Goal: Task Accomplishment & Management: Use online tool/utility

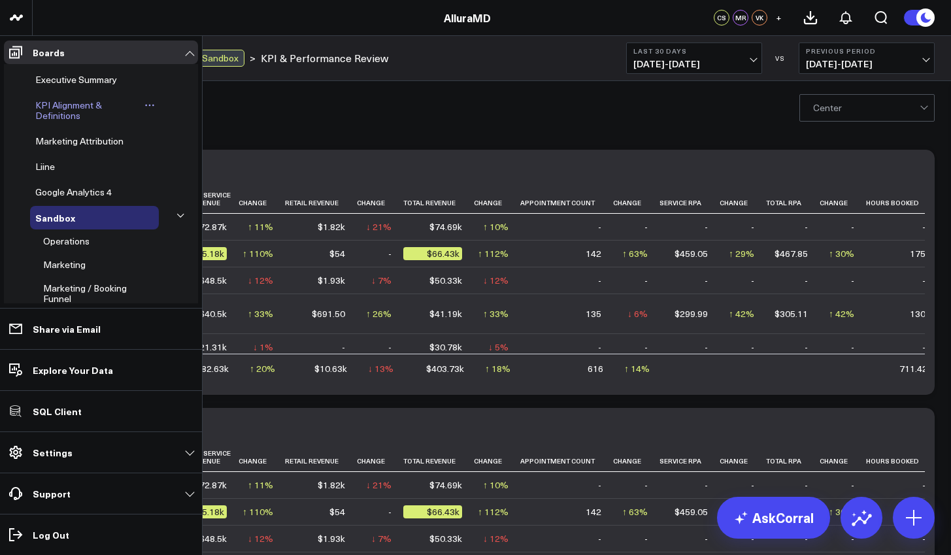
click at [66, 113] on span "KPI Alignment & Definitions" at bounding box center [68, 110] width 67 height 23
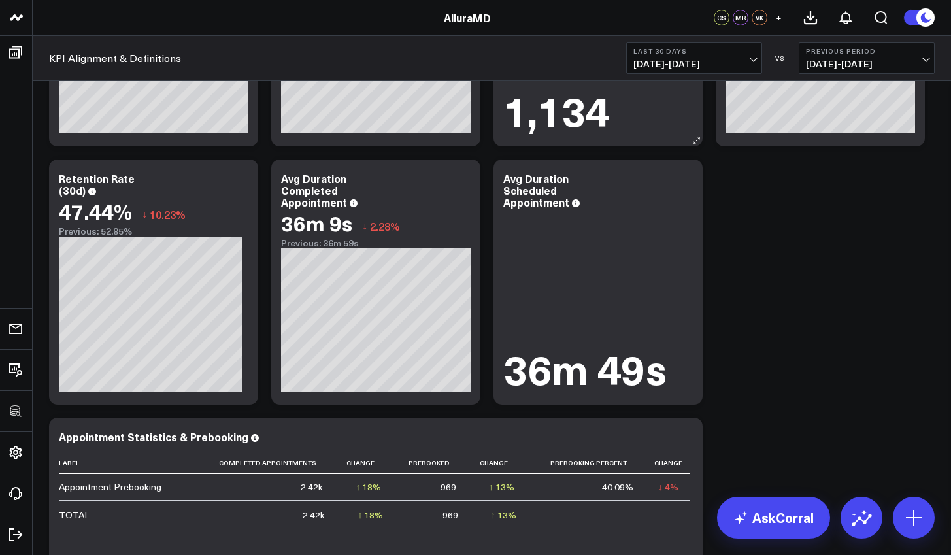
scroll to position [1568, 0]
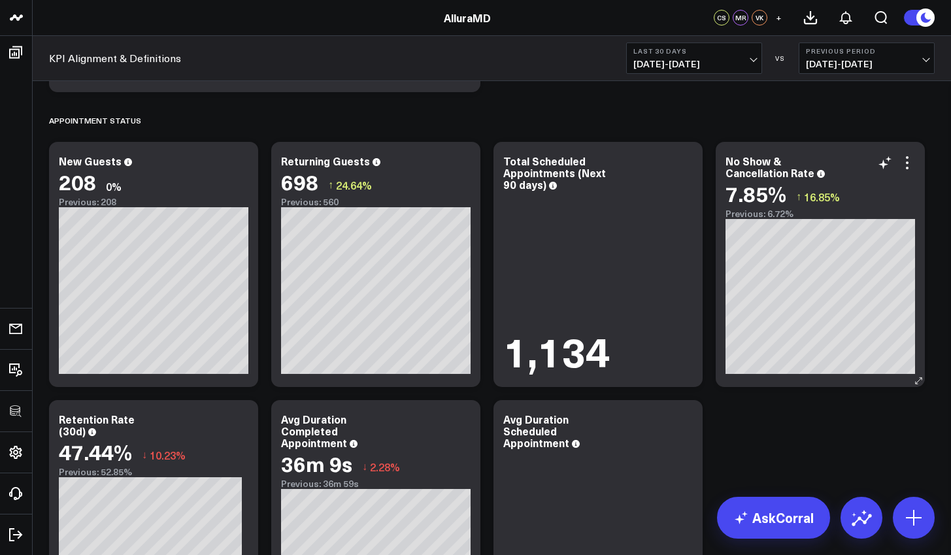
click at [912, 171] on div "No Show & Cancellation Rate" at bounding box center [820, 167] width 190 height 24
click at [910, 168] on icon at bounding box center [907, 163] width 16 height 16
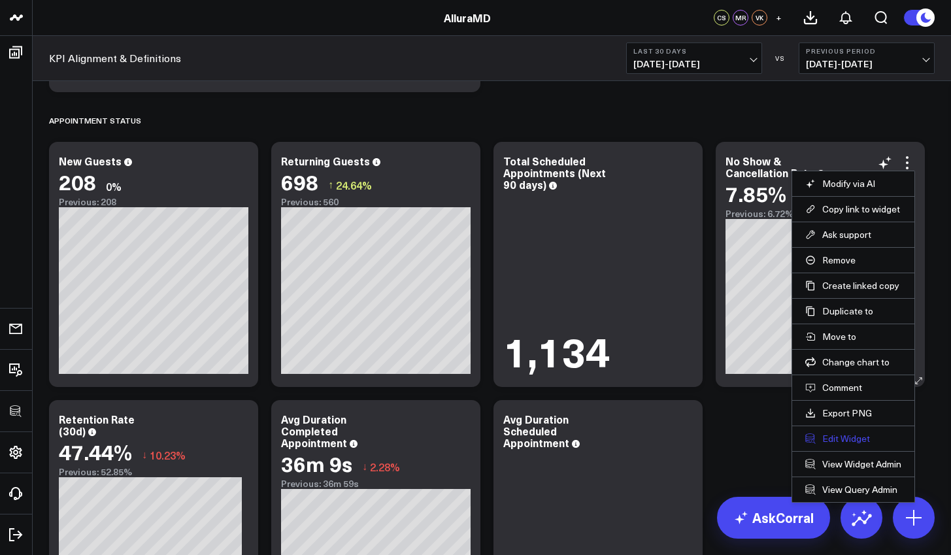
click at [866, 437] on button "Edit Widget" at bounding box center [853, 439] width 96 height 12
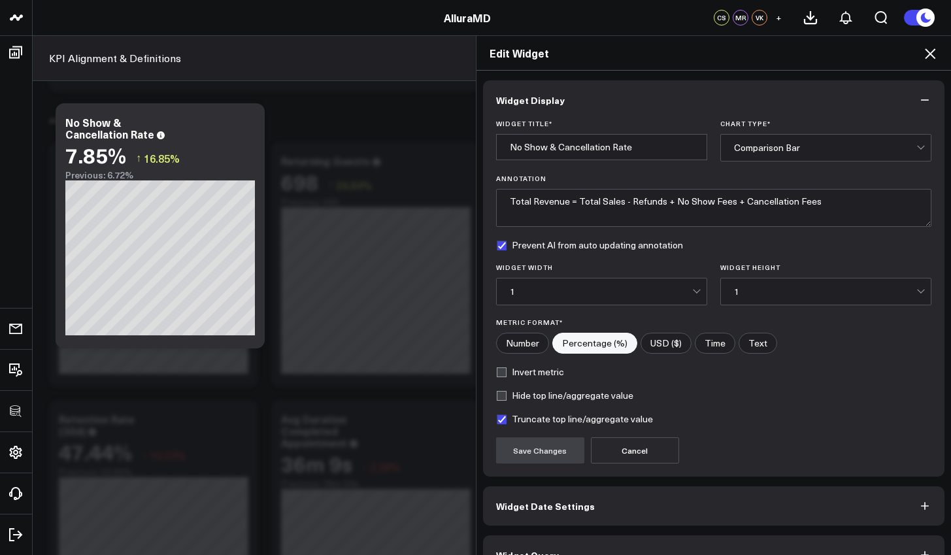
scroll to position [29, 0]
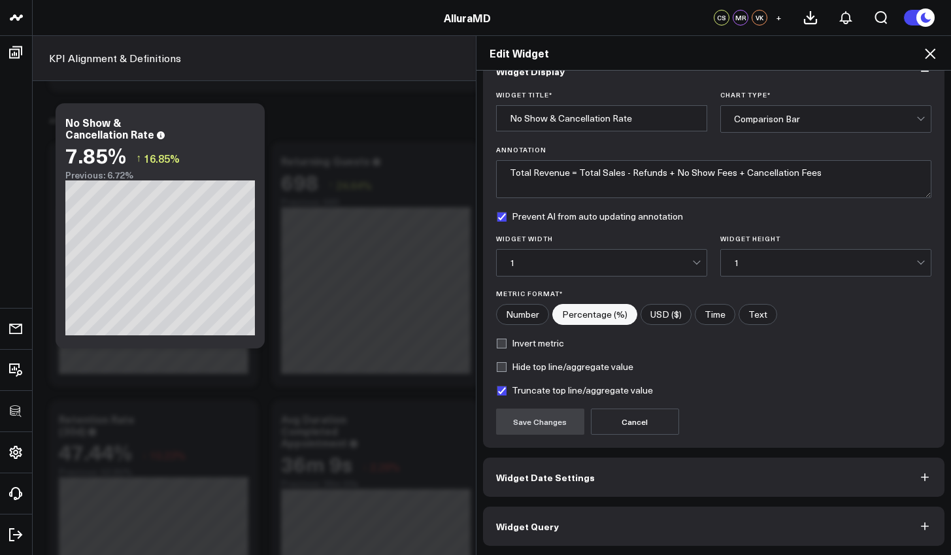
click at [769, 512] on button "Widget Query" at bounding box center [714, 525] width 462 height 39
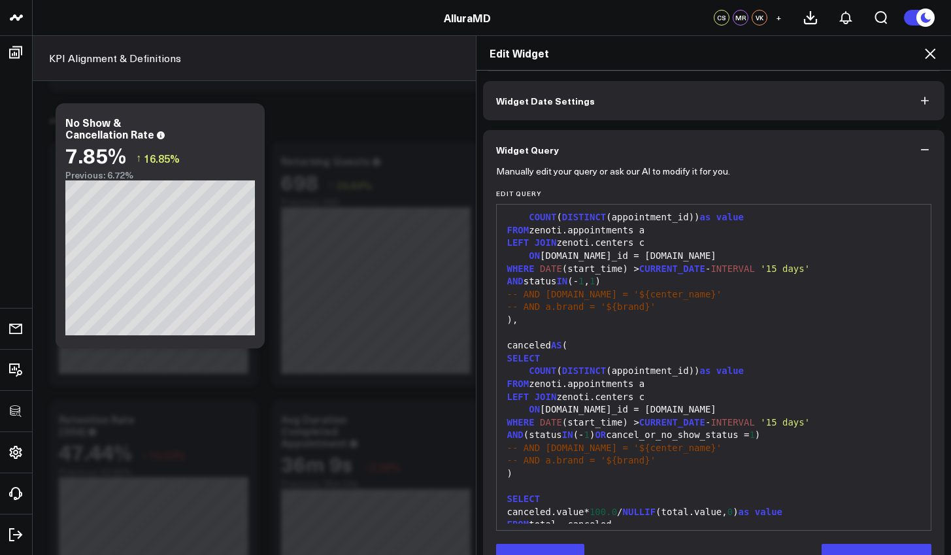
scroll to position [69, 0]
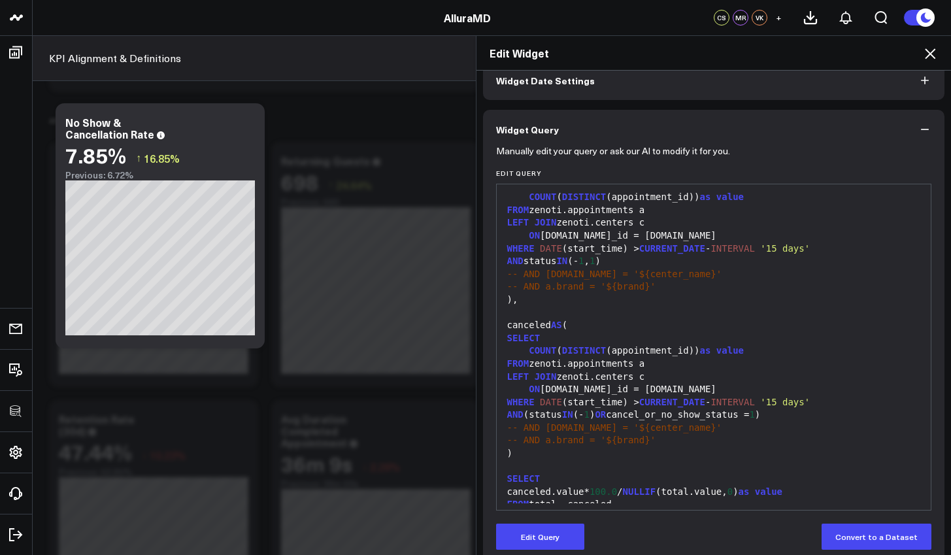
click at [752, 447] on div ")" at bounding box center [713, 453] width 421 height 13
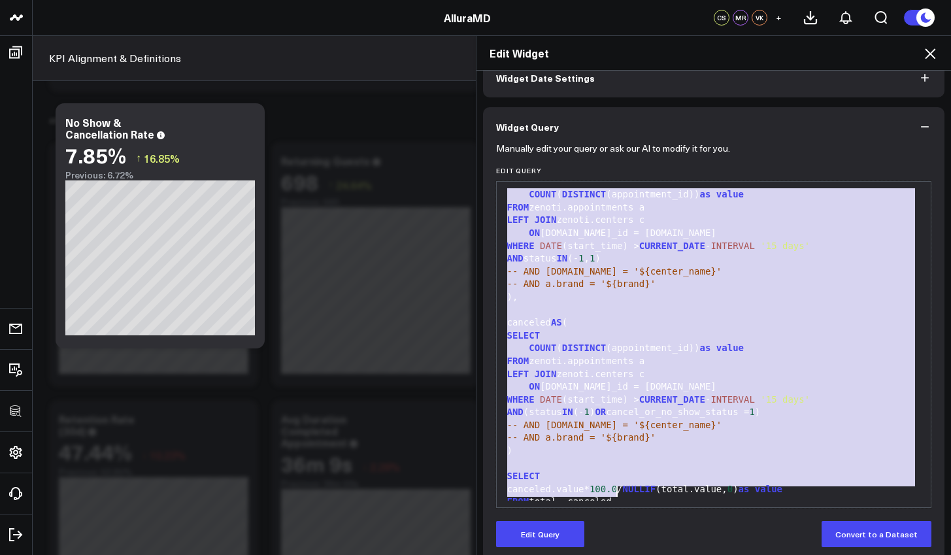
click at [919, 127] on icon "button" at bounding box center [924, 126] width 13 height 13
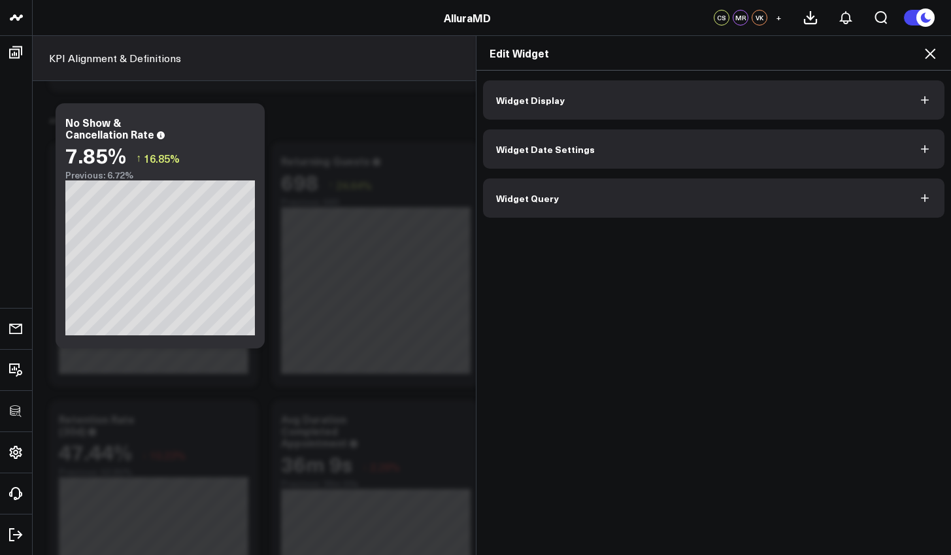
click at [930, 58] on icon at bounding box center [930, 54] width 16 height 16
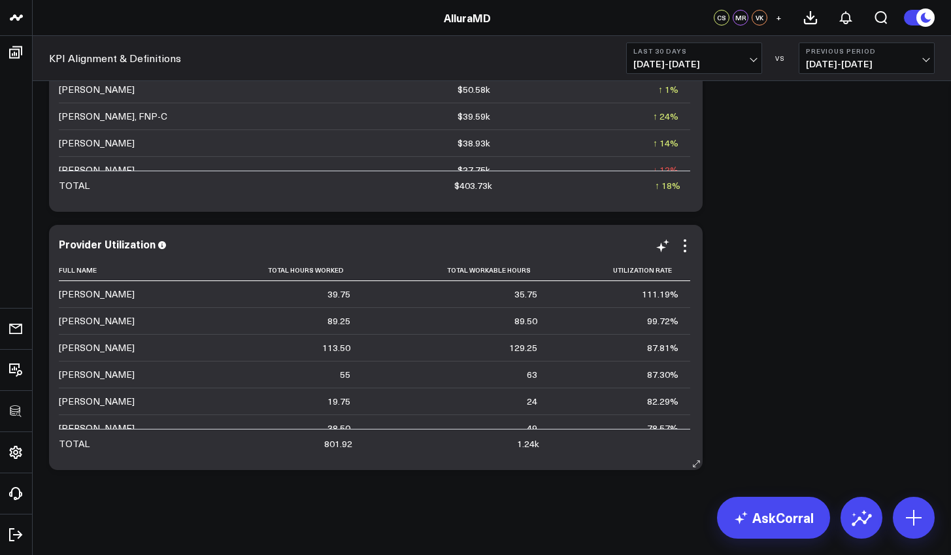
scroll to position [193, 0]
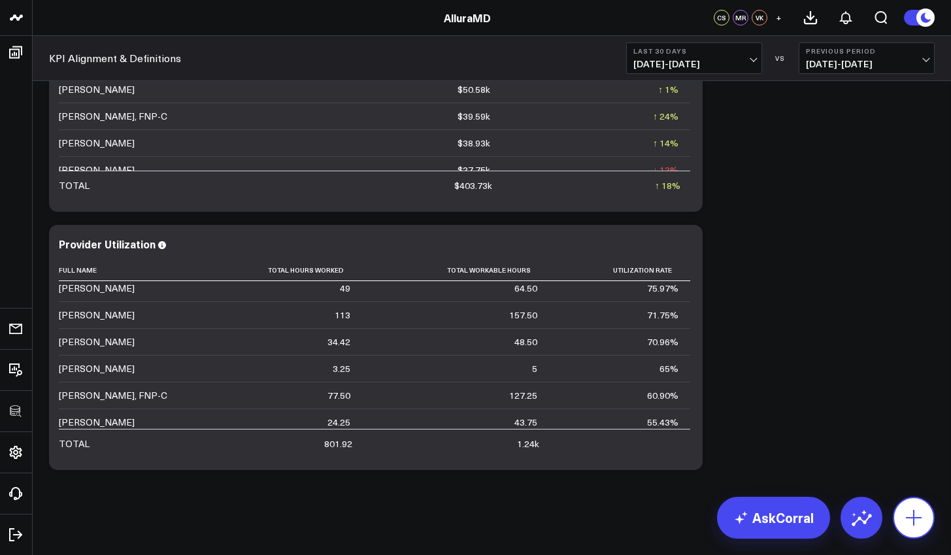
click at [902, 510] on button at bounding box center [914, 518] width 42 height 42
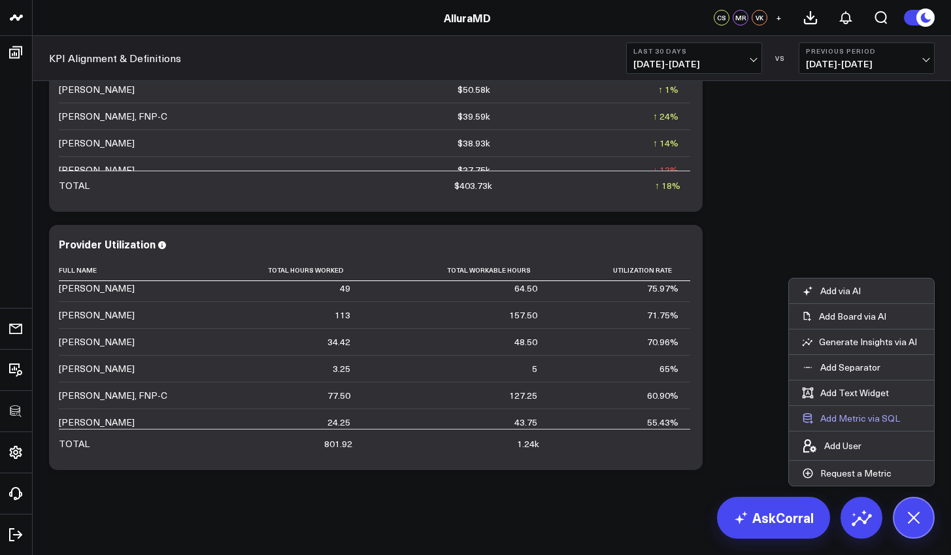
click at [849, 417] on button "Add Metric via SQL" at bounding box center [851, 418] width 124 height 25
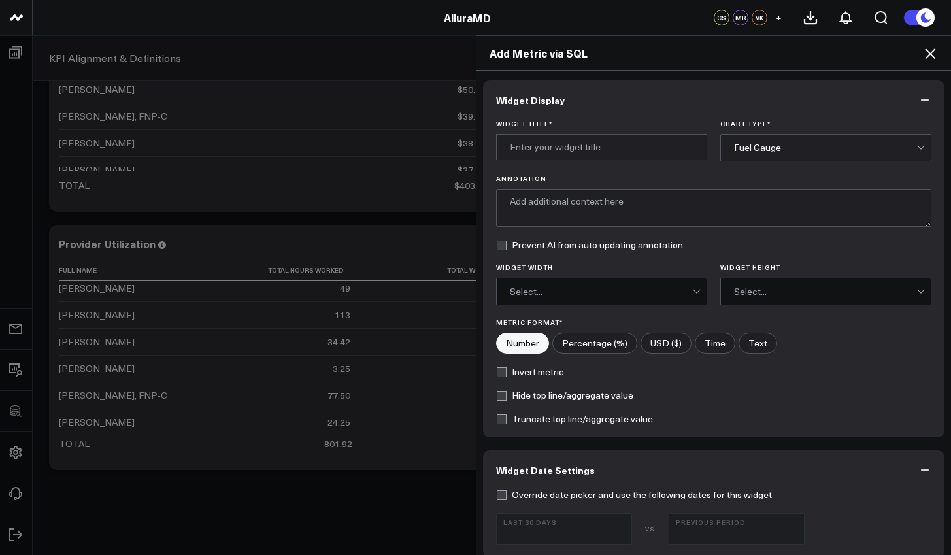
scroll to position [429, 0]
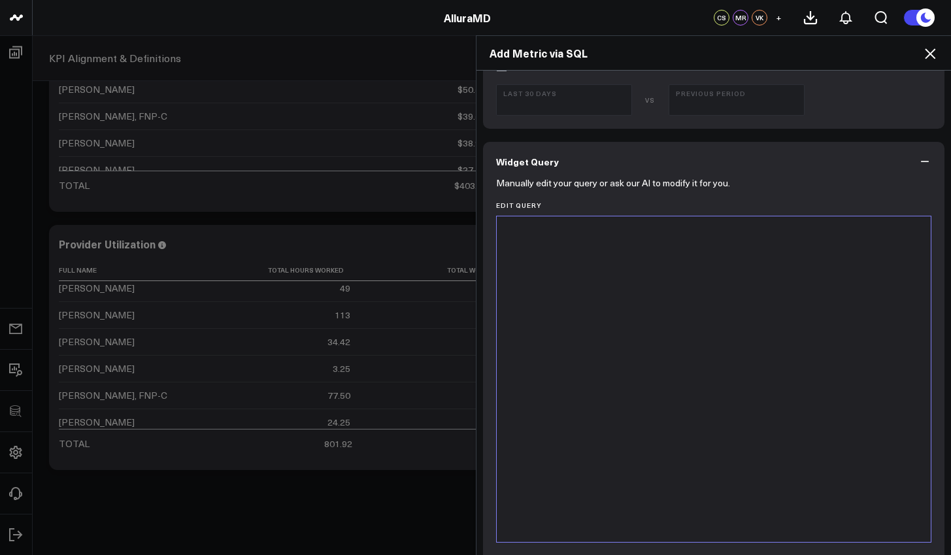
click at [671, 434] on div at bounding box center [713, 379] width 421 height 312
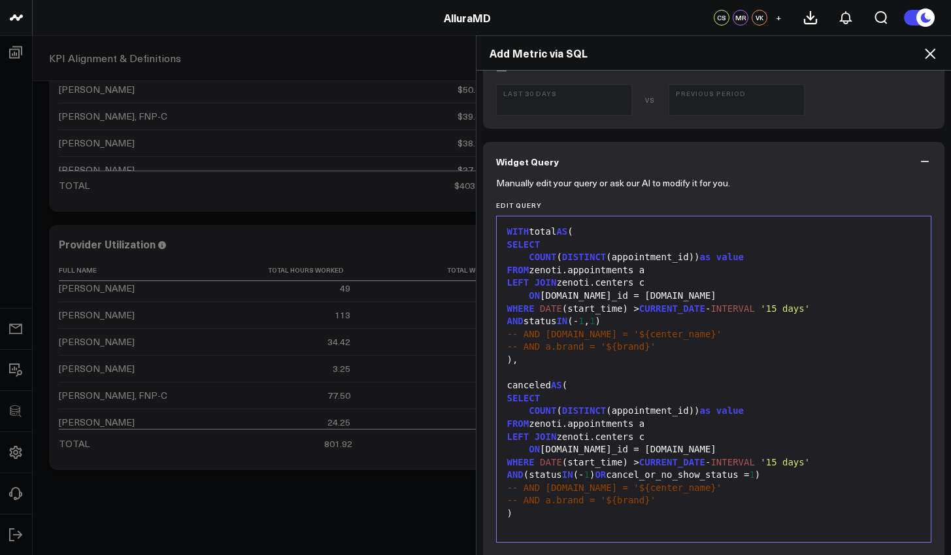
scroll to position [27, 0]
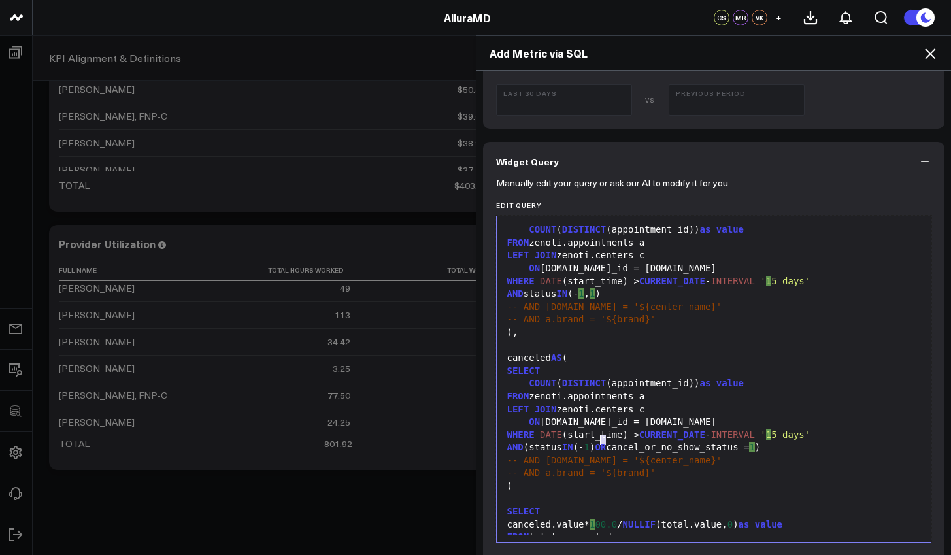
click at [598, 441] on div "AND (status IN (- 1 ) OR cancel_or_no_show_status = 1 )" at bounding box center [713, 447] width 421 height 13
drag, startPoint x: 794, startPoint y: 442, endPoint x: 614, endPoint y: 442, distance: 179.7
click at [614, 442] on div "AND (status IN (- 2 ) OR cancel_or_no_show_status = 1 )" at bounding box center [713, 447] width 421 height 13
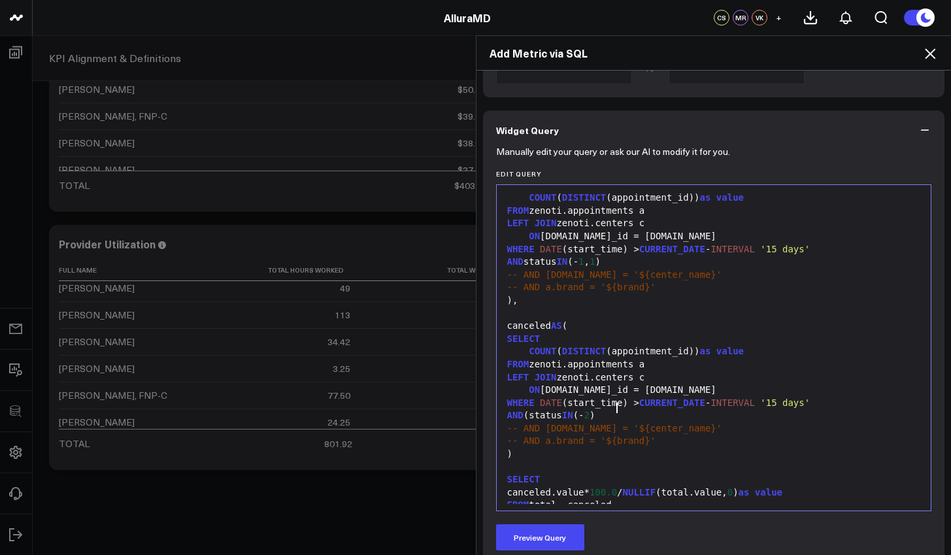
scroll to position [570, 0]
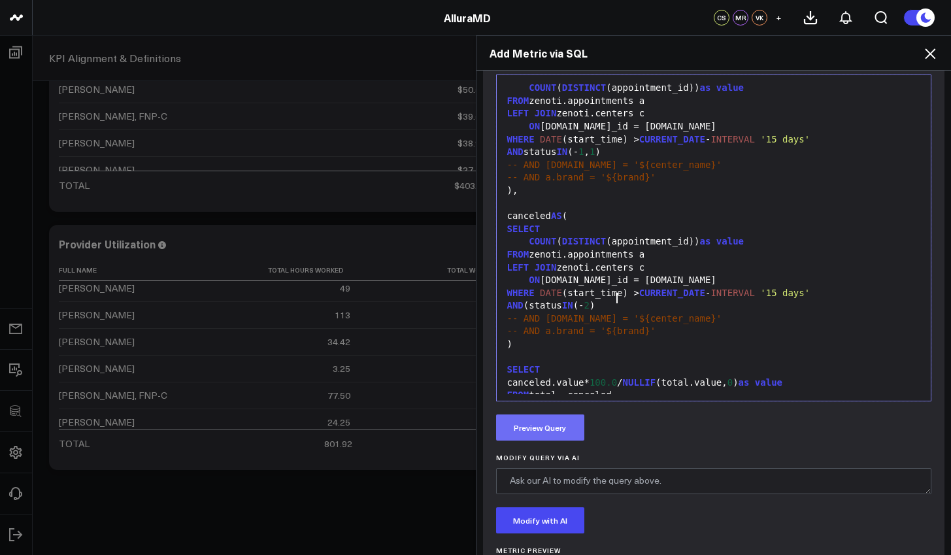
click at [554, 435] on button "Preview Query" at bounding box center [540, 427] width 88 height 26
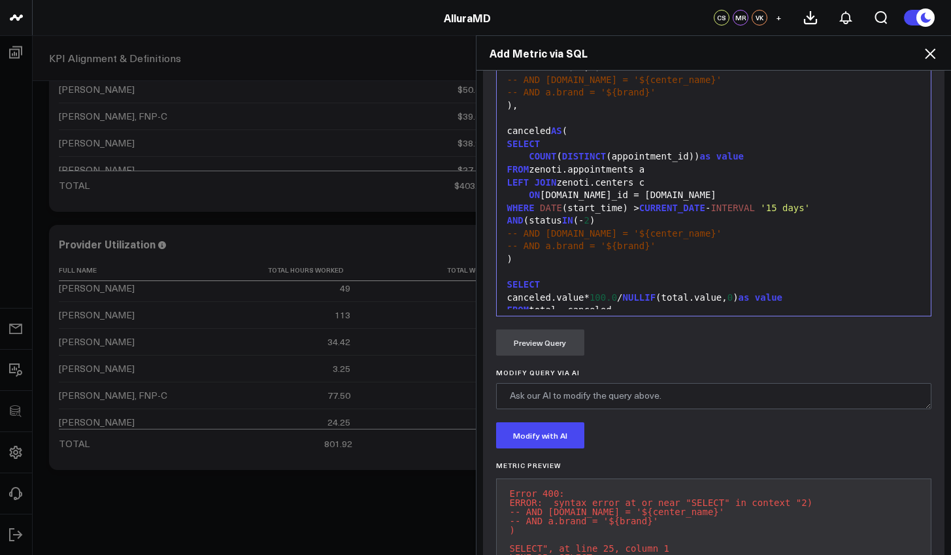
scroll to position [550, 0]
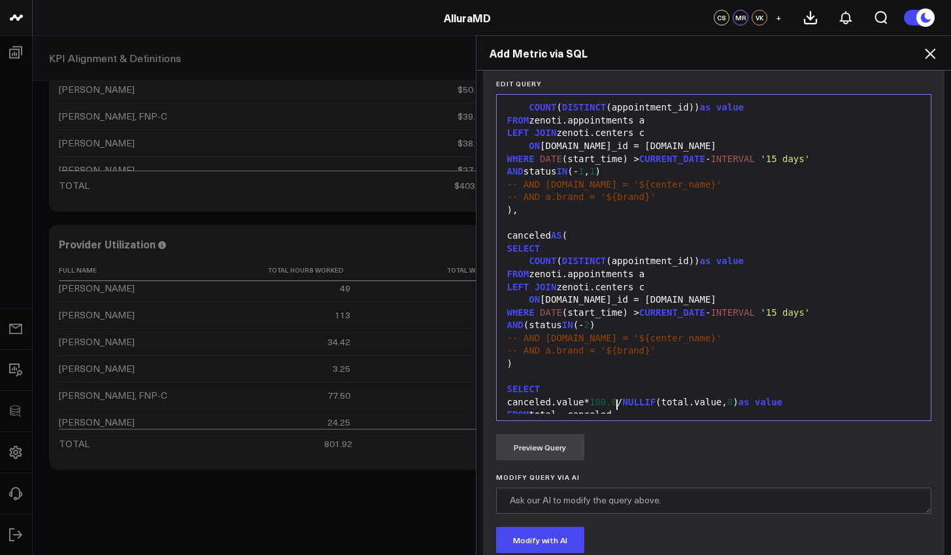
click at [644, 408] on div "FROM total, canceled" at bounding box center [713, 414] width 421 height 13
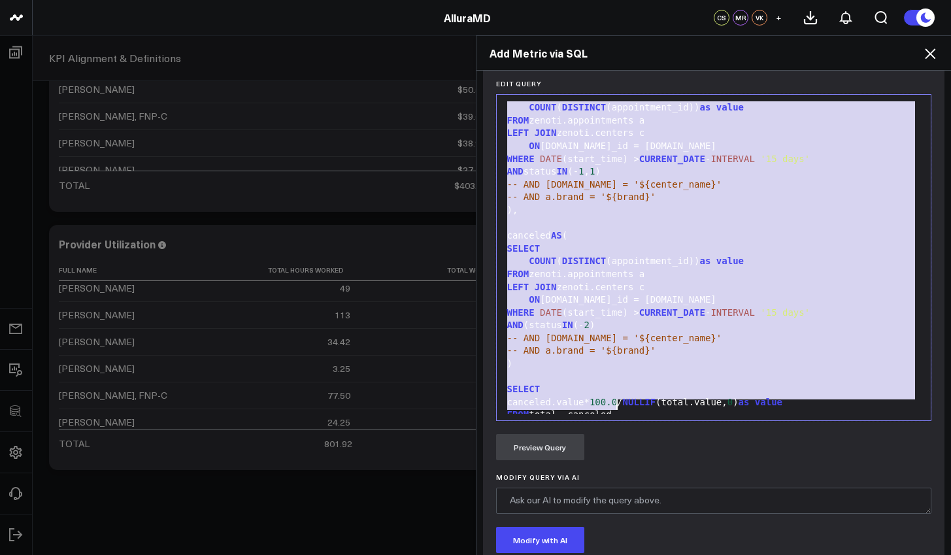
copy div "WITH total AS ( SELECT COUNT ( DISTINCT (appointment_id)) as value FROM zenoti.…"
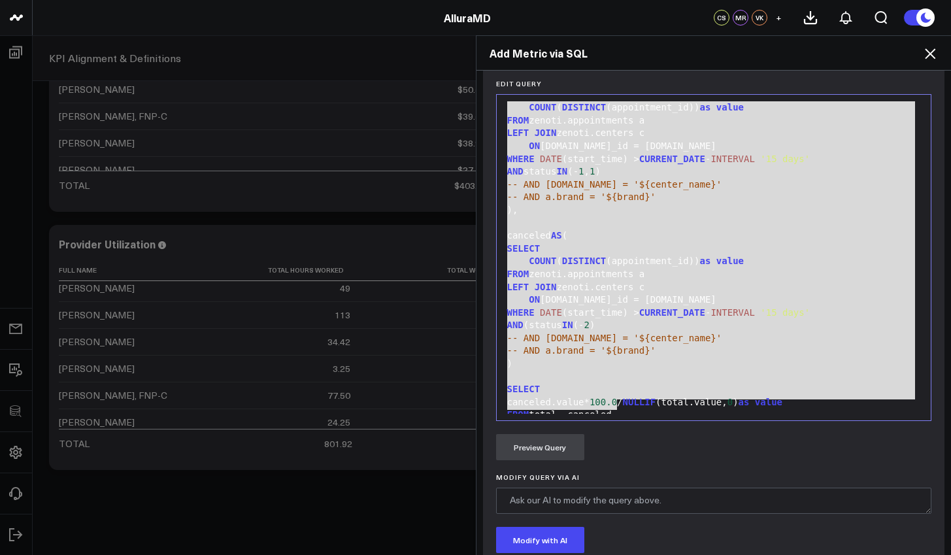
click at [734, 268] on div "FROM zenoti.appointments a" at bounding box center [713, 274] width 421 height 13
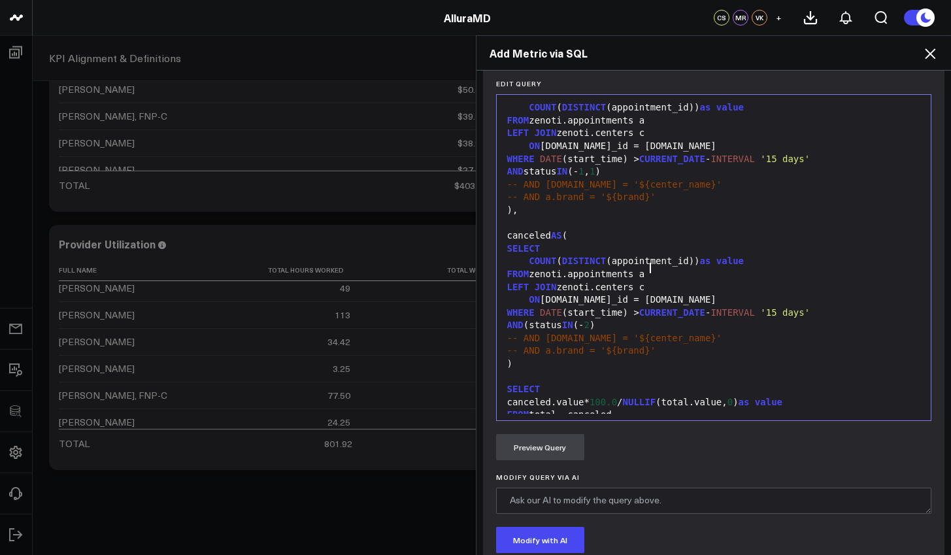
click at [743, 257] on span "value" at bounding box center [729, 261] width 27 height 10
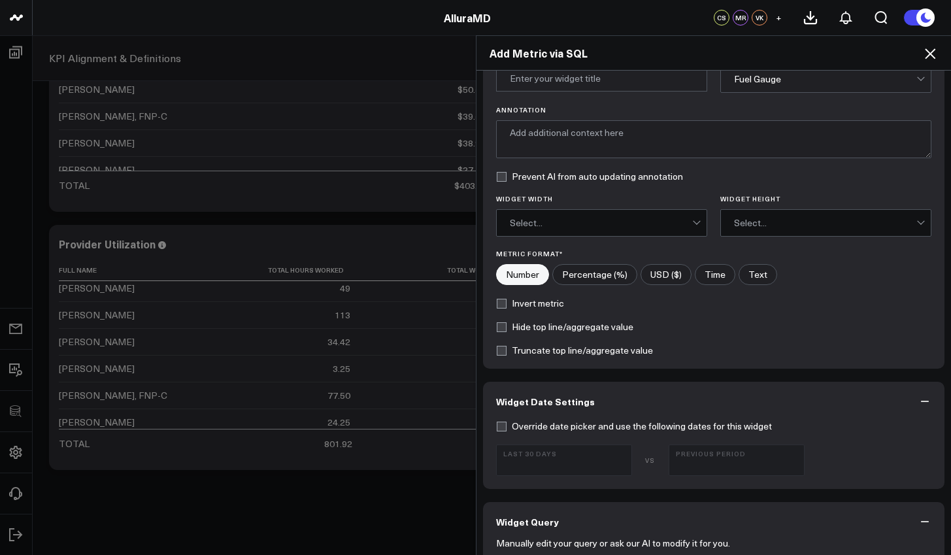
scroll to position [0, 0]
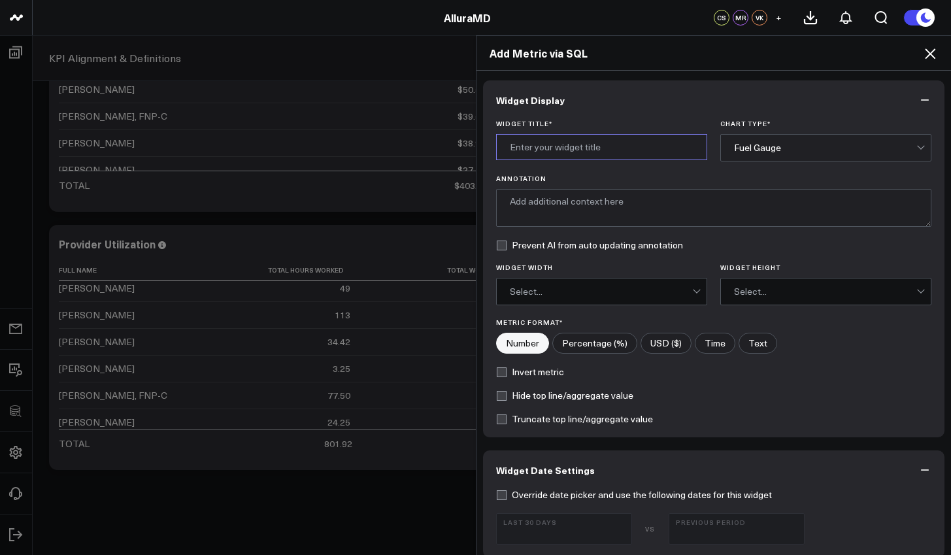
click at [575, 146] on input "Widget Title *" at bounding box center [601, 147] width 211 height 26
type input "Cancellations"
click at [710, 160] on div "Widget Title * Cancellations Chart Type * Fuel Gauge" at bounding box center [714, 141] width 436 height 42
click at [723, 154] on div "Fuel Gauge" at bounding box center [825, 147] width 211 height 27
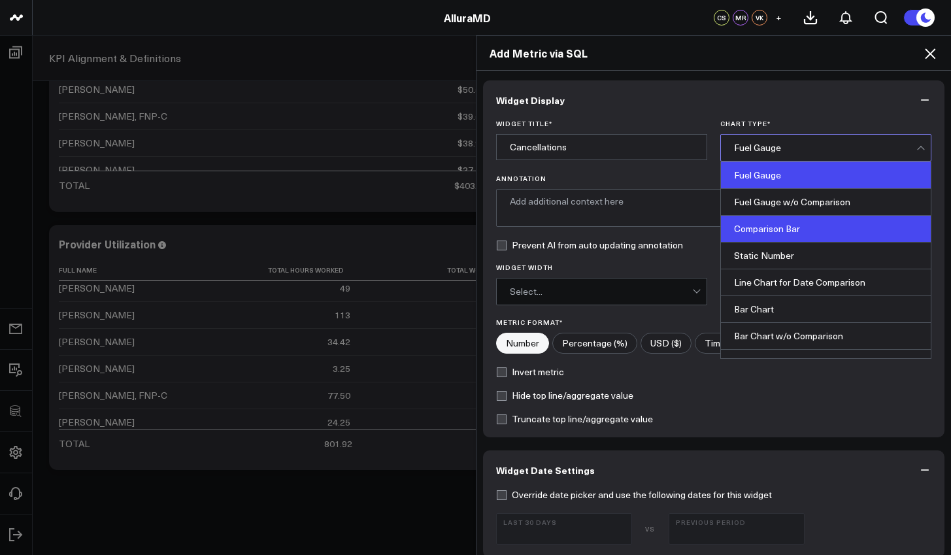
click at [759, 227] on div "Comparison Bar" at bounding box center [826, 229] width 210 height 27
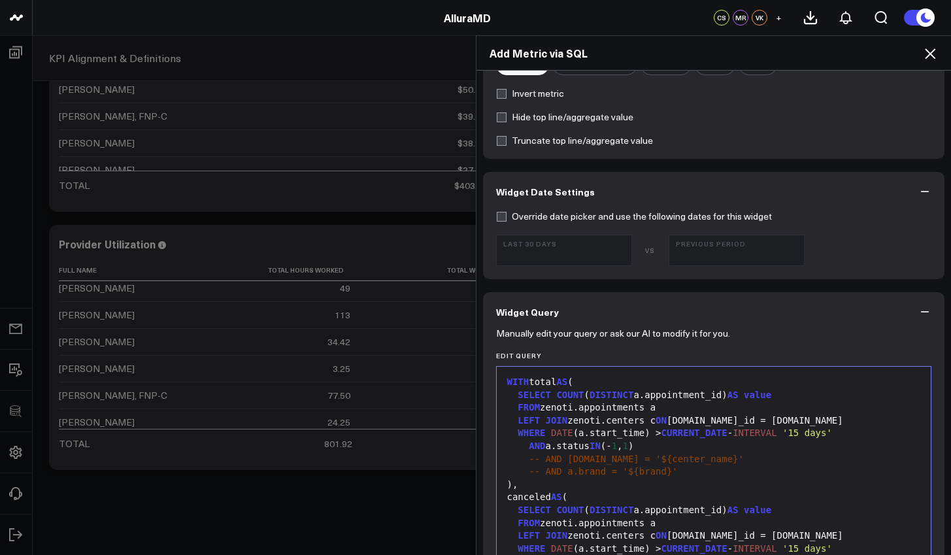
scroll to position [697, 0]
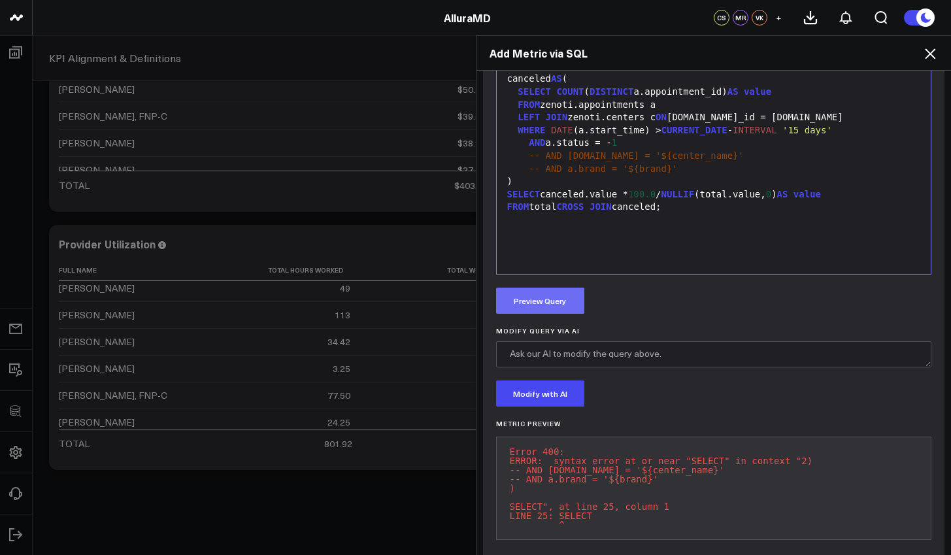
click at [560, 304] on button "Preview Query" at bounding box center [540, 301] width 88 height 26
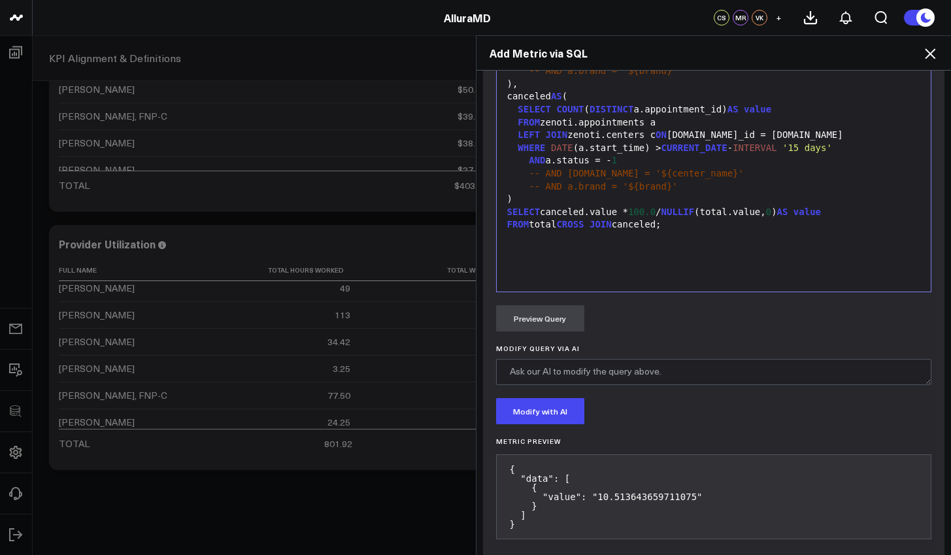
scroll to position [734, 0]
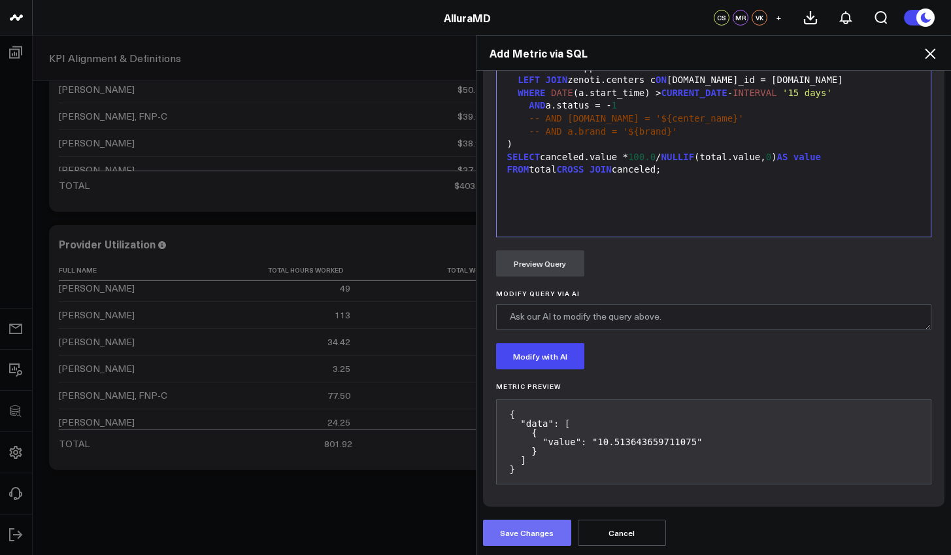
click at [523, 531] on button "Save Changes" at bounding box center [527, 533] width 88 height 26
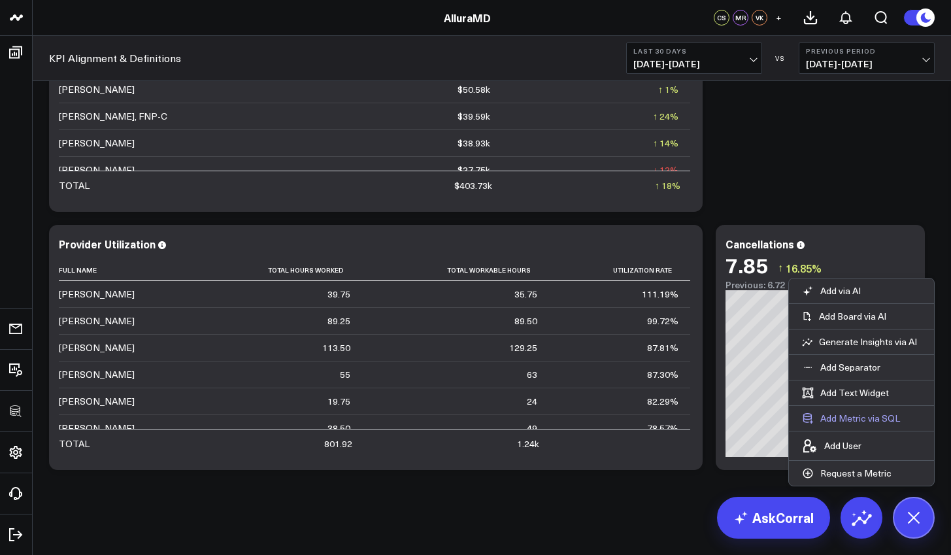
click at [851, 421] on button "Add Metric via SQL" at bounding box center [851, 418] width 124 height 25
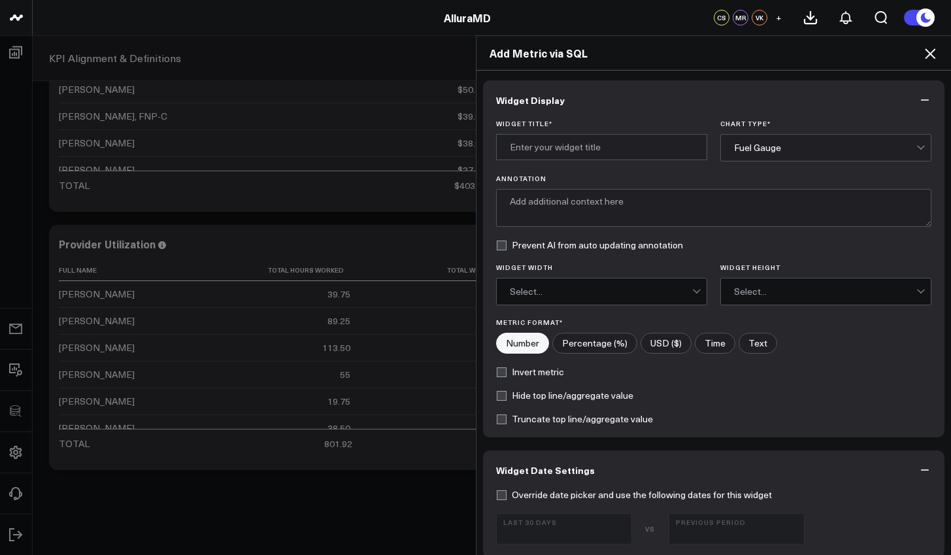
scroll to position [435, 0]
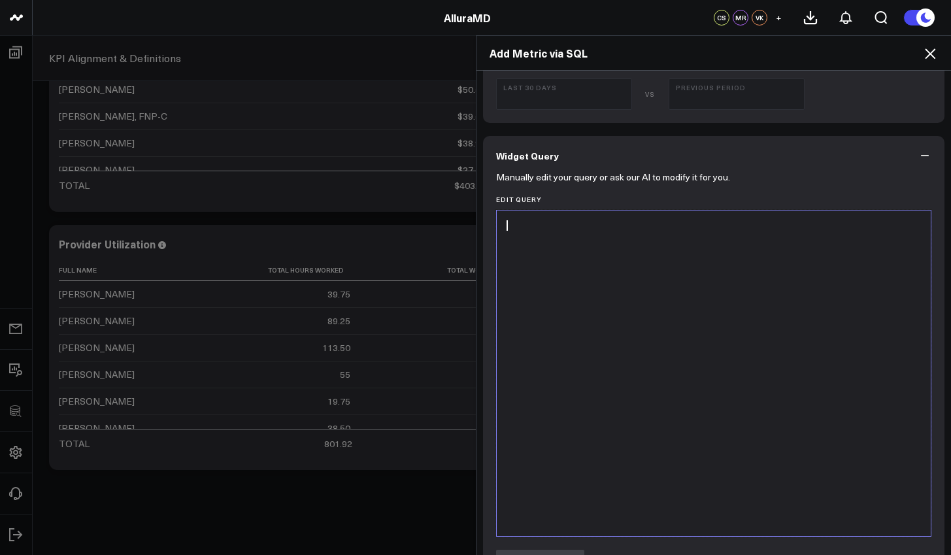
click at [731, 386] on div at bounding box center [713, 373] width 421 height 312
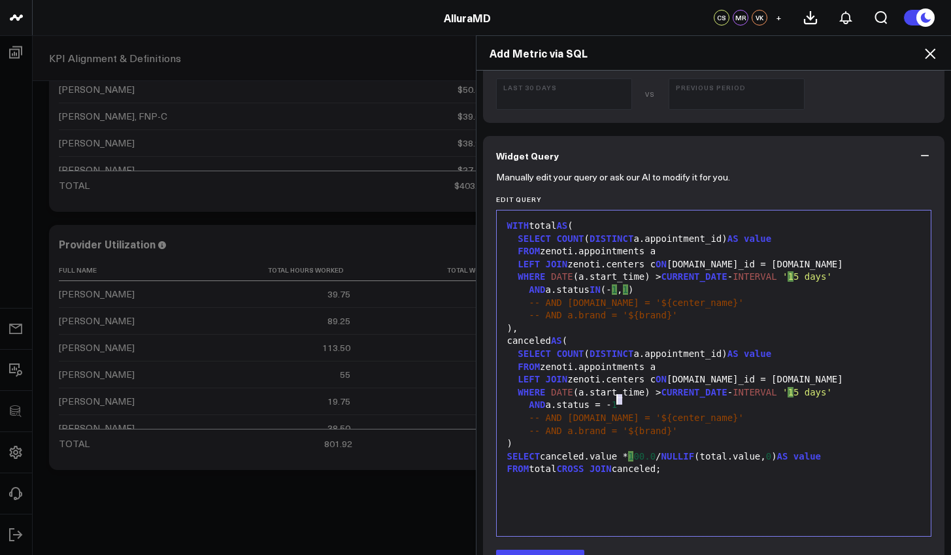
click at [614, 401] on div "AND a.status = - 1" at bounding box center [713, 405] width 421 height 13
click at [525, 340] on div "canceled AS (" at bounding box center [713, 341] width 421 height 13
click at [550, 450] on div "SELECT canceled.value * 100.0 / NULLIF (total.value, 0 ) AS value" at bounding box center [713, 456] width 421 height 13
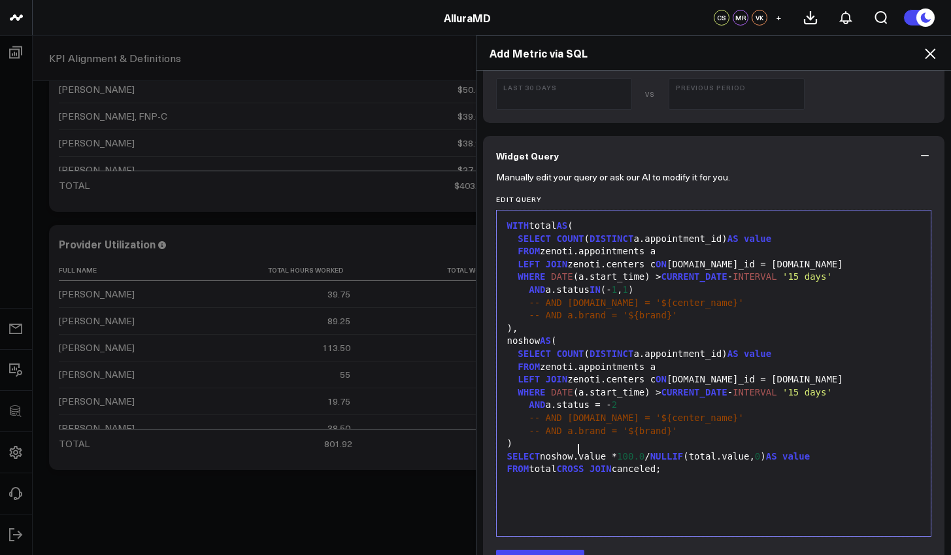
click at [638, 463] on div "FROM total CROSS JOIN canceled;" at bounding box center [713, 469] width 421 height 13
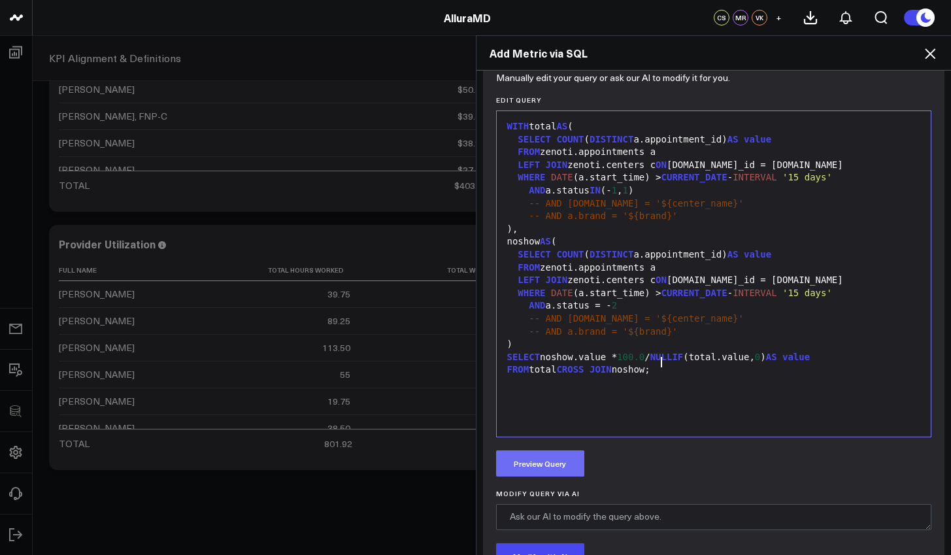
click at [550, 468] on button "Preview Query" at bounding box center [540, 463] width 88 height 26
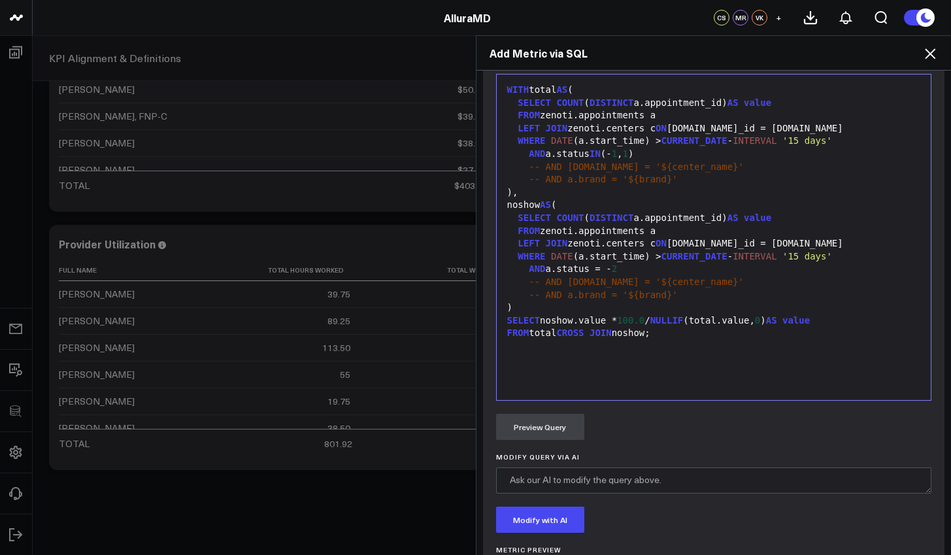
scroll to position [551, 0]
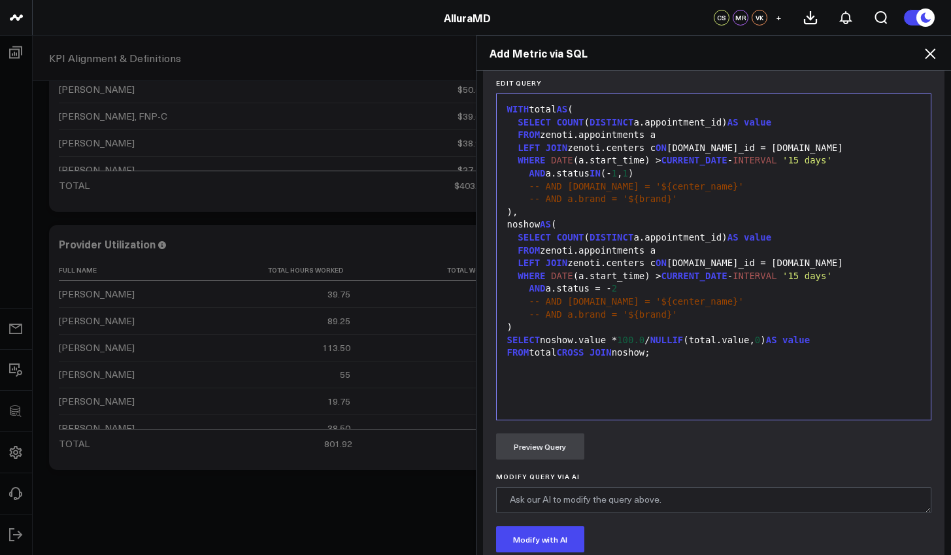
click at [670, 401] on div "WITH total AS ( SELECT COUNT ( DISTINCT a.appointment_id) AS value FROM zenoti.…" at bounding box center [713, 257] width 421 height 312
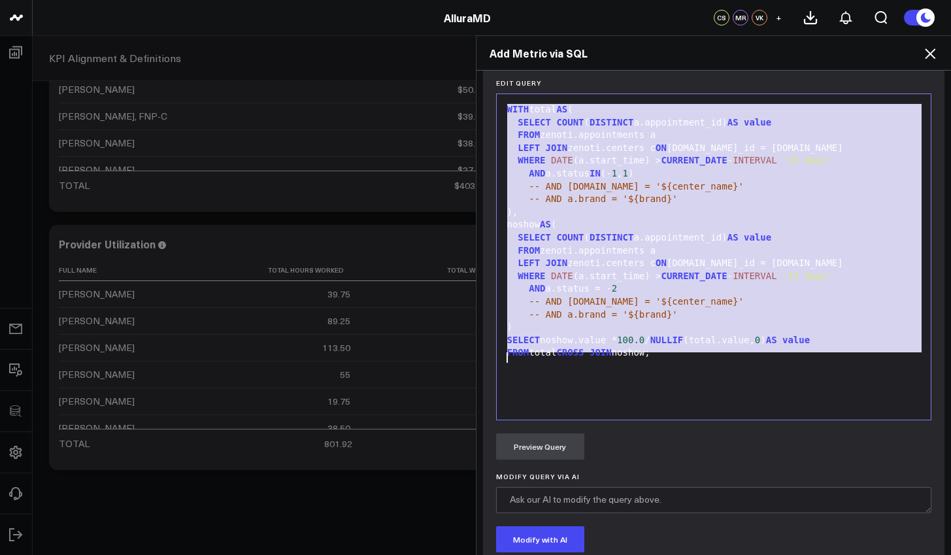
copy div "WITH total AS ( SELECT COUNT ( DISTINCT a.appointment_id) AS value FROM zenoti.…"
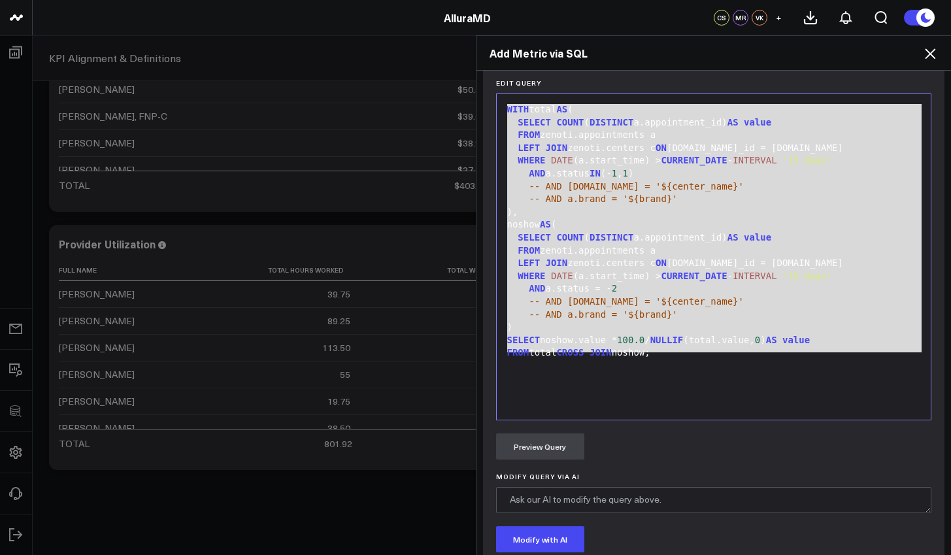
drag, startPoint x: 69, startPoint y: 448, endPoint x: 641, endPoint y: 234, distance: 611.0
click at [641, 234] on div "SELECT COUNT ( DISTINCT a.appointment_id) AS value" at bounding box center [713, 237] width 421 height 13
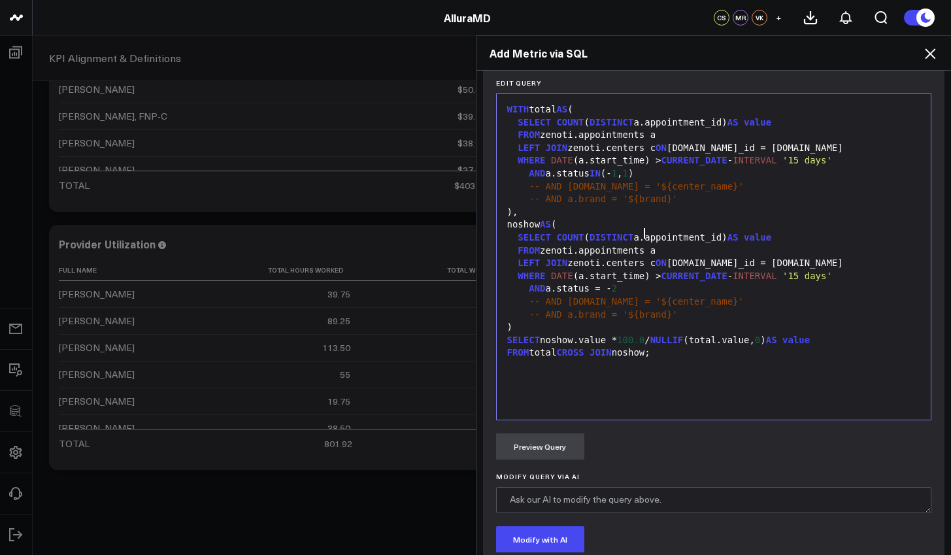
click at [633, 235] on div "SELECT COUNT ( DISTINCT a.appointment_id) AS value" at bounding box center [713, 237] width 421 height 13
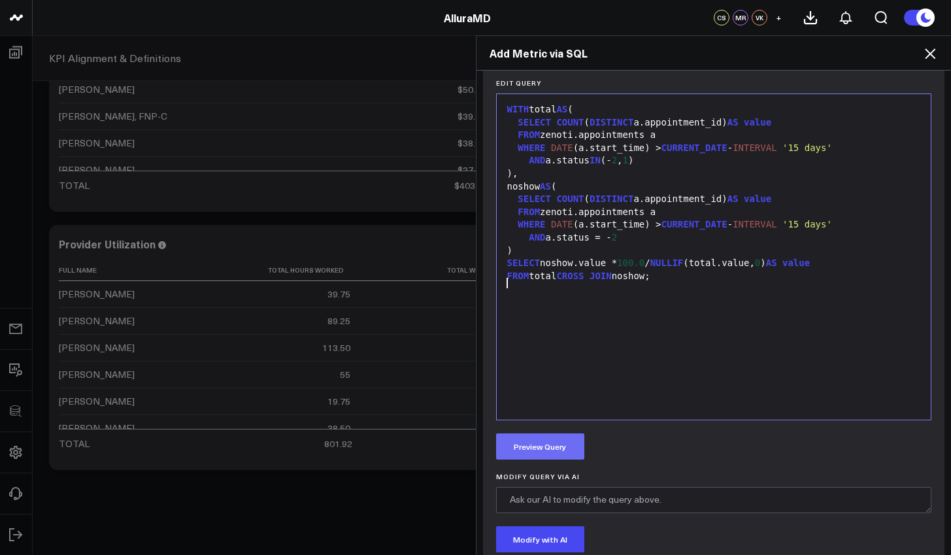
click at [537, 455] on button "Preview Query" at bounding box center [540, 446] width 88 height 26
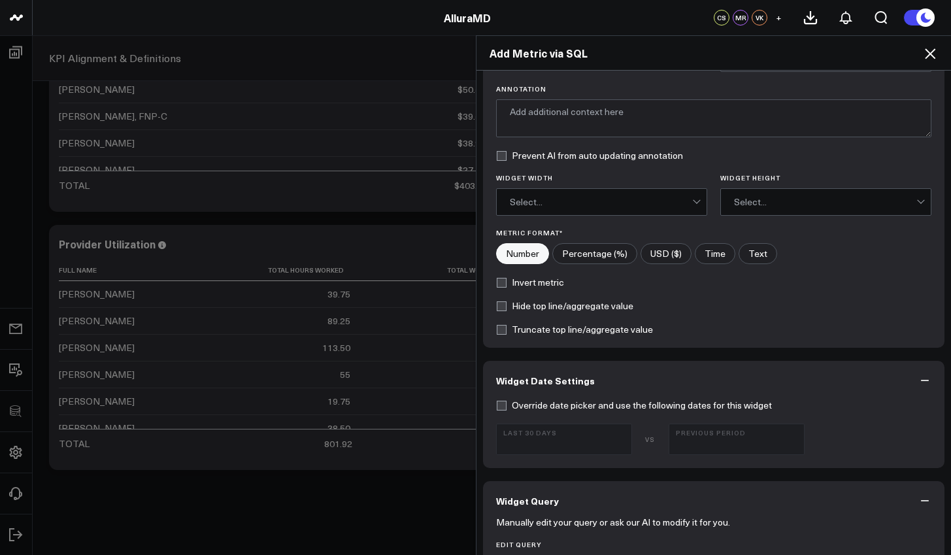
scroll to position [0, 0]
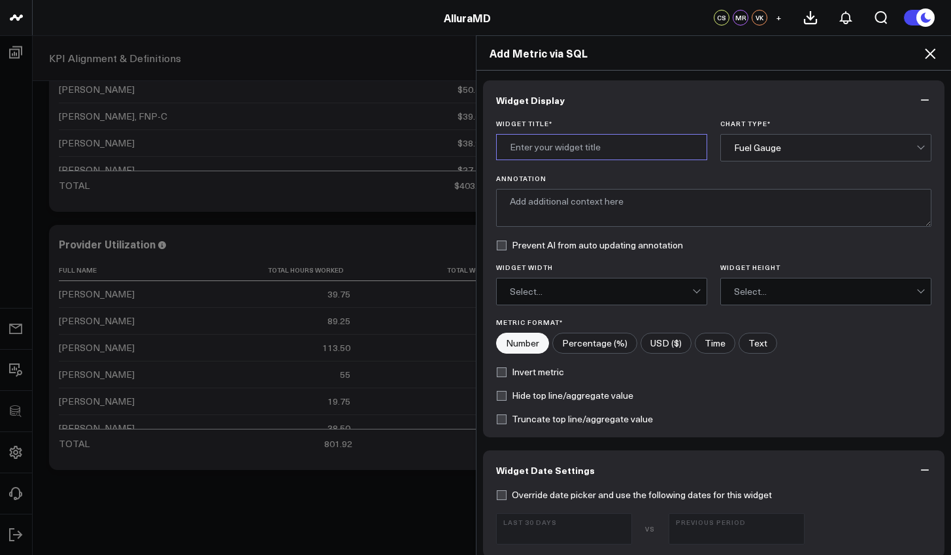
click at [540, 159] on input "Widget Title *" at bounding box center [601, 147] width 211 height 26
type input "No Shows"
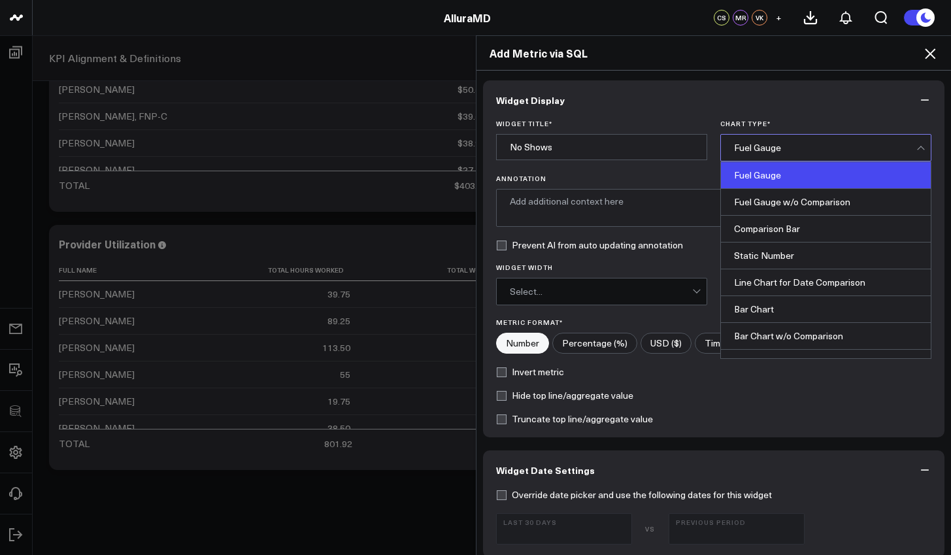
click at [767, 148] on div "Fuel Gauge" at bounding box center [825, 147] width 182 height 10
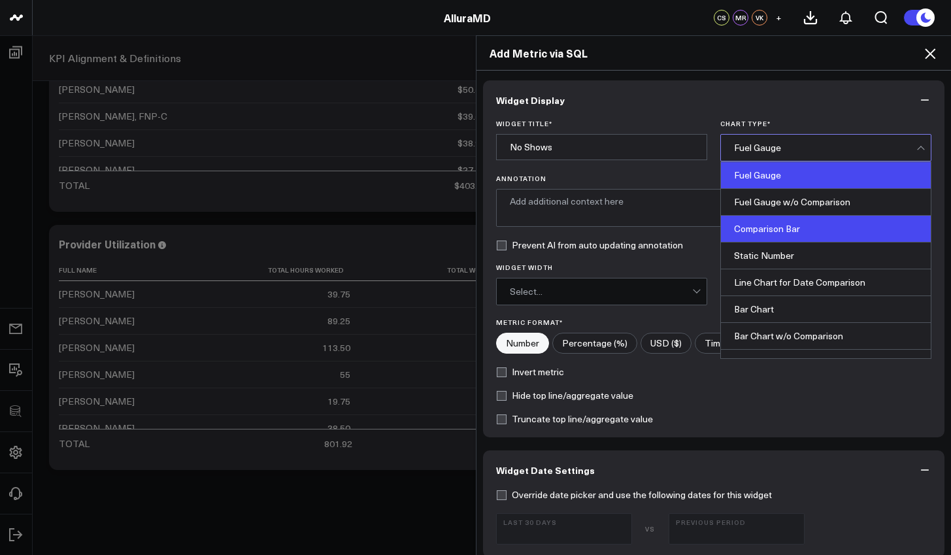
click at [768, 223] on div "Comparison Bar" at bounding box center [826, 229] width 210 height 27
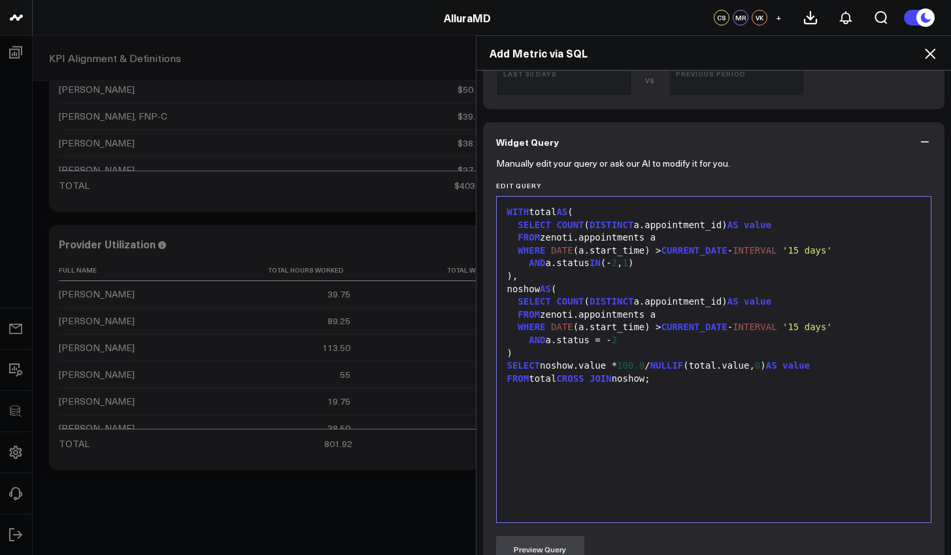
scroll to position [734, 0]
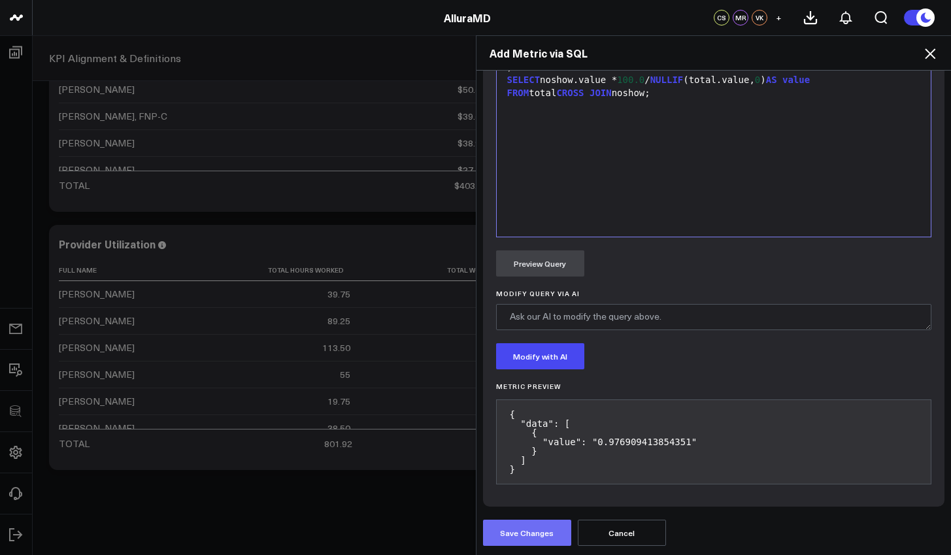
click at [541, 536] on button "Save Changes" at bounding box center [527, 533] width 88 height 26
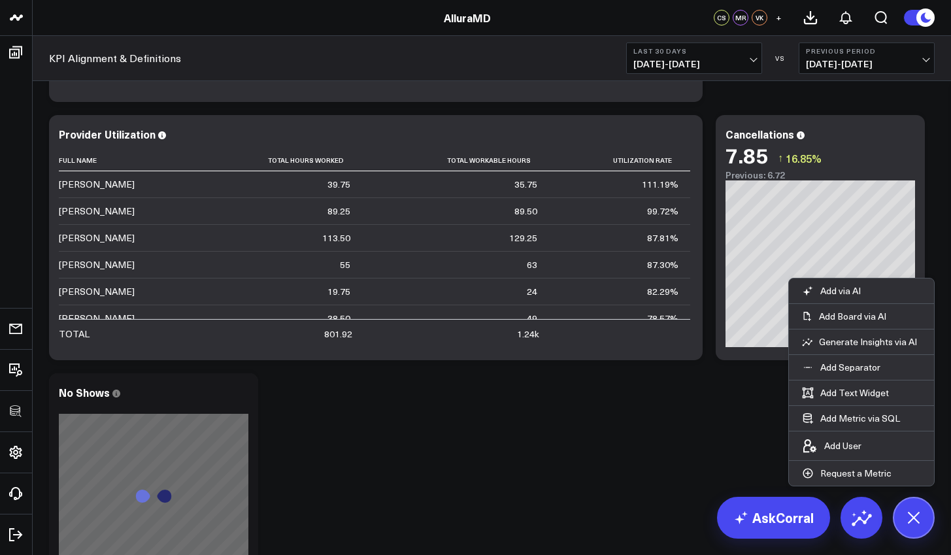
scroll to position [3287, 0]
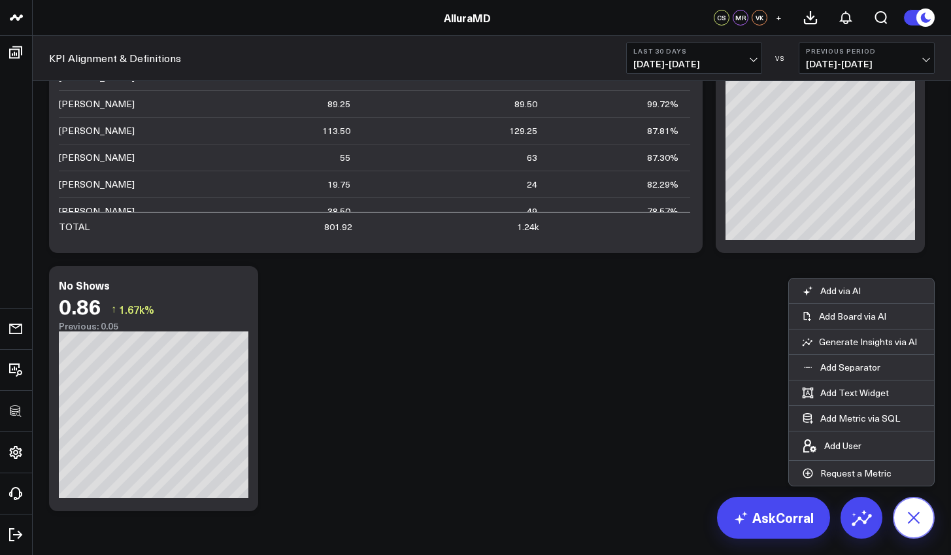
click at [924, 516] on icon at bounding box center [913, 517] width 29 height 29
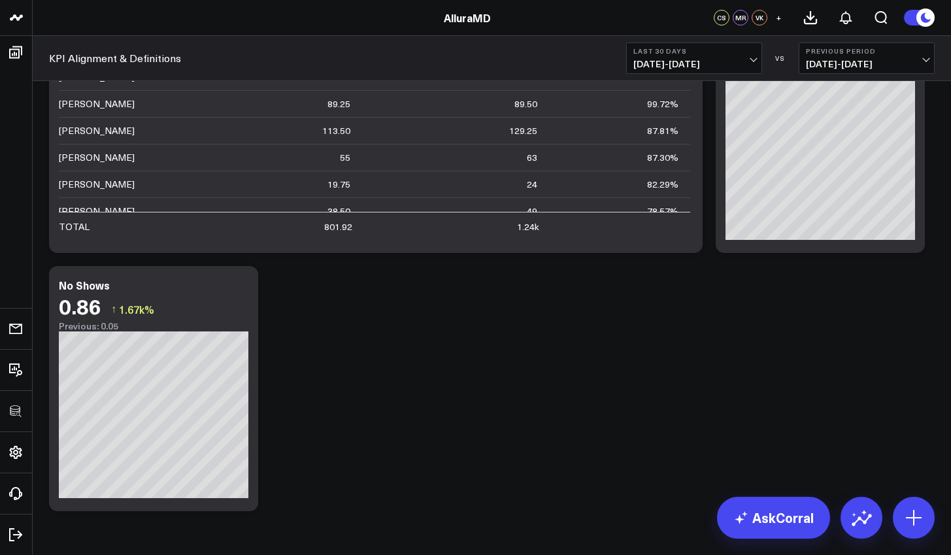
click at [715, 71] on button "Last 30 Days 07/28/25 - 08/26/25" at bounding box center [694, 57] width 136 height 31
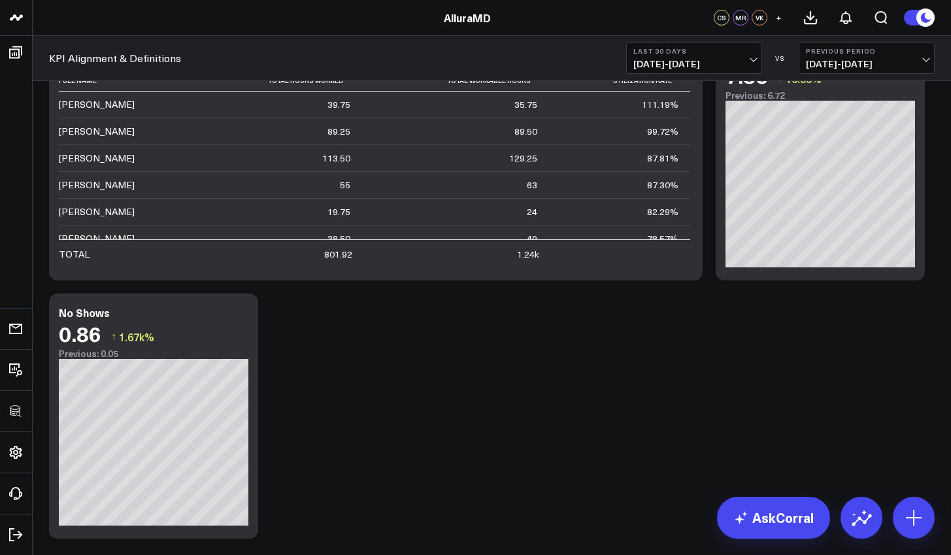
scroll to position [3250, 0]
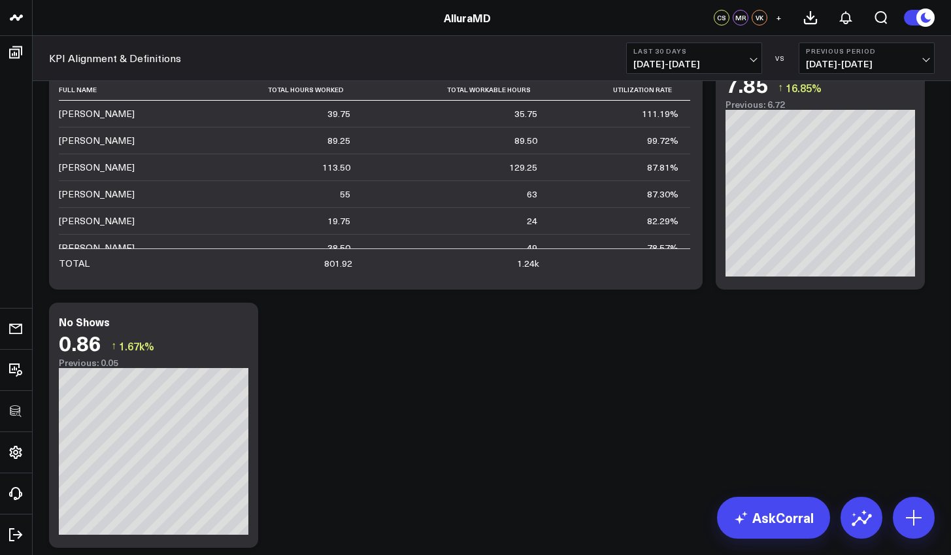
click at [734, 56] on button "Last 30 Days 07/28/25 - 08/26/25" at bounding box center [694, 57] width 136 height 31
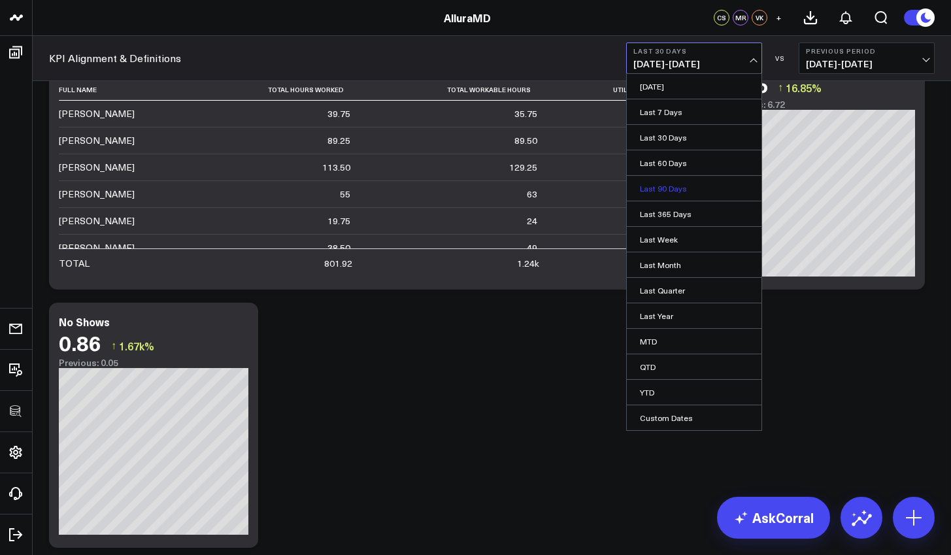
click at [714, 187] on link "Last 90 Days" at bounding box center [694, 188] width 135 height 25
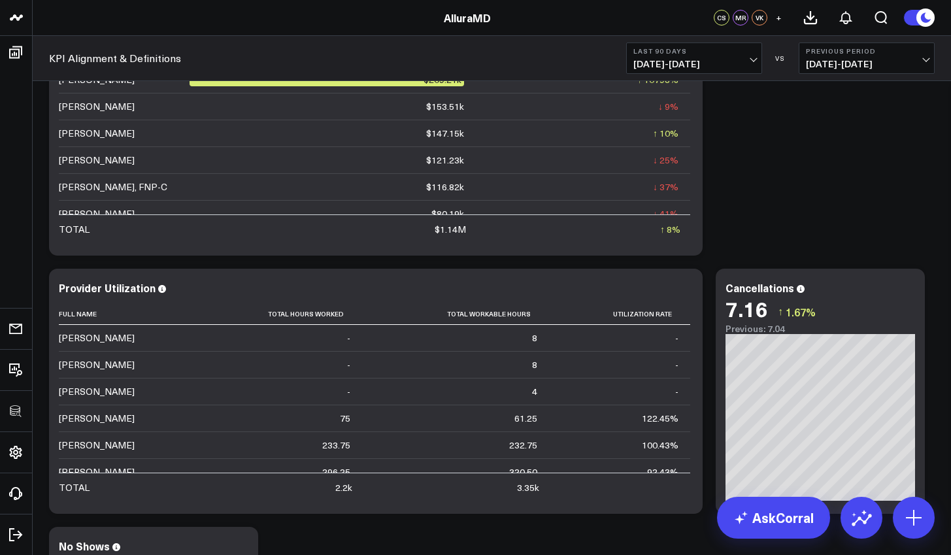
scroll to position [3063, 0]
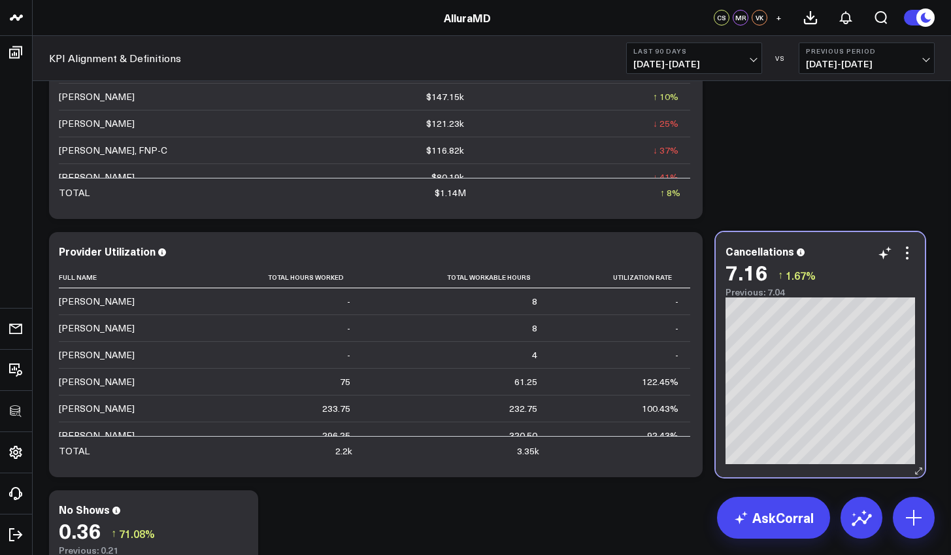
click at [906, 261] on div "7.16 ↑ 1.67%" at bounding box center [820, 272] width 190 height 24
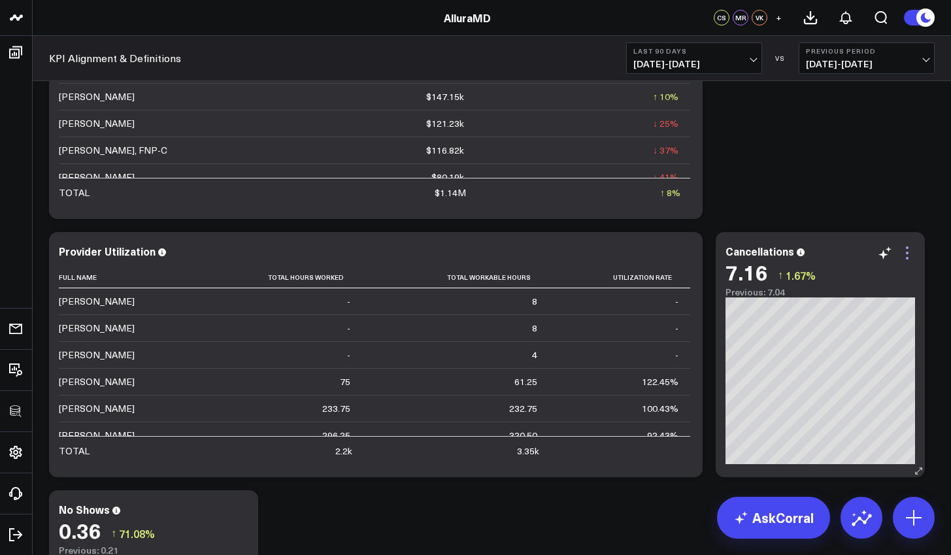
click at [908, 256] on icon at bounding box center [907, 253] width 16 height 16
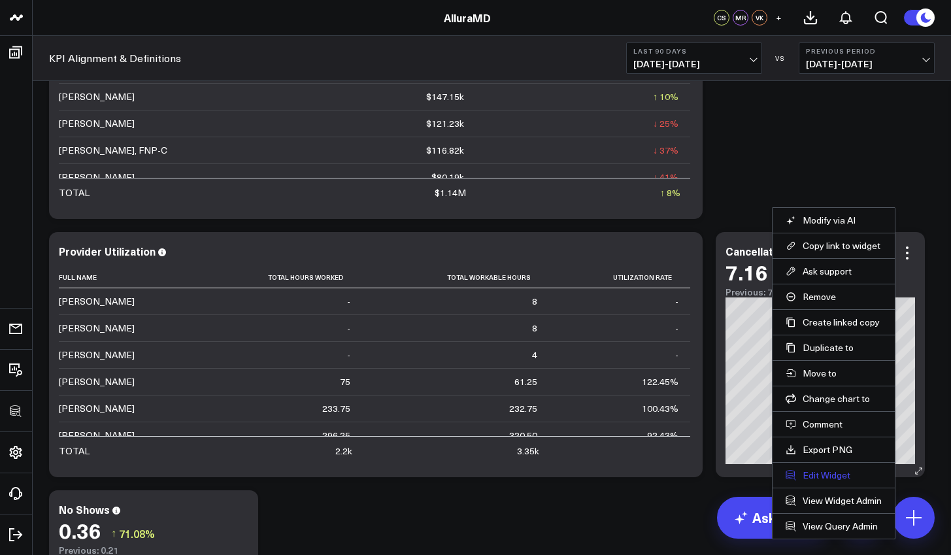
click at [827, 478] on button "Edit Widget" at bounding box center [833, 475] width 96 height 12
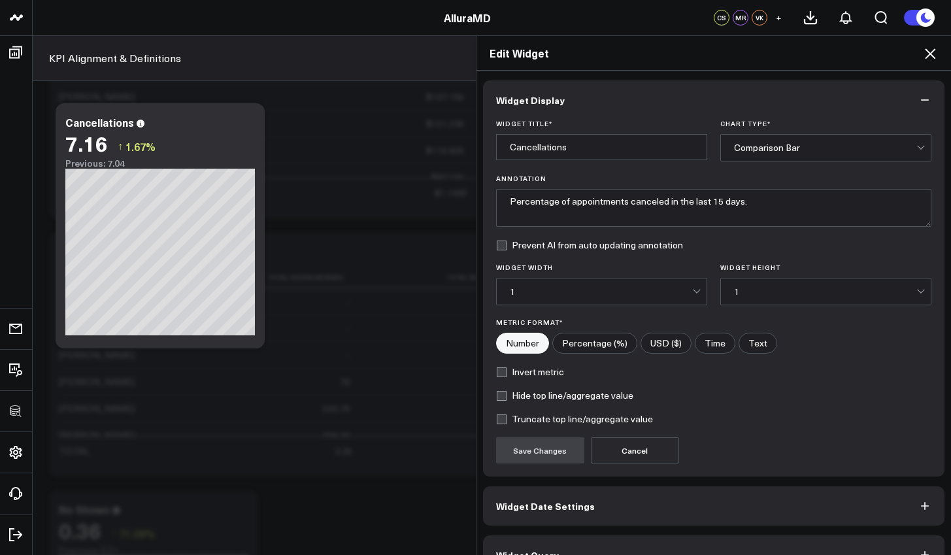
scroll to position [29, 0]
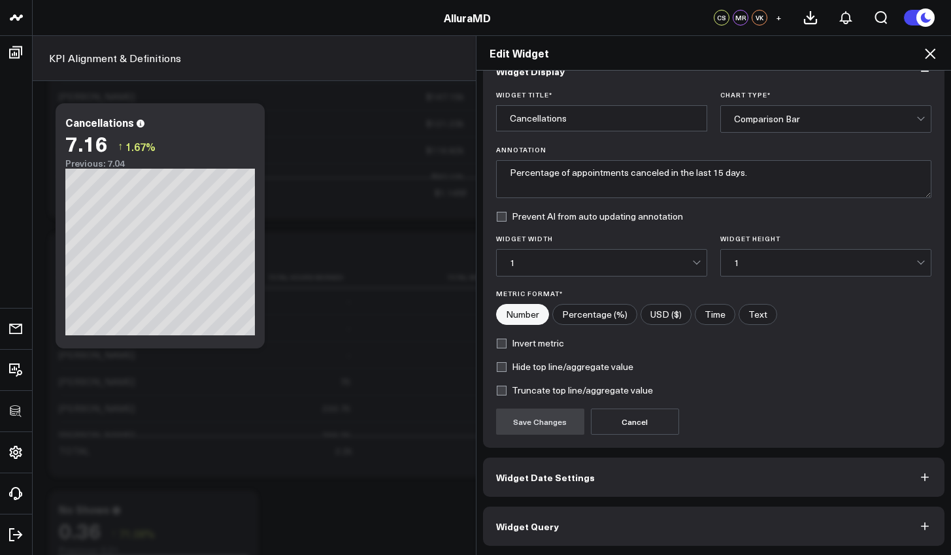
click at [723, 520] on button "Widget Query" at bounding box center [714, 525] width 462 height 39
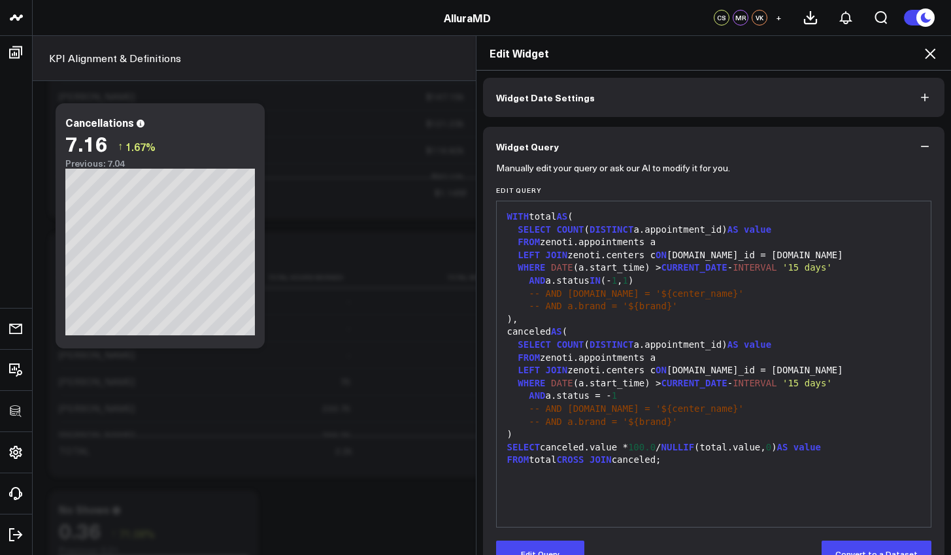
scroll to position [37, 0]
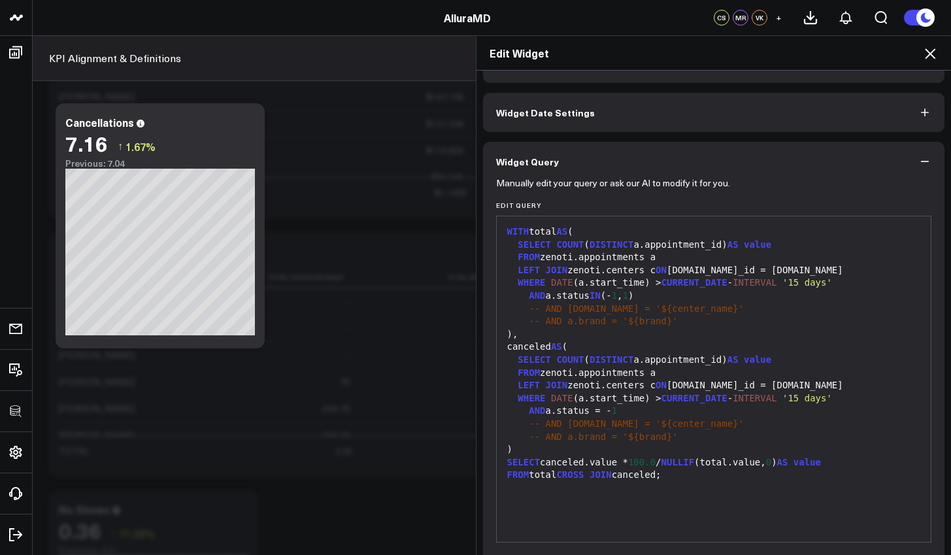
click at [918, 156] on icon "button" at bounding box center [924, 161] width 13 height 13
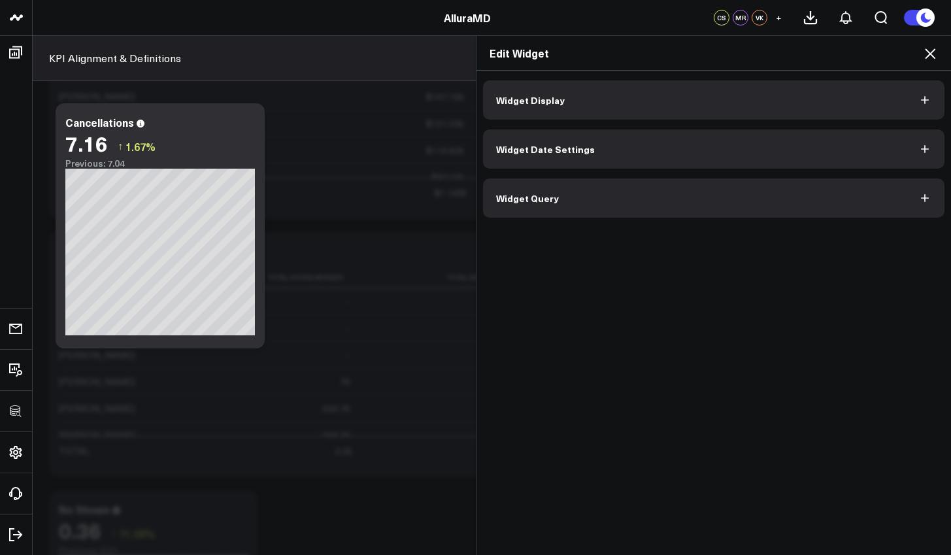
click at [926, 56] on icon at bounding box center [930, 54] width 16 height 16
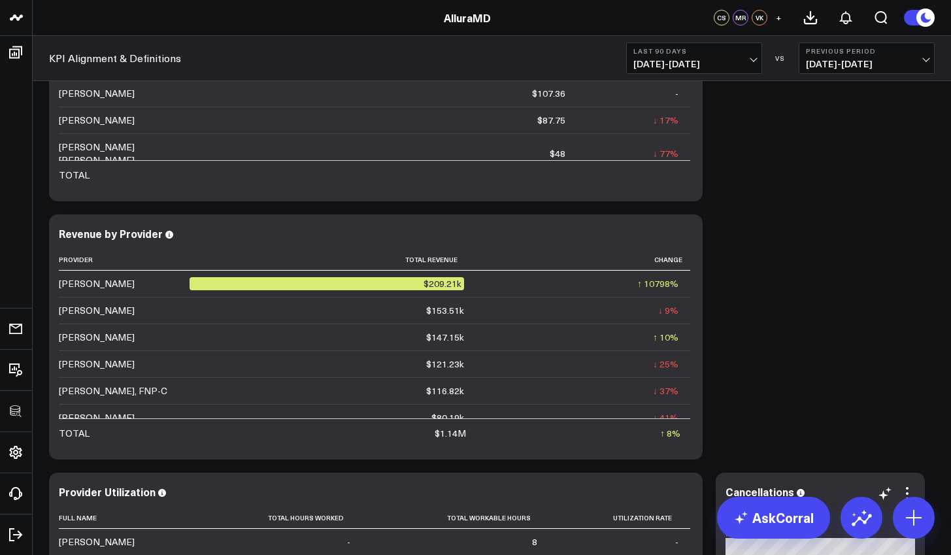
scroll to position [3268, 0]
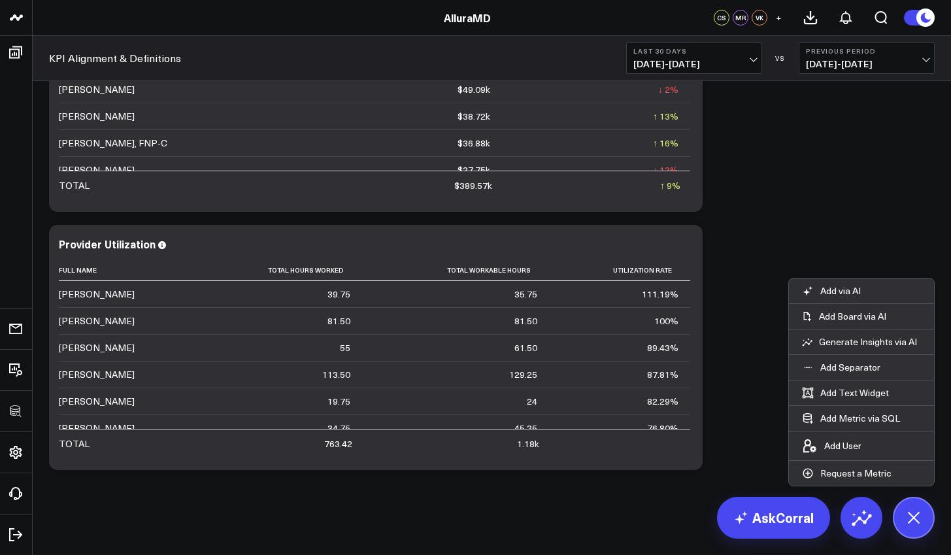
scroll to position [307, 0]
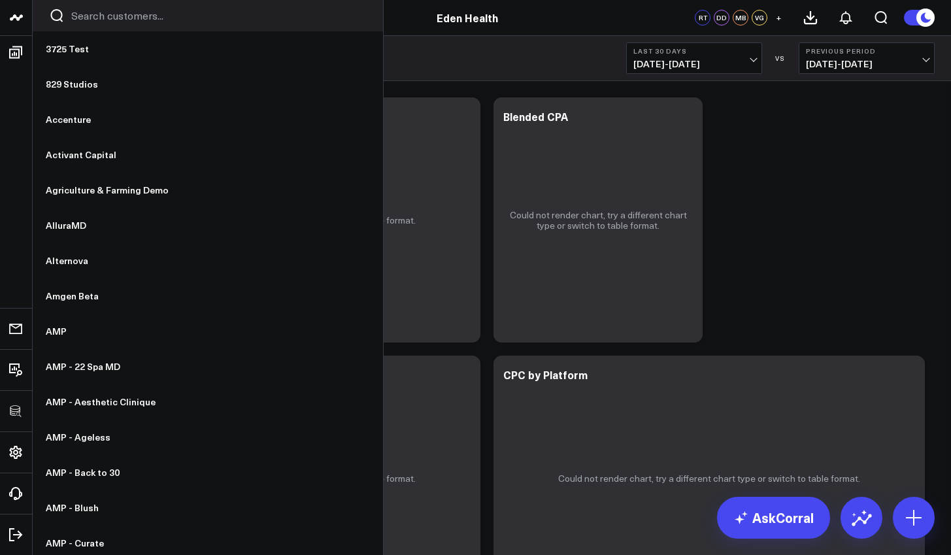
click at [101, 27] on div at bounding box center [208, 15] width 350 height 31
click at [102, 25] on div at bounding box center [208, 15] width 350 height 31
click at [102, 22] on input "Search customers input" at bounding box center [218, 15] width 295 height 14
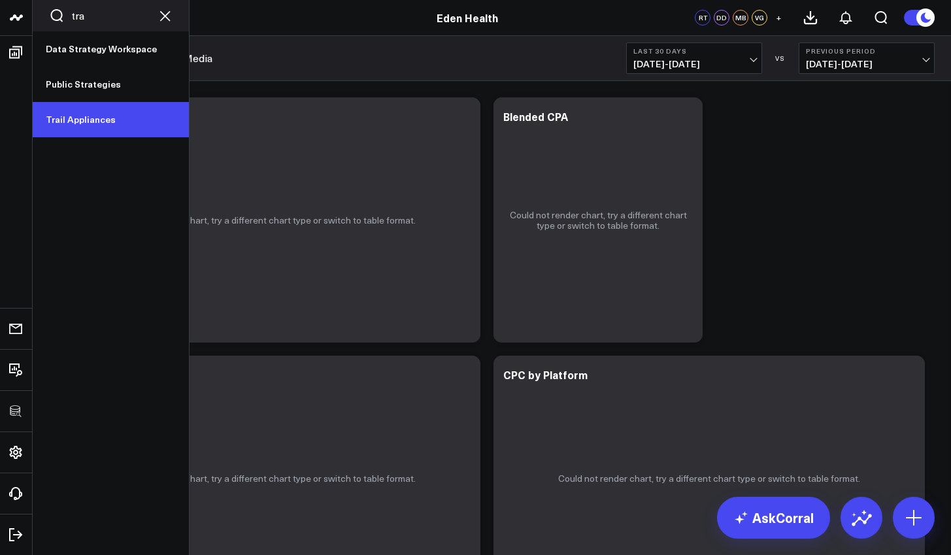
type input "tra"
click at [88, 122] on link "Trail Appliances" at bounding box center [111, 119] width 156 height 35
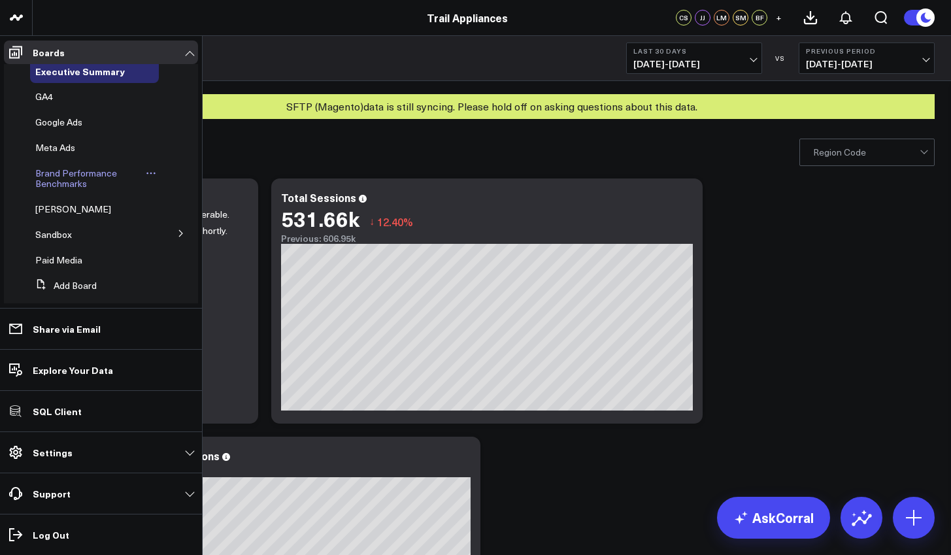
scroll to position [11, 0]
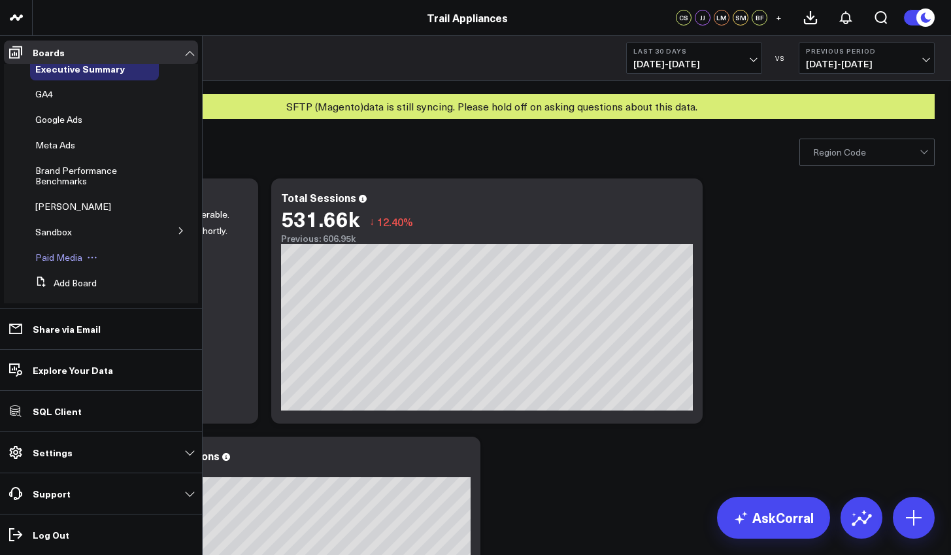
click at [62, 254] on span "Paid Media" at bounding box center [58, 257] width 47 height 12
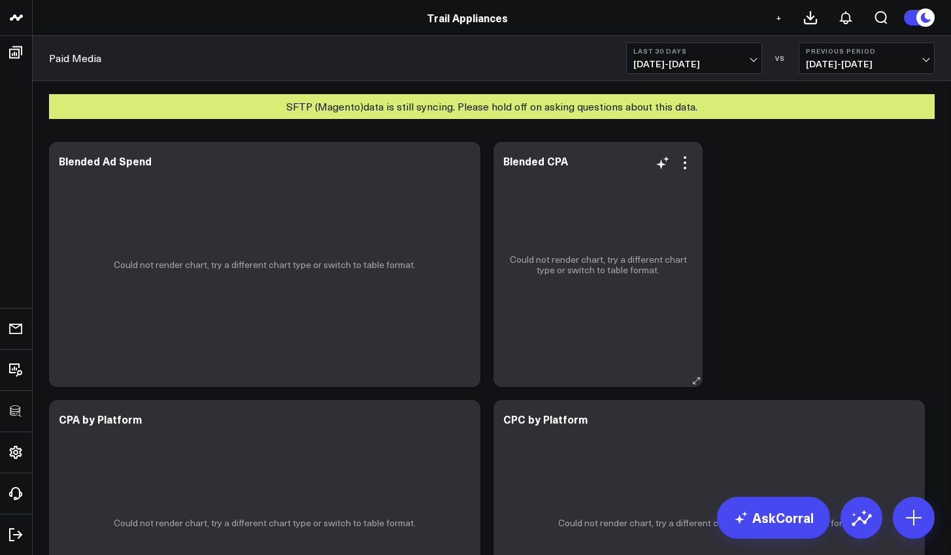
click at [686, 171] on div "Could not render chart, try a different chart type or switch to table format." at bounding box center [597, 264] width 209 height 245
click at [680, 159] on icon at bounding box center [685, 163] width 16 height 16
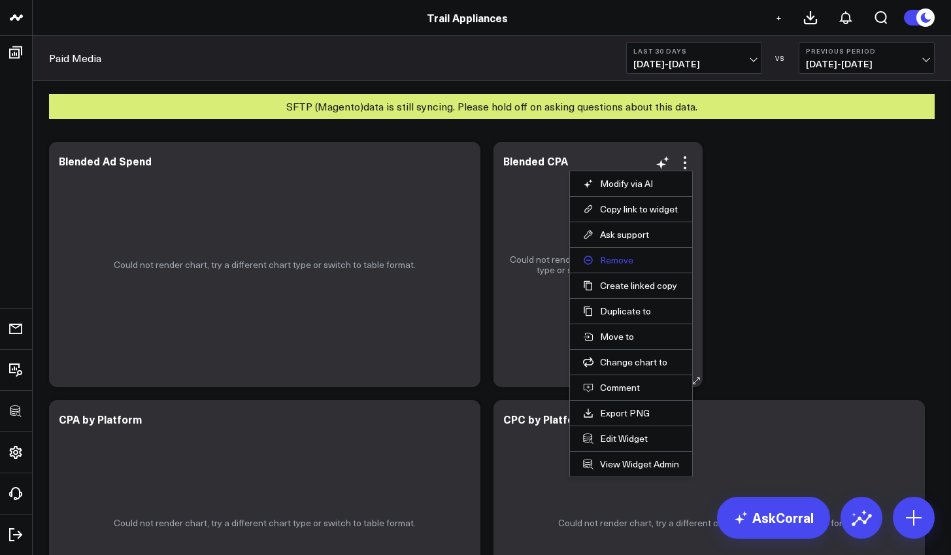
click at [639, 263] on button "Remove" at bounding box center [631, 260] width 96 height 12
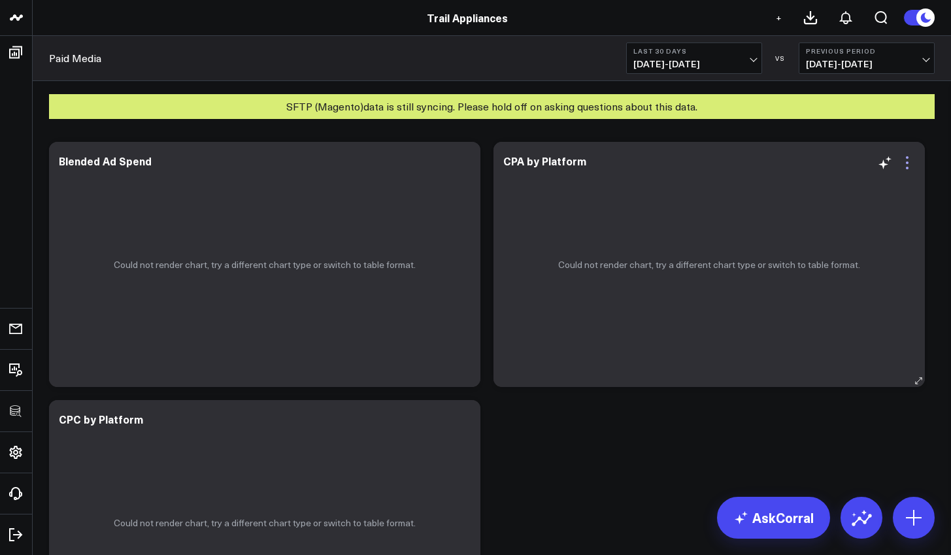
click at [906, 169] on icon at bounding box center [907, 163] width 16 height 16
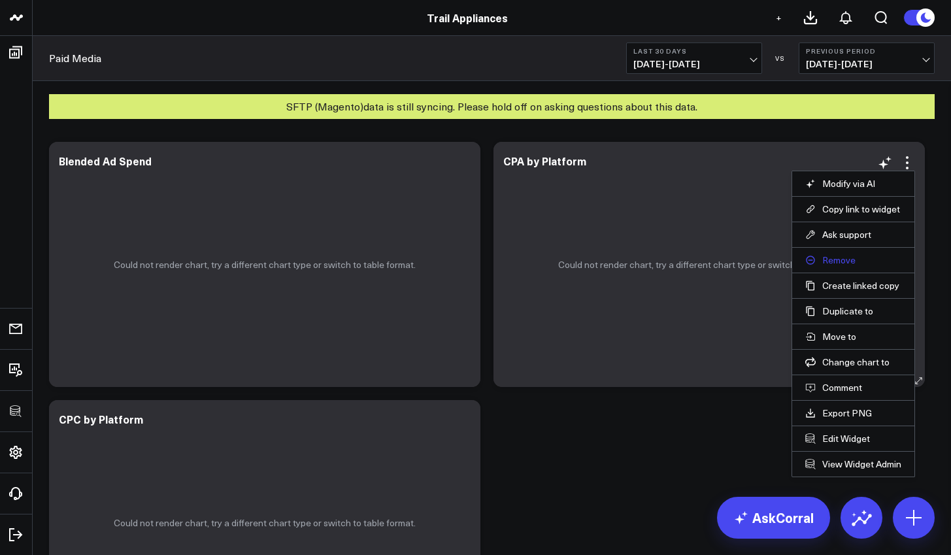
click at [846, 265] on button "Remove" at bounding box center [853, 260] width 96 height 12
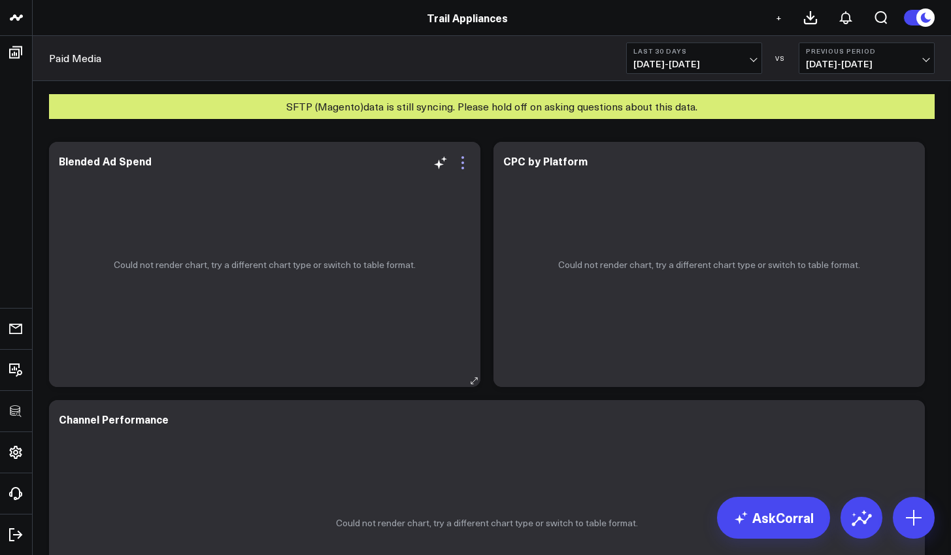
click at [467, 167] on icon at bounding box center [463, 163] width 16 height 16
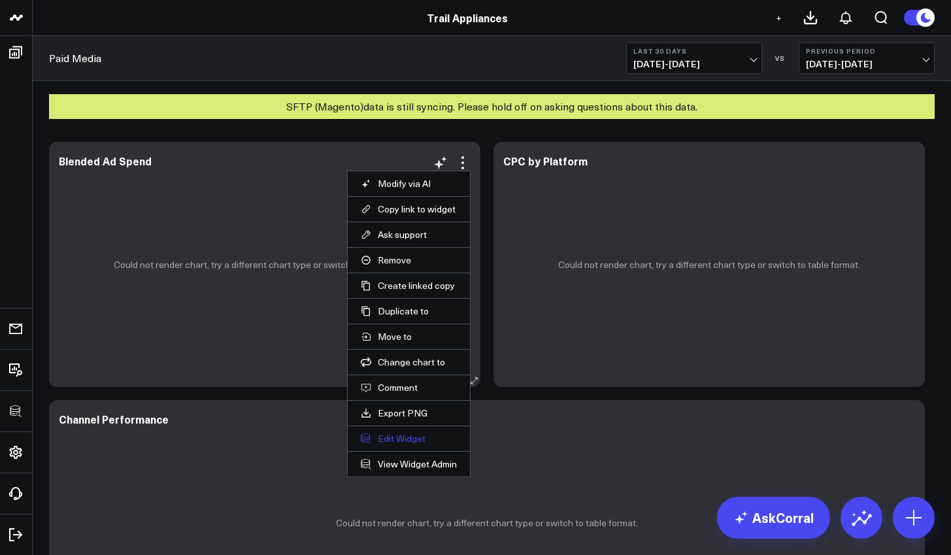
click at [413, 437] on button "Edit Widget" at bounding box center [409, 439] width 96 height 12
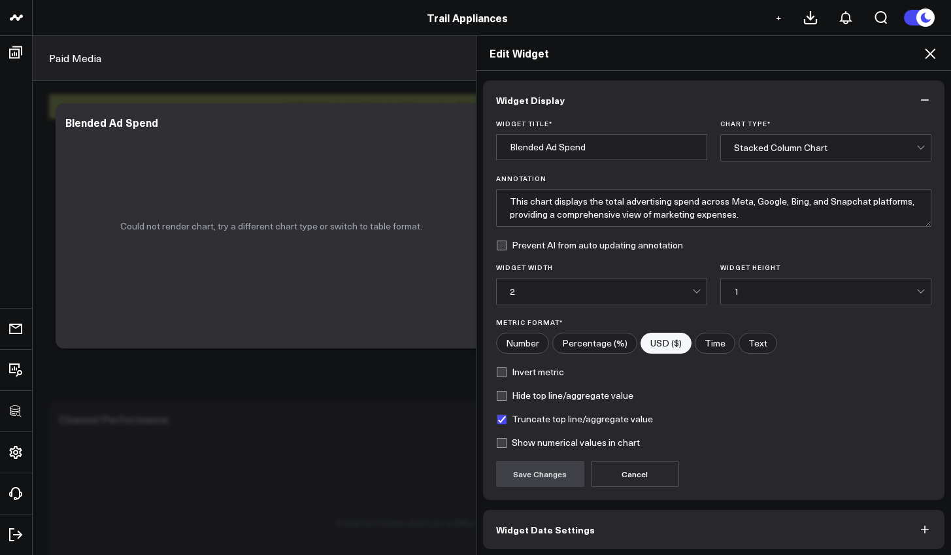
scroll to position [52, 0]
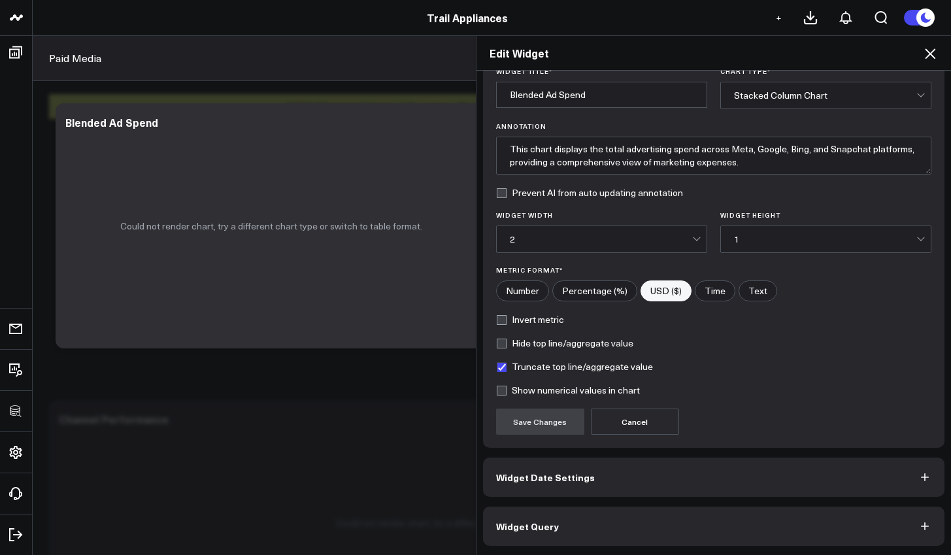
click at [638, 521] on button "Widget Query" at bounding box center [714, 525] width 462 height 39
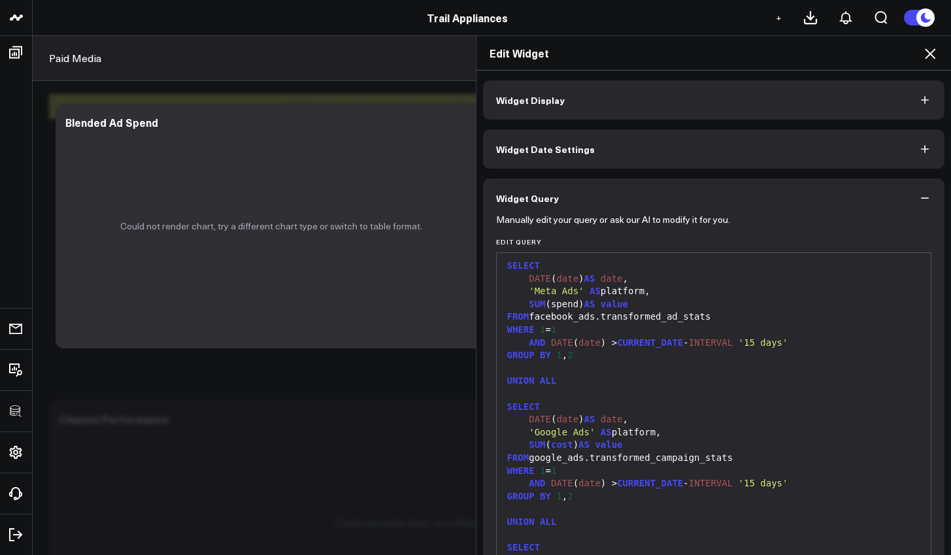
scroll to position [5, 0]
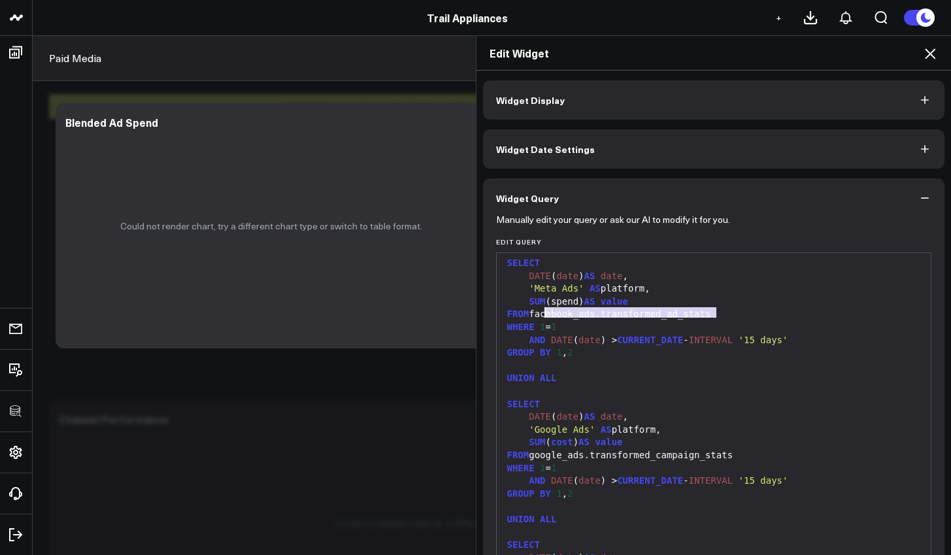
drag, startPoint x: 714, startPoint y: 312, endPoint x: 533, endPoint y: 312, distance: 180.4
click at [535, 312] on div "FROM facebook_ads.transformed_ad_stats" at bounding box center [713, 314] width 421 height 13
click at [640, 313] on div "FROM facebook_ads.transformed_ad_stats" at bounding box center [713, 314] width 421 height 13
drag, startPoint x: 708, startPoint y: 312, endPoint x: 531, endPoint y: 313, distance: 177.8
click at [531, 313] on div "FROM facebook_ads.transformed_ad_stats" at bounding box center [713, 314] width 421 height 13
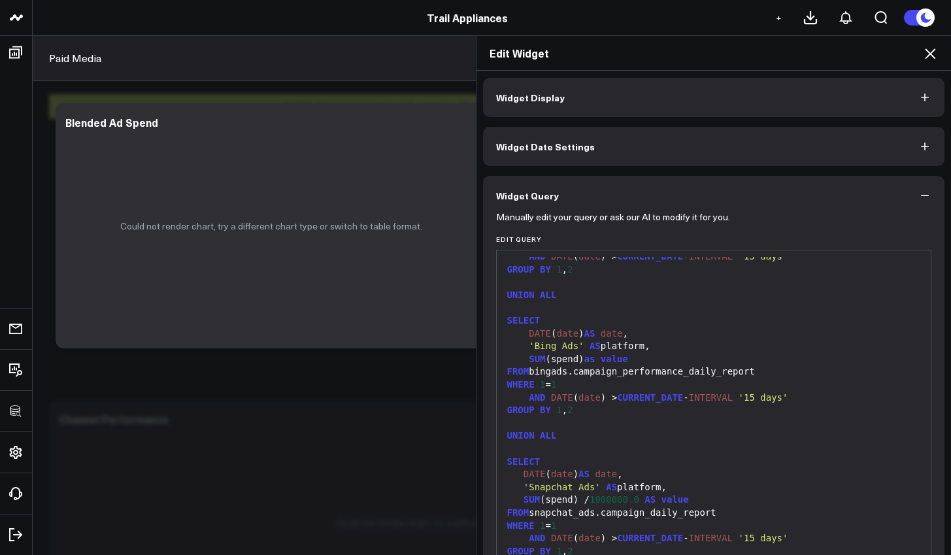
scroll to position [86, 0]
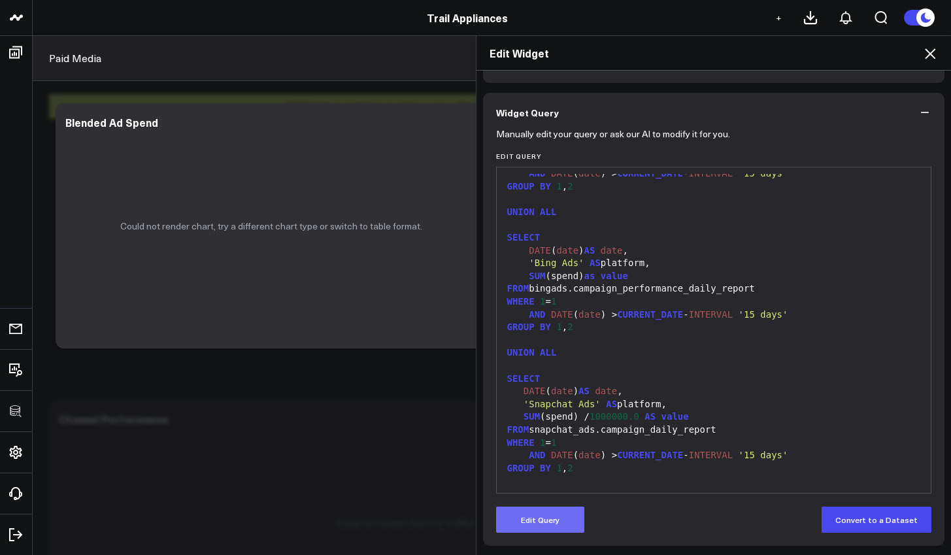
click at [562, 512] on button "Edit Query" at bounding box center [540, 519] width 88 height 26
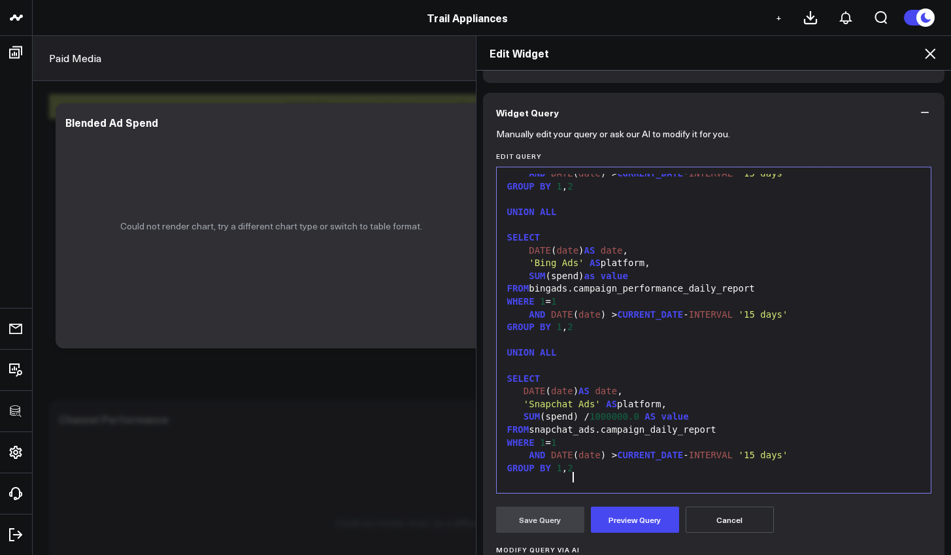
click at [599, 485] on div "SELECT DATE ( date ) AS date , 'Meta Ads' AS platform, SUM (spend) AS value FRO…" at bounding box center [713, 225] width 421 height 556
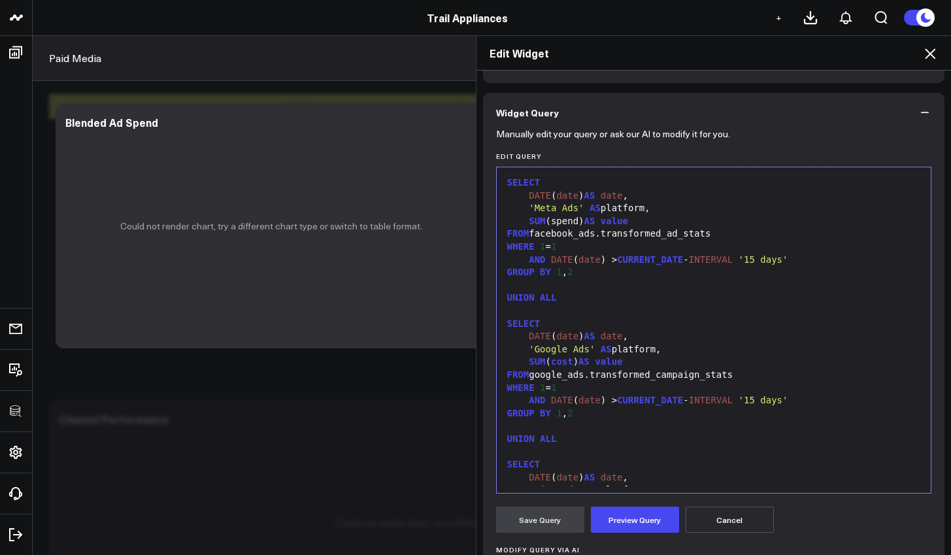
scroll to position [0, 0]
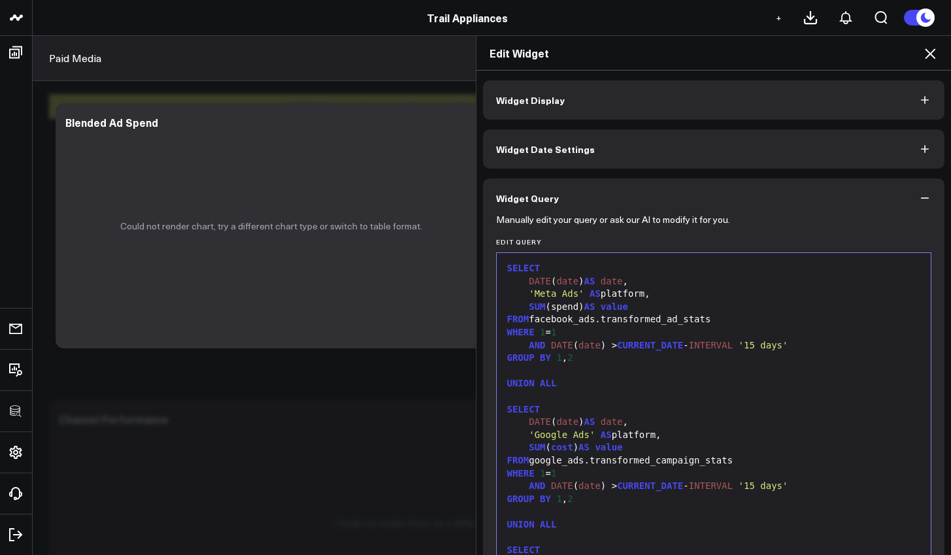
click at [658, 365] on div at bounding box center [713, 371] width 421 height 13
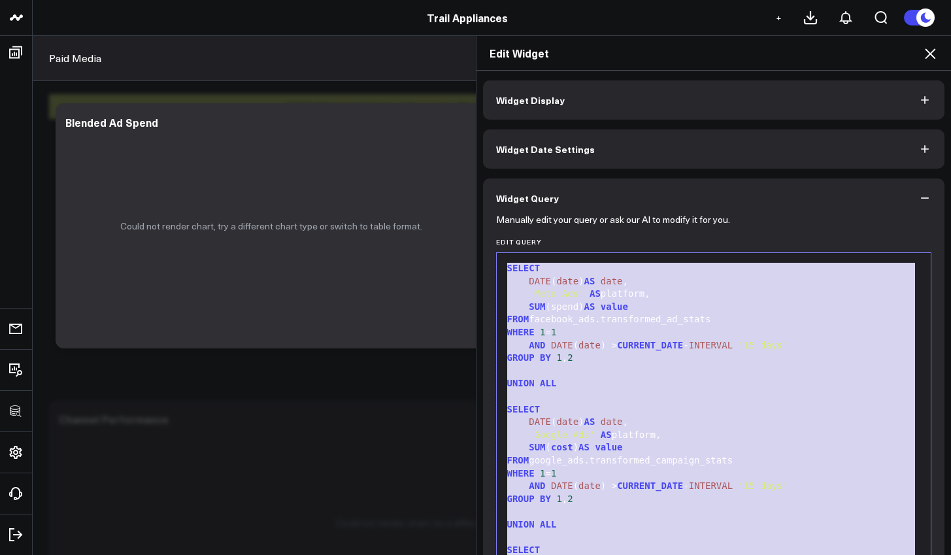
copy div "SELECT DATE ( date ) AS date , 'Meta Ads' AS platform, SUM (spend) AS value FRO…"
click at [748, 348] on div "AND DATE ( date ) > CURRENT_DATE - INTERVAL '15 days'" at bounding box center [713, 345] width 421 height 13
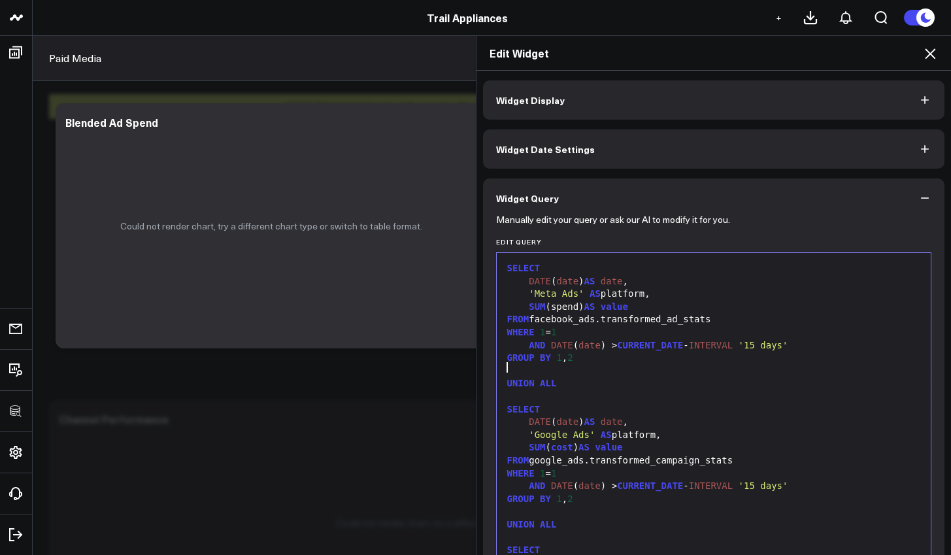
click at [702, 367] on div at bounding box center [713, 371] width 421 height 13
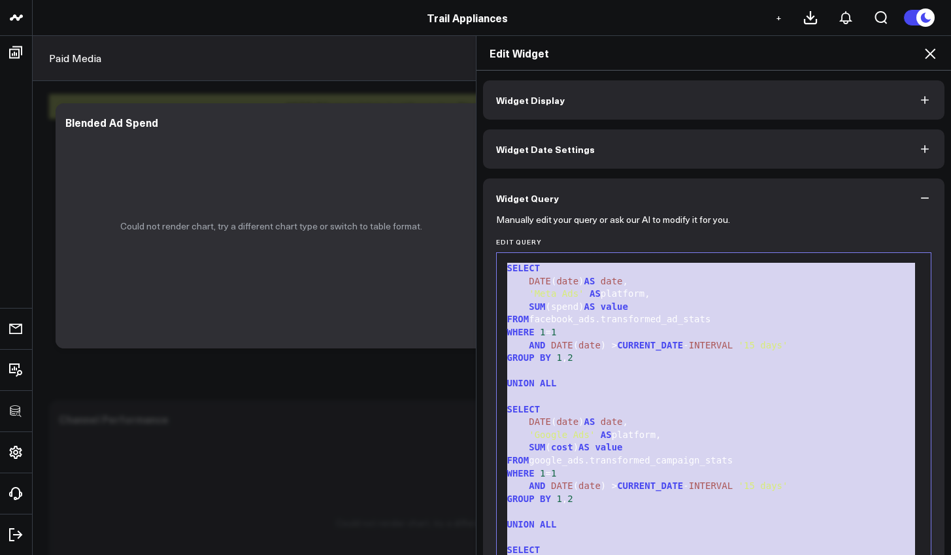
paste div
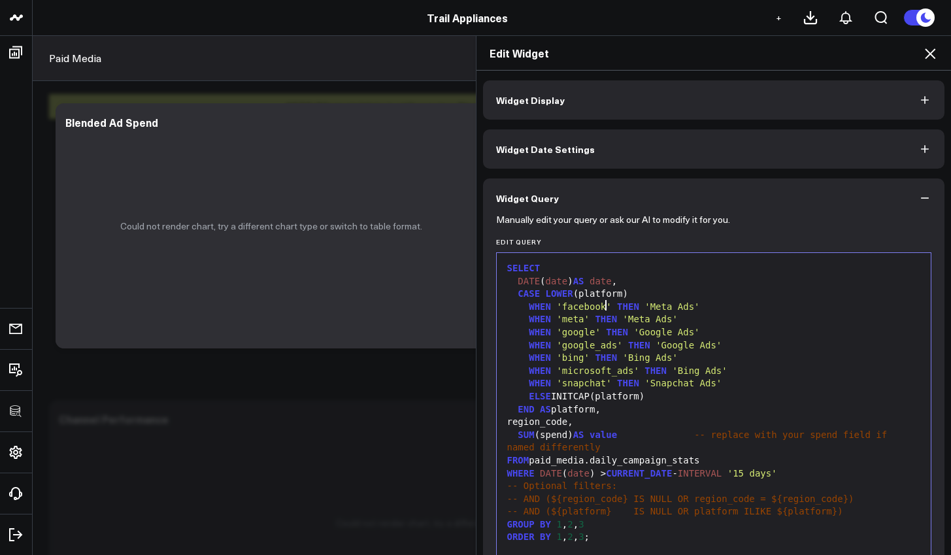
click at [603, 305] on span "'facebook'" at bounding box center [583, 306] width 55 height 10
drag, startPoint x: 891, startPoint y: 428, endPoint x: 658, endPoint y: 438, distance: 232.9
click at [658, 438] on div "SUM (spend) AS value -- replace with your spend field if named differently" at bounding box center [713, 441] width 421 height 25
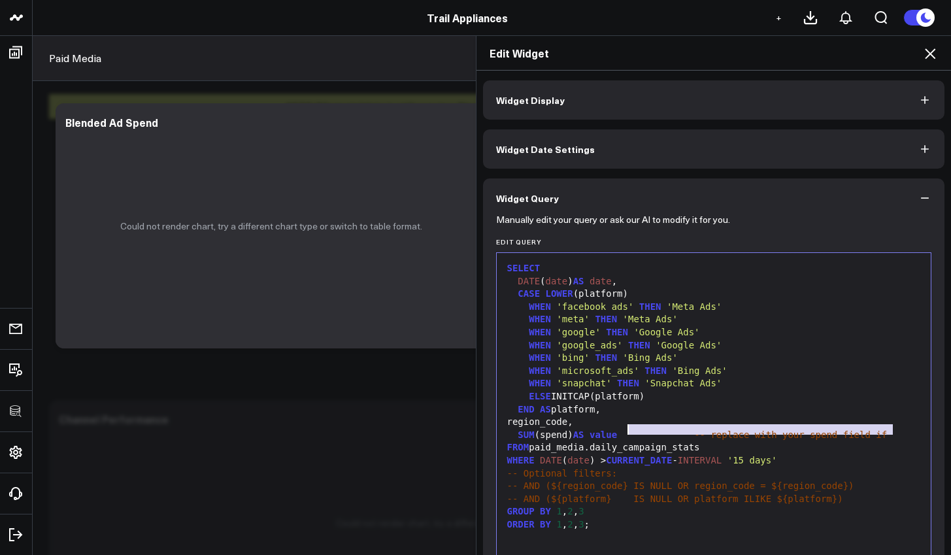
drag, startPoint x: 890, startPoint y: 430, endPoint x: 624, endPoint y: 430, distance: 266.0
click at [624, 430] on div "SUM (spend) AS value -- replace with your spend field if" at bounding box center [713, 435] width 421 height 13
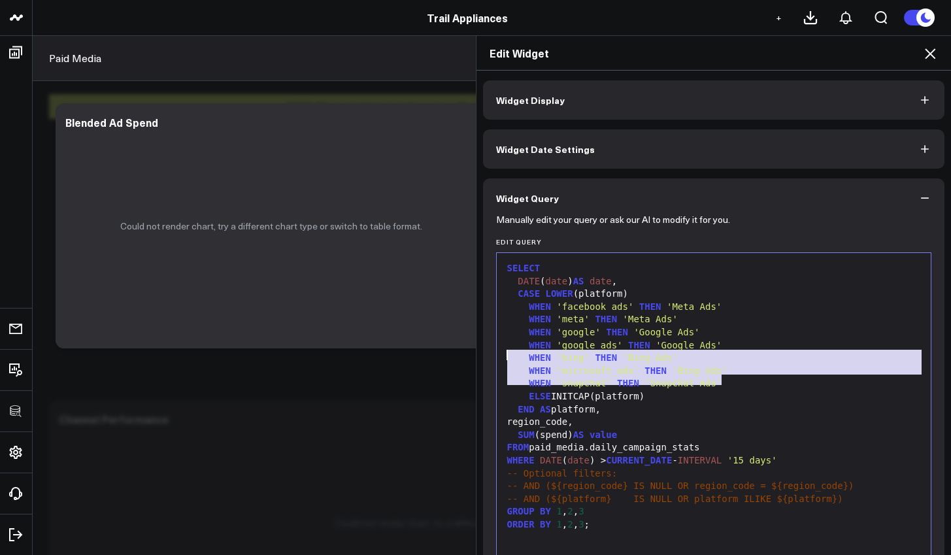
drag, startPoint x: 724, startPoint y: 380, endPoint x: 493, endPoint y: 357, distance: 232.5
click at [496, 357] on div "Selection deleted 99 1 2 3 4 5 6 7 8 9 10 11 12 13 14 15 16 17 18 19 20 21 22 ›…" at bounding box center [714, 415] width 436 height 327
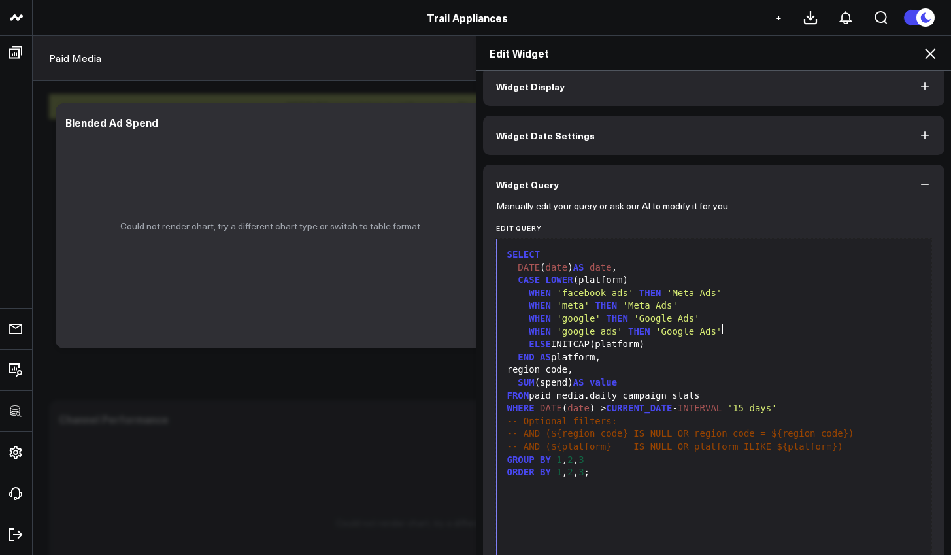
scroll to position [97, 0]
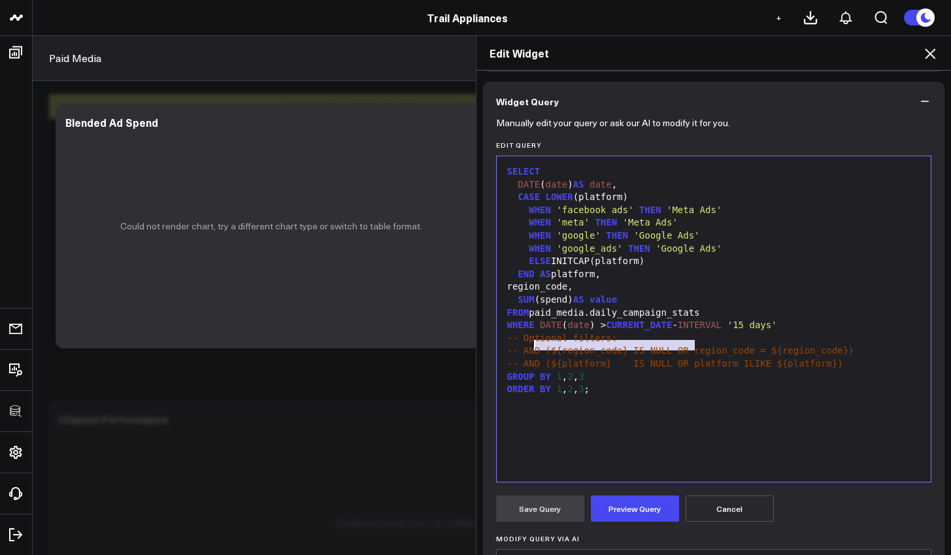
drag, startPoint x: 691, startPoint y: 346, endPoint x: 530, endPoint y: 348, distance: 161.4
click at [530, 348] on span "-- AND (${region_code} IS NULL OR region_code = ${region_code})" at bounding box center [680, 350] width 347 height 10
click at [622, 344] on div "-- AND (${region_code} IS NULL OR region_code = ${region_code})" at bounding box center [713, 350] width 421 height 13
drag, startPoint x: 542, startPoint y: 344, endPoint x: 689, endPoint y: 346, distance: 146.4
click at [689, 346] on span "-- AND (${region_code} IS NULL OR region_code = ${region_code})" at bounding box center [680, 350] width 347 height 10
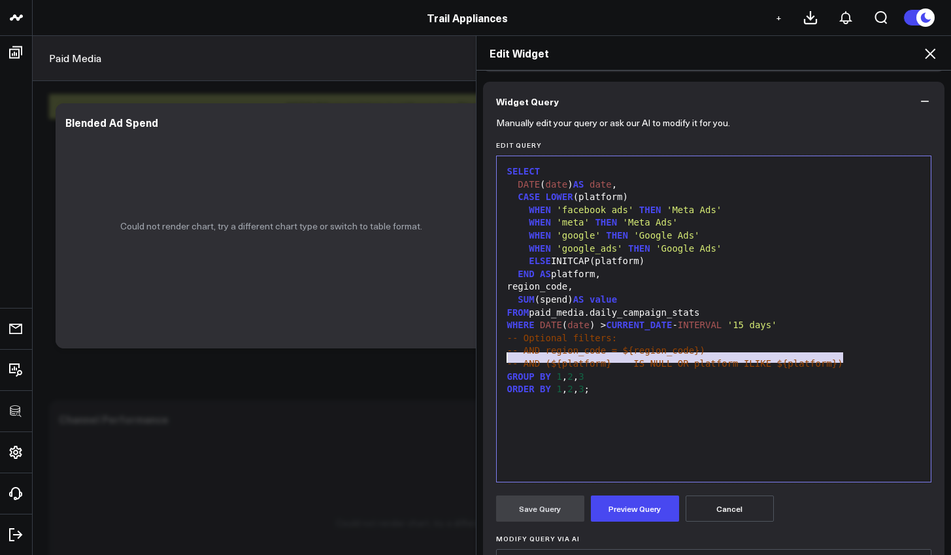
drag, startPoint x: 838, startPoint y: 357, endPoint x: 471, endPoint y: 360, distance: 367.9
click at [476, 360] on div "Edit Widget Widget Display Widget Date Settings Widget Query Manually edit your…" at bounding box center [714, 295] width 476 height 520
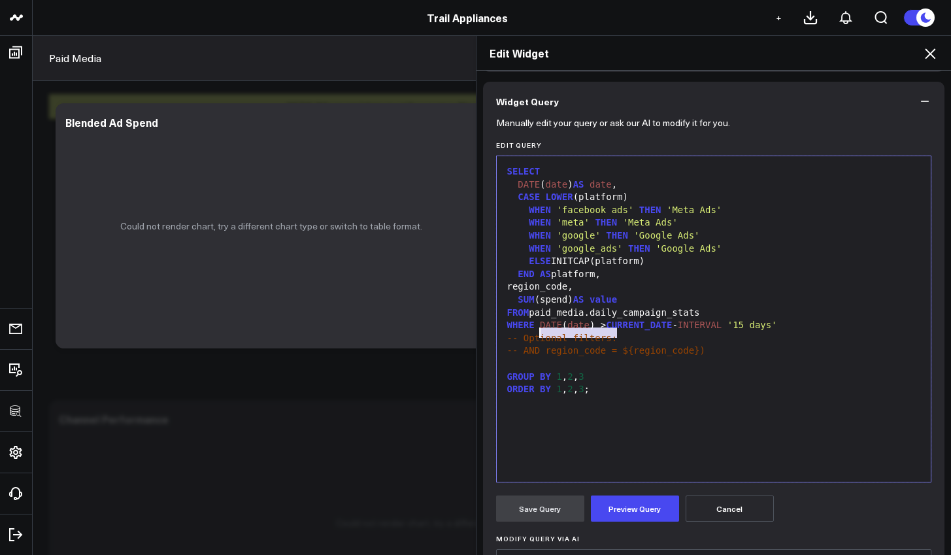
drag, startPoint x: 576, startPoint y: 333, endPoint x: 452, endPoint y: 331, distance: 123.5
click at [452, 331] on div "Edit Widget Widget Display Widget Date Settings Widget Query Manually edit your…" at bounding box center [475, 295] width 951 height 520
drag, startPoint x: 520, startPoint y: 344, endPoint x: 483, endPoint y: 342, distance: 37.3
click at [483, 342] on div "Manually edit your query or ask our AI to modify it for you. Edit Query Selecti…" at bounding box center [714, 409] width 462 height 576
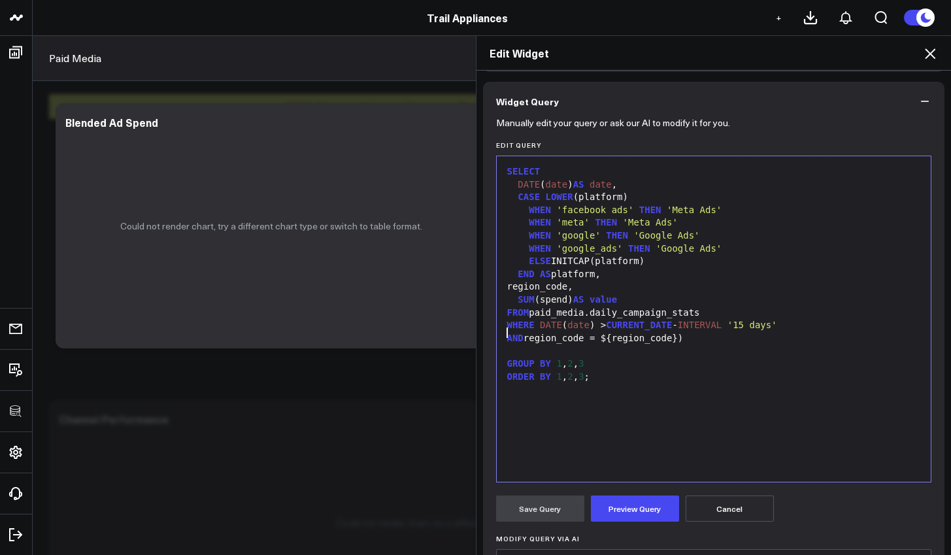
click at [503, 346] on div at bounding box center [713, 350] width 421 height 13
click at [603, 507] on button "Preview Query" at bounding box center [635, 508] width 88 height 26
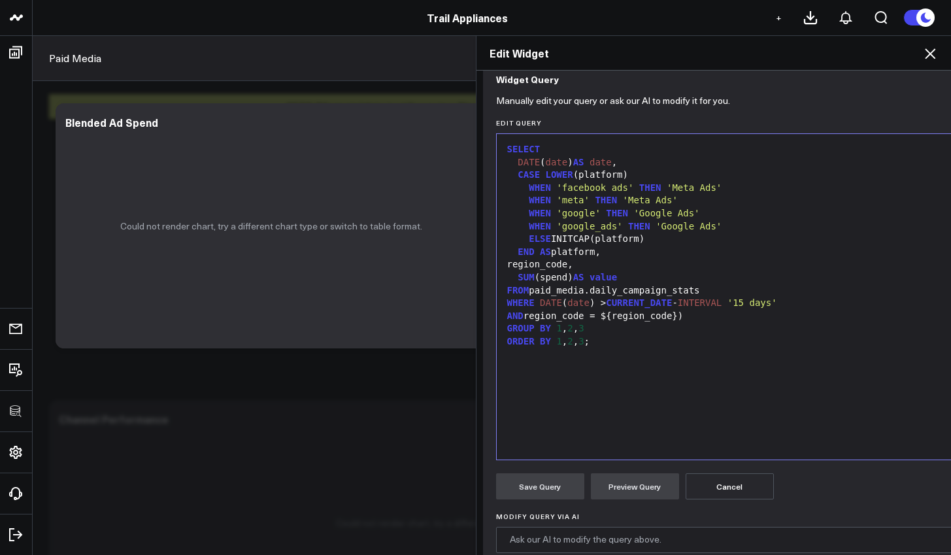
scroll to position [291, 0]
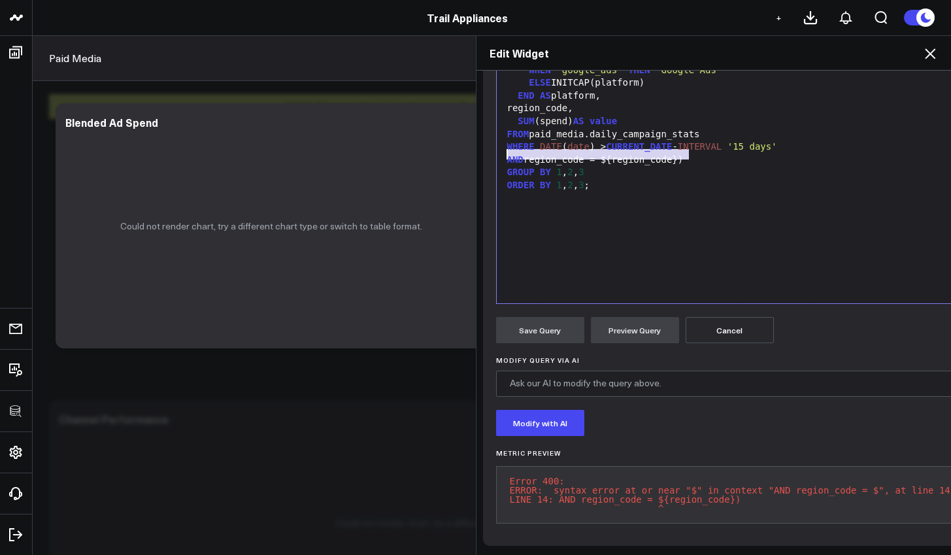
drag, startPoint x: 689, startPoint y: 139, endPoint x: 481, endPoint y: 137, distance: 207.8
click at [483, 137] on div "Manually edit your query or ask our AI to modify it for you. Edit Query Selecti…" at bounding box center [760, 243] width 555 height 603
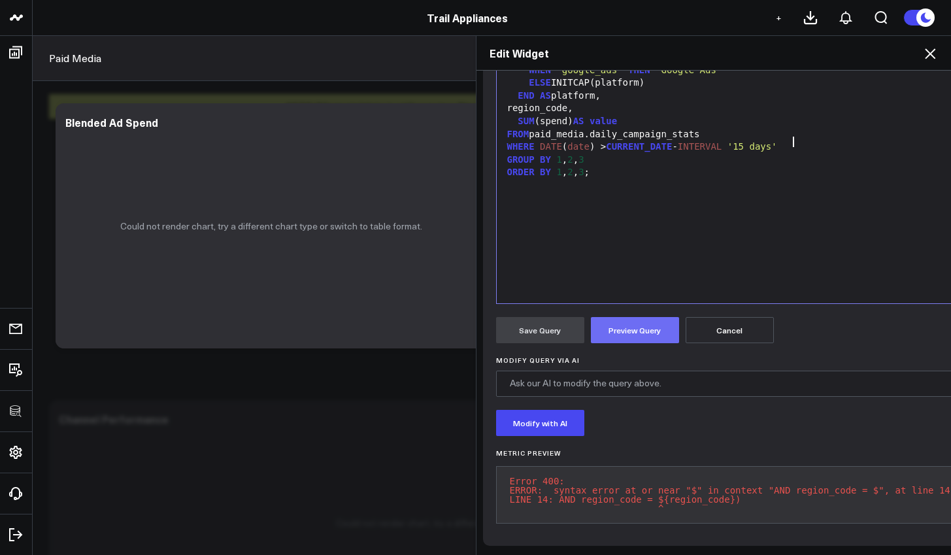
click at [621, 320] on button "Preview Query" at bounding box center [635, 330] width 88 height 26
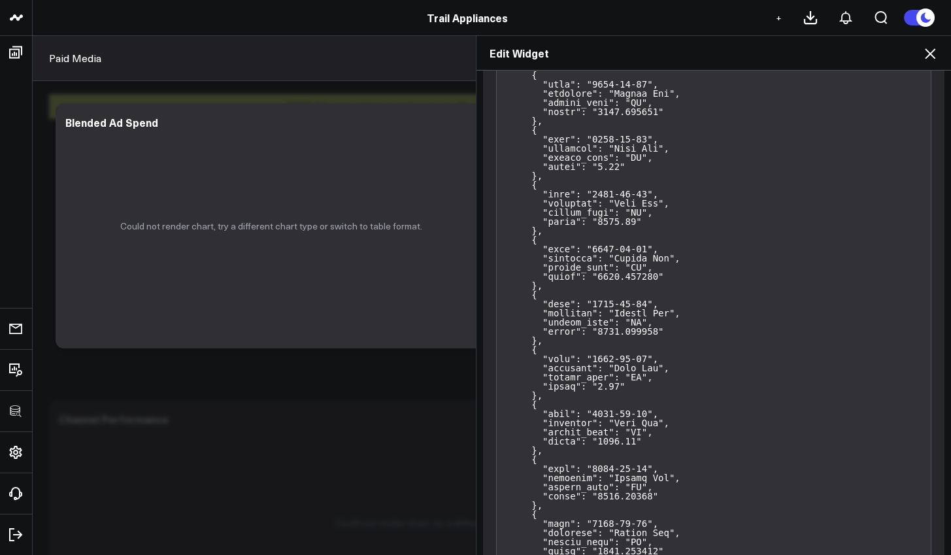
scroll to position [0, 0]
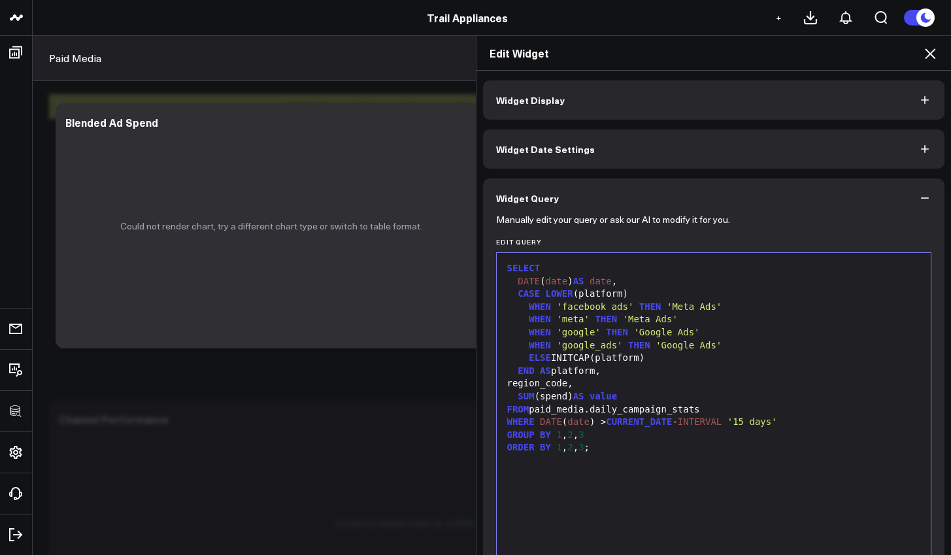
click at [607, 107] on button "Widget Display" at bounding box center [714, 99] width 462 height 39
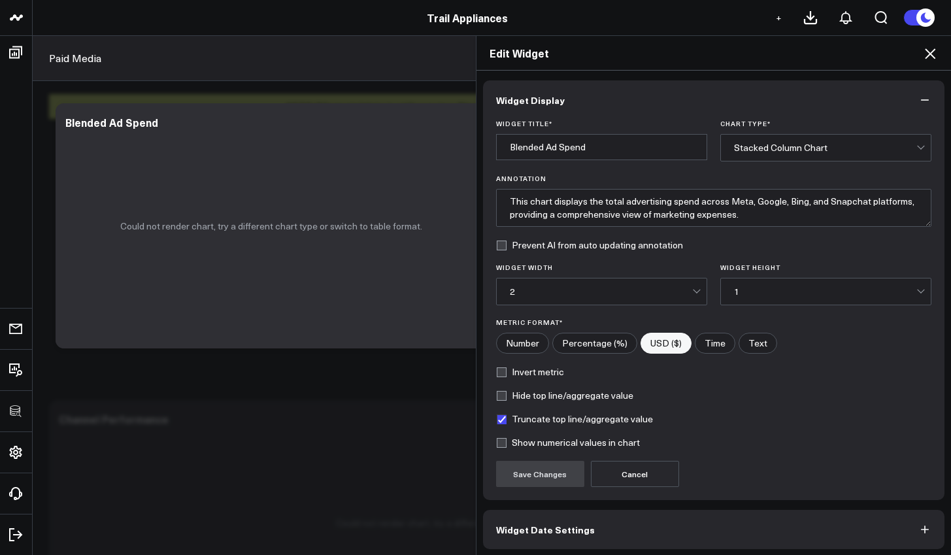
scroll to position [52, 0]
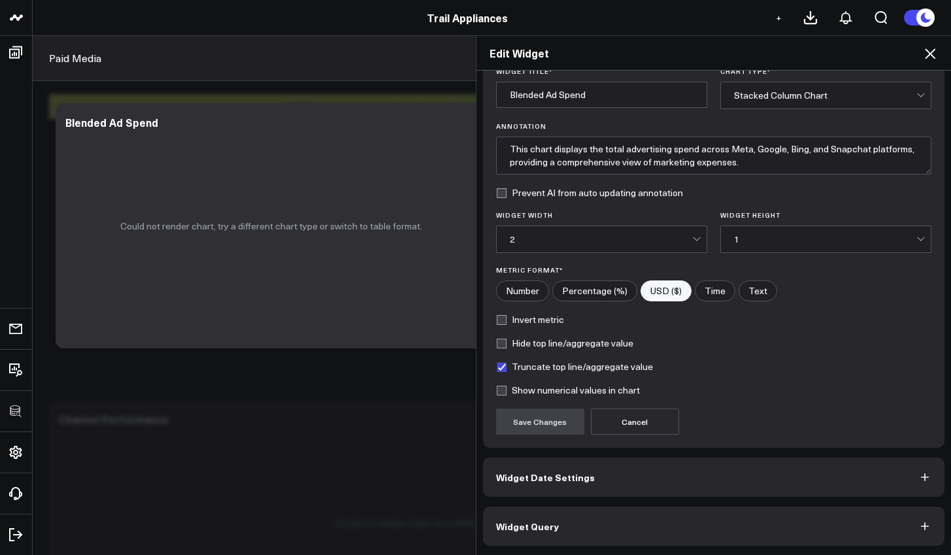
click at [774, 519] on button "Widget Query" at bounding box center [714, 525] width 462 height 39
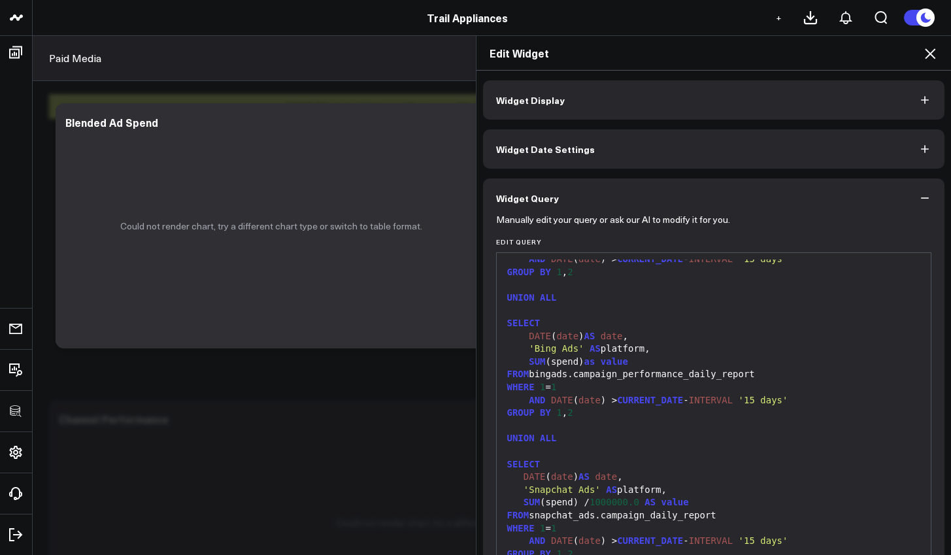
scroll to position [86, 0]
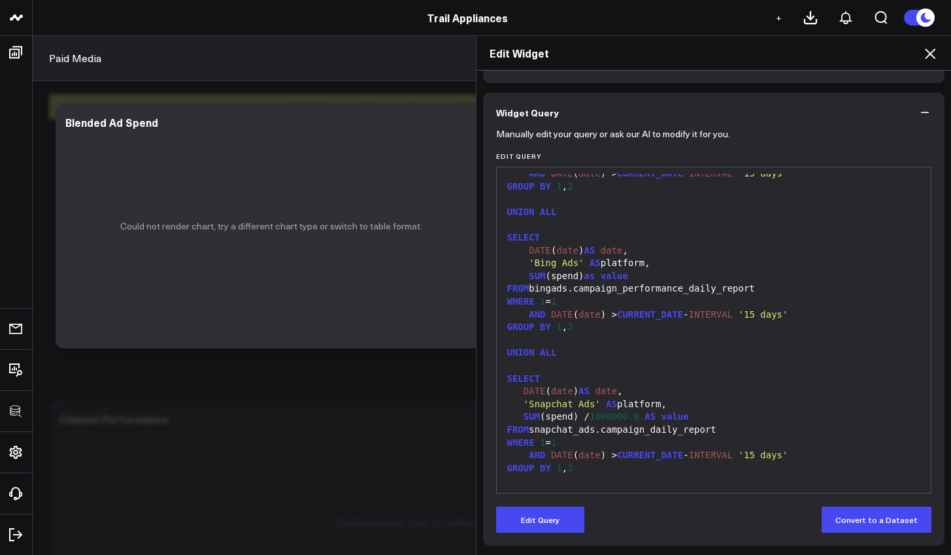
click at [918, 111] on icon "button" at bounding box center [924, 112] width 13 height 13
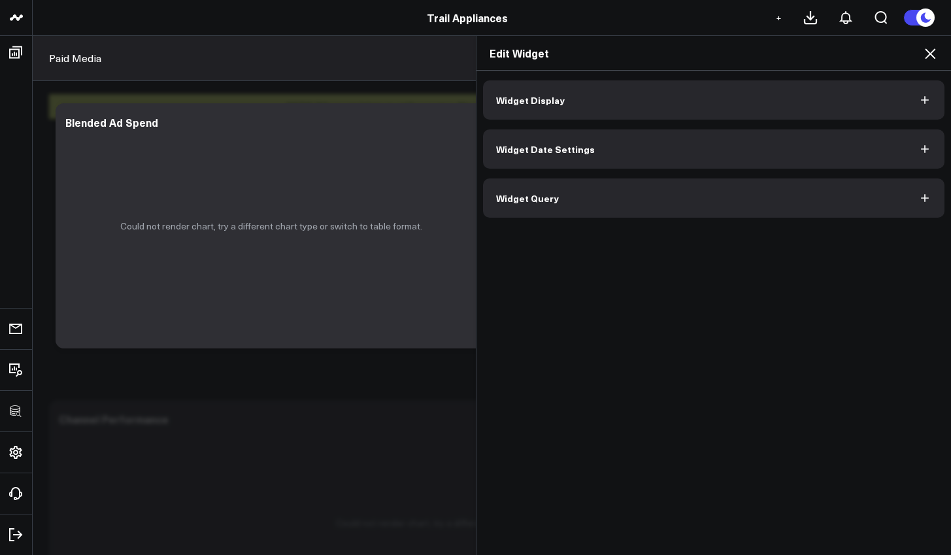
scroll to position [175, 0]
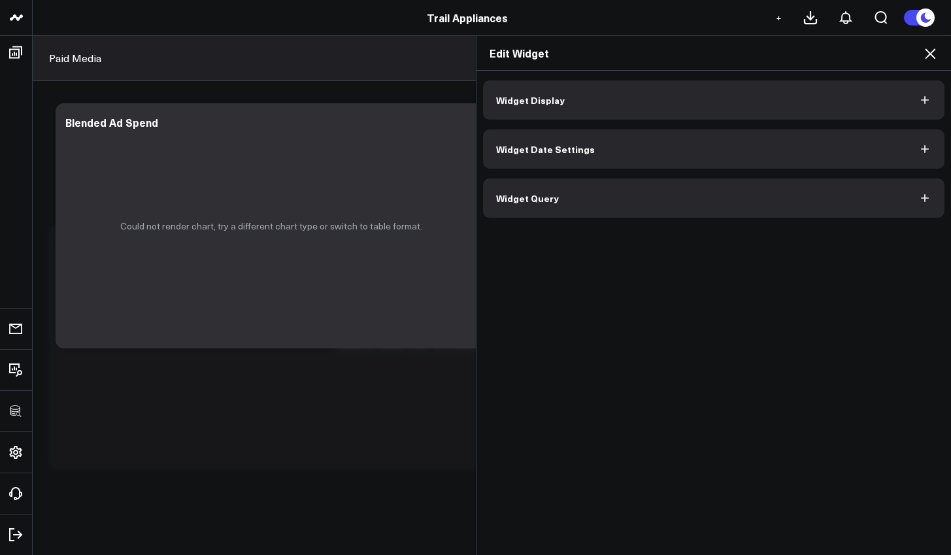
click at [812, 210] on button "Widget Query" at bounding box center [714, 197] width 462 height 39
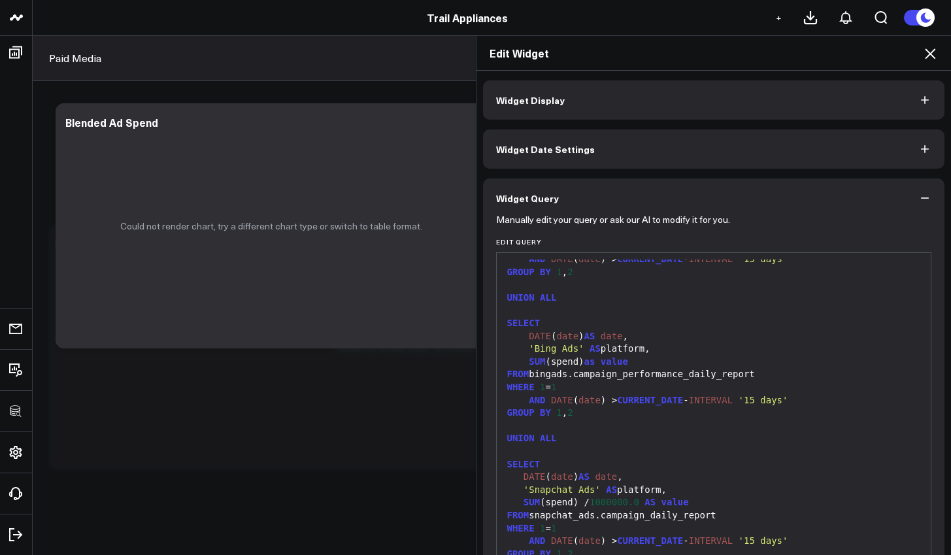
scroll to position [86, 0]
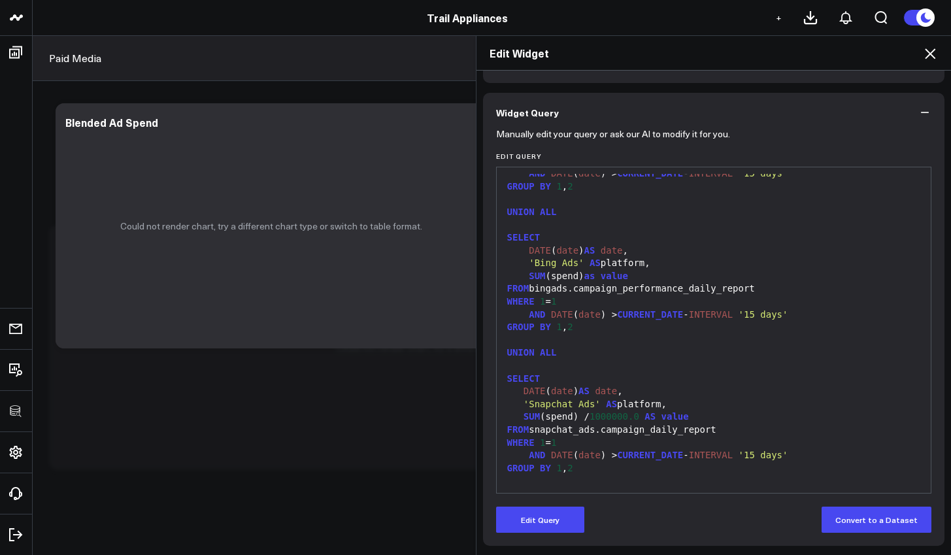
click at [570, 535] on div "Manually edit your query or ask our AI to modify it for you. Edit Query 99 1 2 …" at bounding box center [714, 339] width 462 height 414
click at [569, 534] on div "Manually edit your query or ask our AI to modify it for you. Edit Query 99 1 2 …" at bounding box center [714, 339] width 462 height 414
click at [568, 531] on button "Edit Query" at bounding box center [540, 519] width 88 height 26
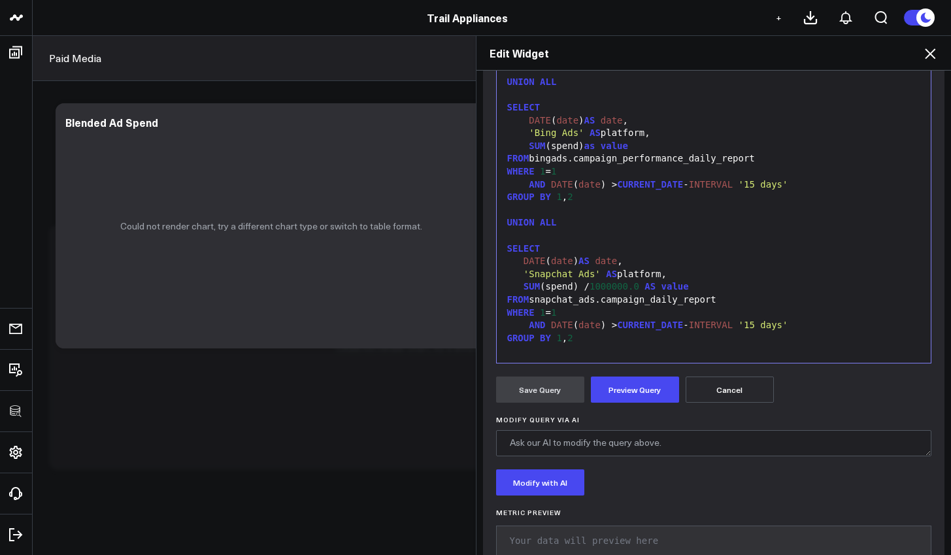
scroll to position [248, 0]
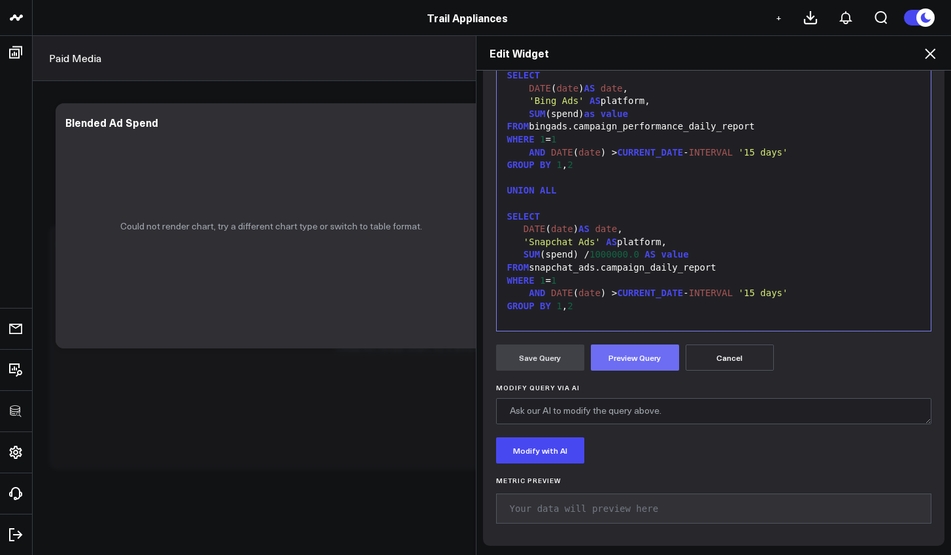
click at [618, 368] on button "Preview Query" at bounding box center [635, 357] width 88 height 26
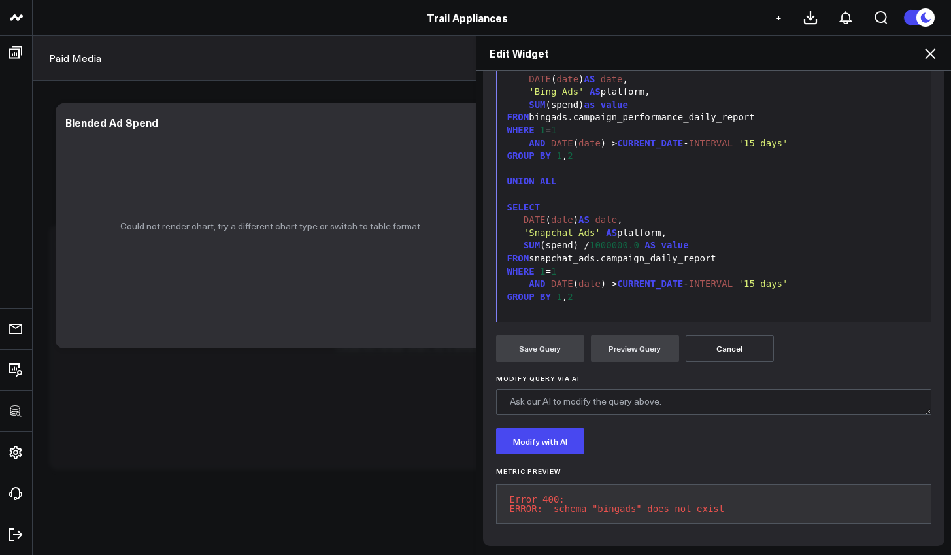
scroll to position [0, 0]
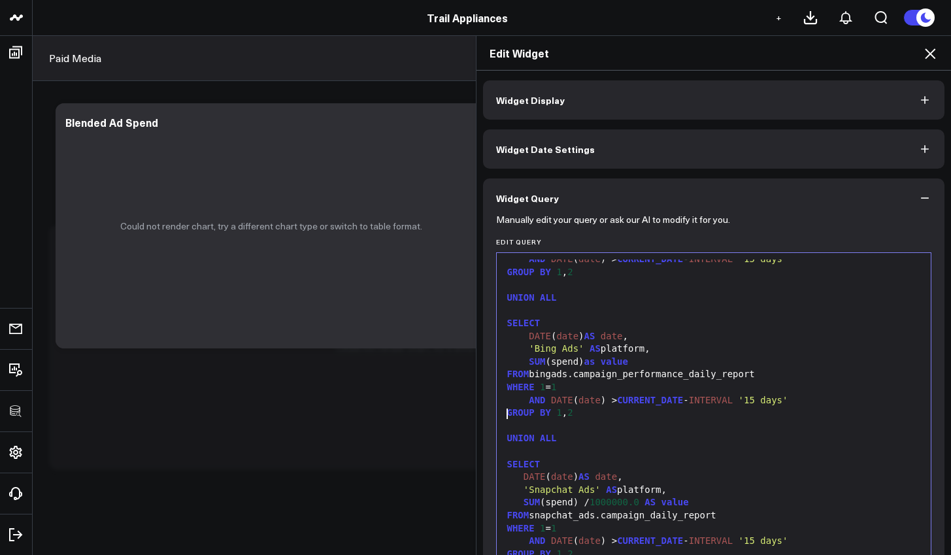
click at [614, 420] on div at bounding box center [713, 426] width 421 height 13
click at [626, 304] on div at bounding box center [713, 310] width 421 height 13
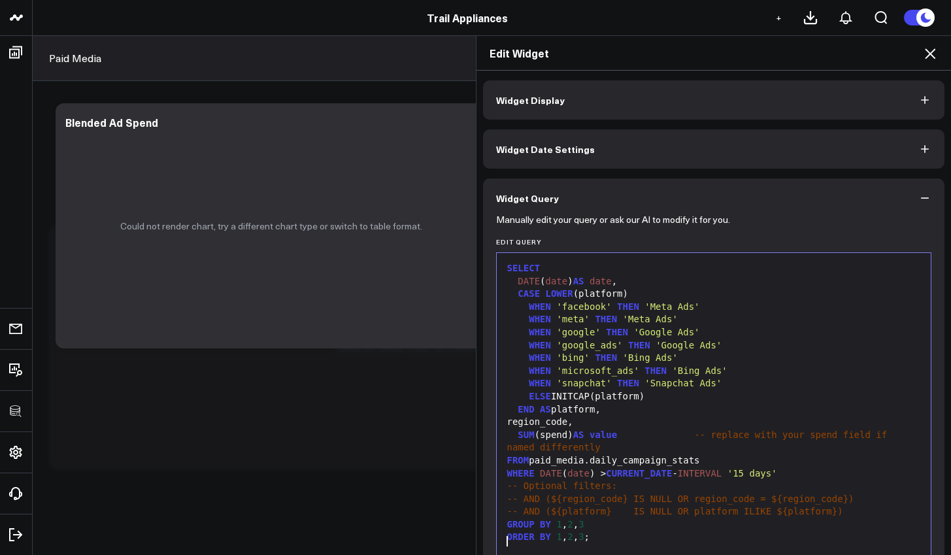
click at [602, 307] on span "'facebook'" at bounding box center [583, 306] width 55 height 10
click at [570, 356] on span "'bing'" at bounding box center [572, 357] width 33 height 10
drag, startPoint x: 700, startPoint y: 355, endPoint x: 657, endPoint y: 355, distance: 42.5
click at [657, 355] on span "'Bing Ads'" at bounding box center [682, 357] width 55 height 10
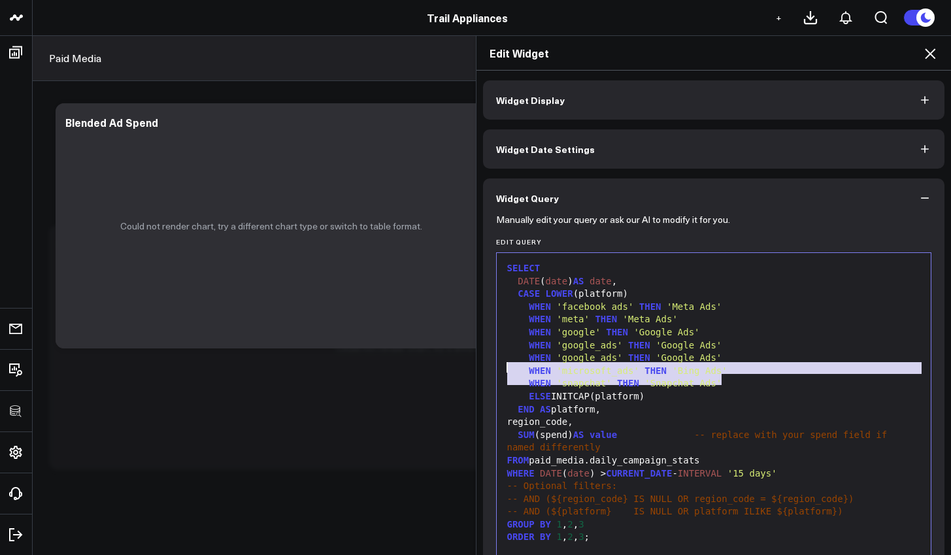
drag, startPoint x: 718, startPoint y: 381, endPoint x: 493, endPoint y: 368, distance: 225.8
click at [496, 368] on div "99 1 2 3 4 5 6 7 8 9 10 11 12 13 14 15 16 17 18 19 20 21 22 › ⌄ SELECT DATE ( d…" at bounding box center [714, 415] width 436 height 327
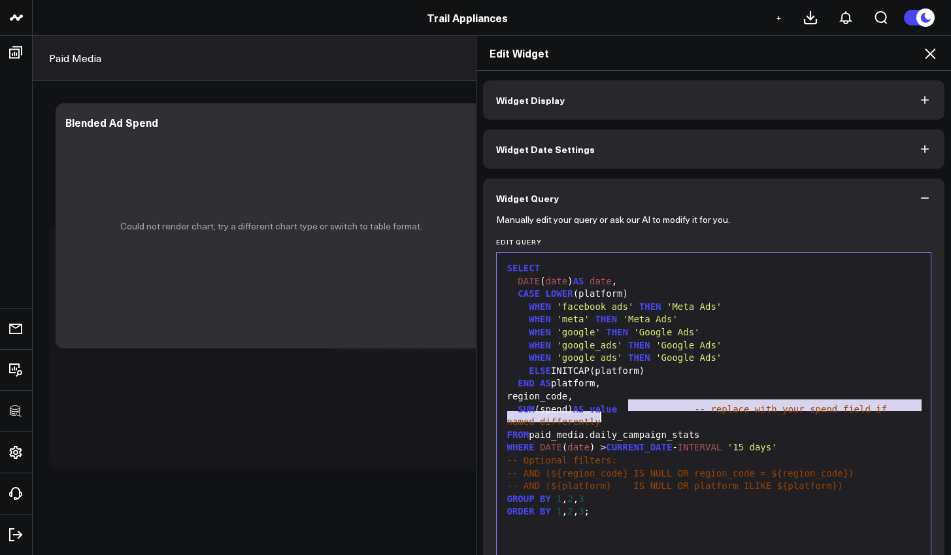
drag, startPoint x: 623, startPoint y: 404, endPoint x: 645, endPoint y: 416, distance: 24.9
click at [645, 416] on div "SUM (spend) AS value -- replace with your spend field if named differently" at bounding box center [713, 415] width 421 height 25
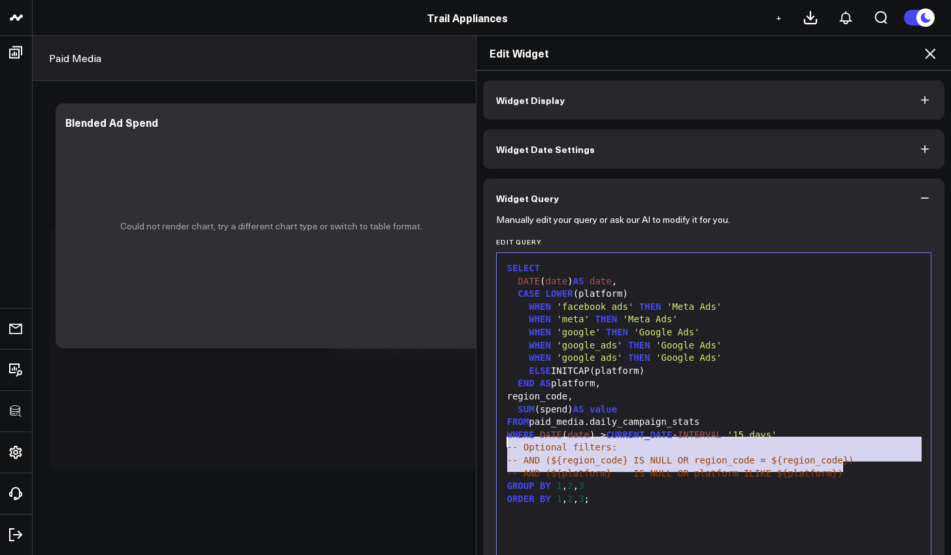
drag, startPoint x: 843, startPoint y: 467, endPoint x: 448, endPoint y: 442, distance: 395.5
click at [448, 442] on div "Edit Widget Widget Display Widget Date Settings Widget Query Manually edit your…" at bounding box center [475, 295] width 951 height 520
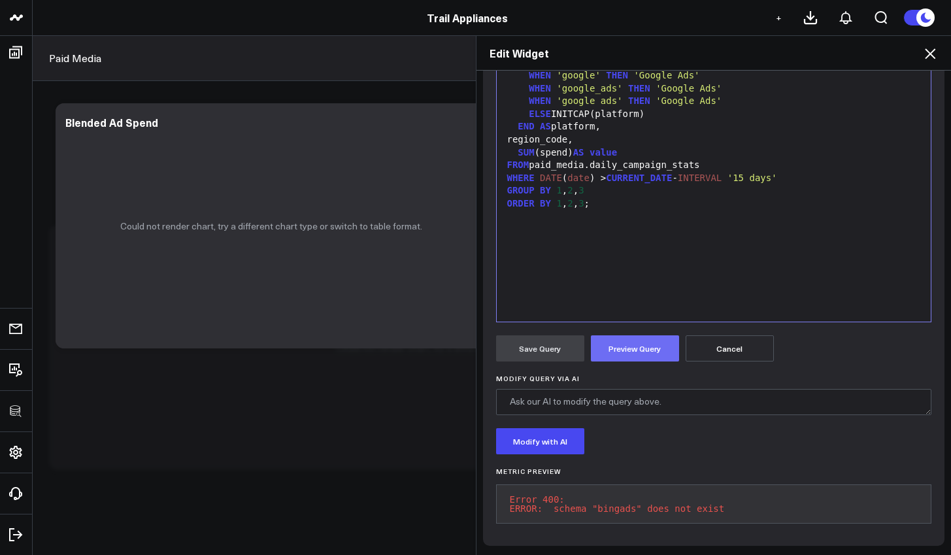
click at [640, 352] on button "Preview Query" at bounding box center [635, 348] width 88 height 26
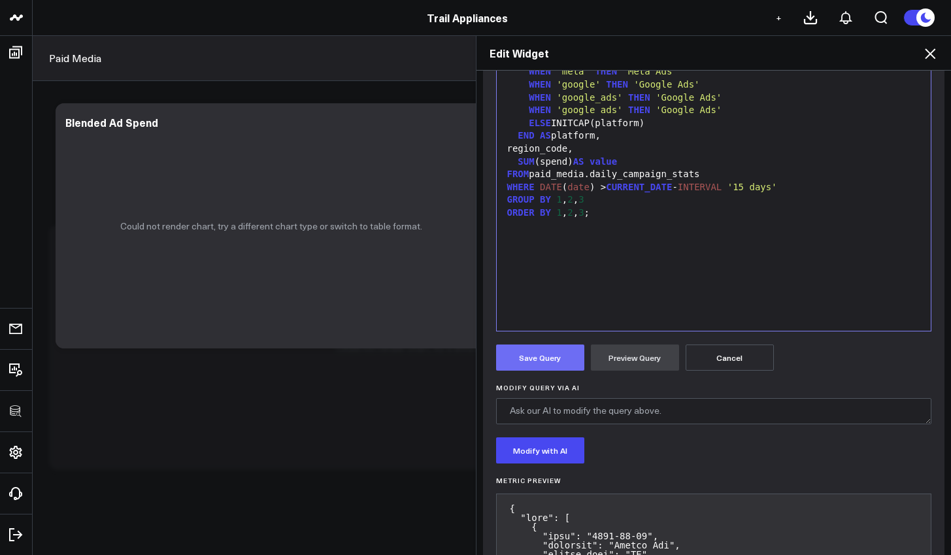
click at [560, 364] on button "Save Query" at bounding box center [540, 357] width 88 height 26
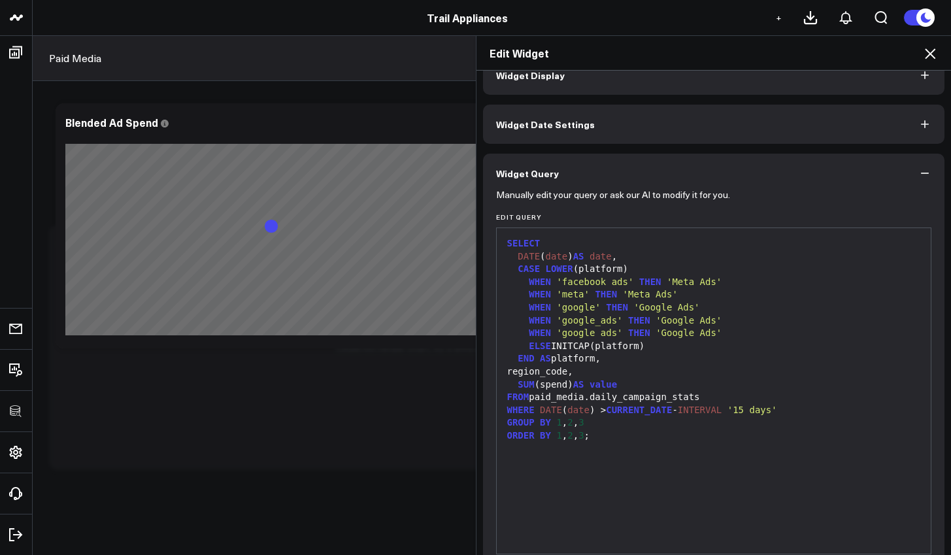
scroll to position [27, 0]
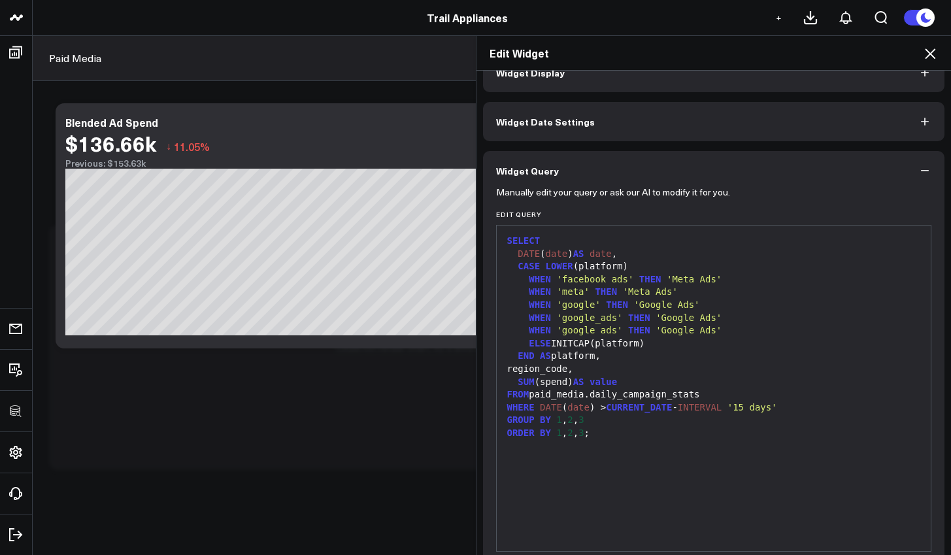
click at [926, 58] on icon at bounding box center [930, 53] width 10 height 10
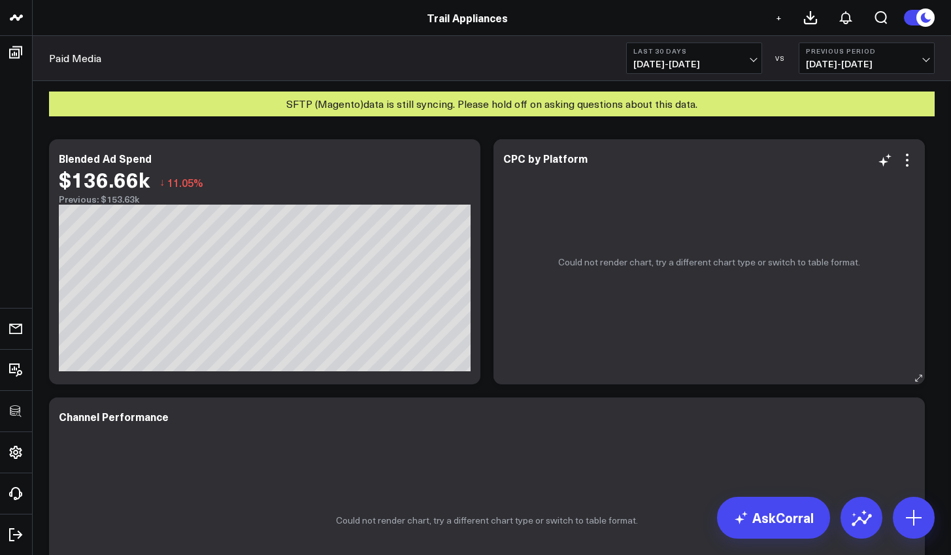
scroll to position [5, 0]
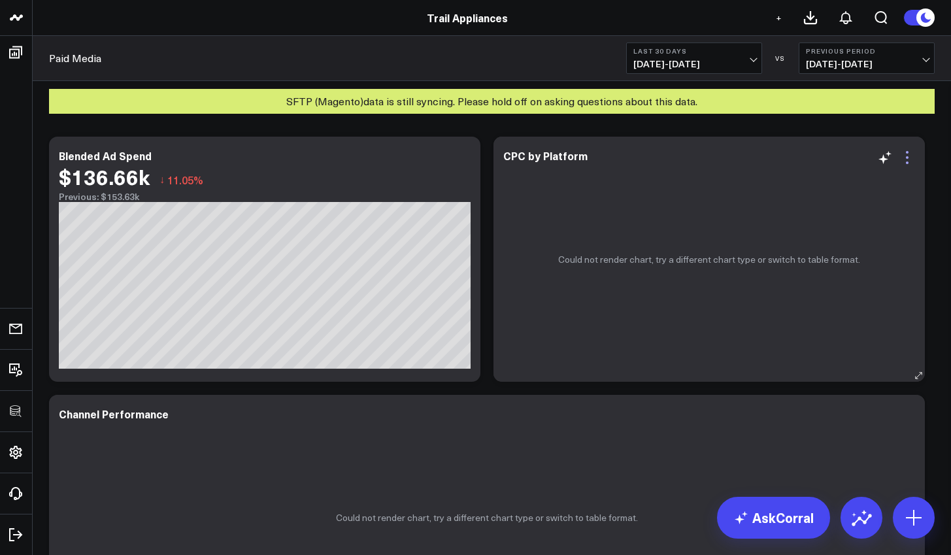
click at [909, 157] on icon at bounding box center [907, 158] width 16 height 16
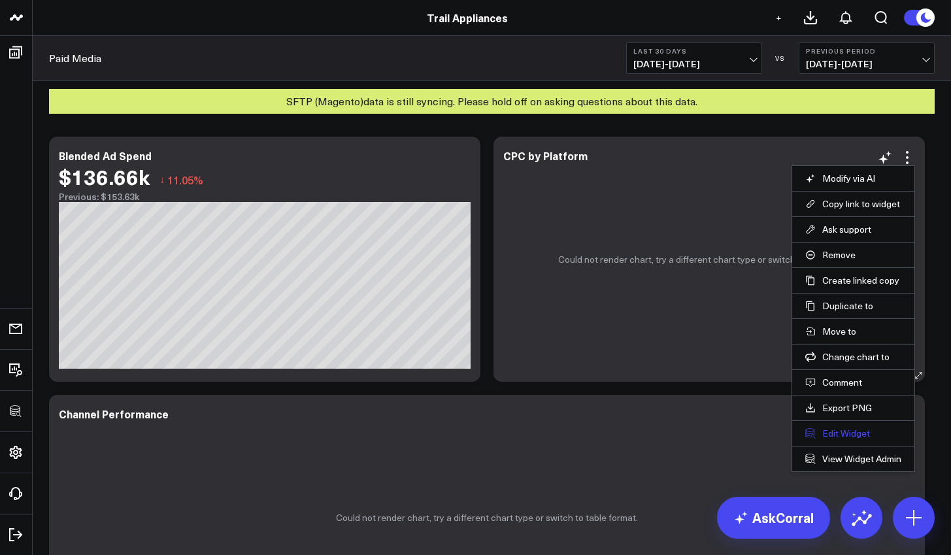
click at [858, 435] on button "Edit Widget" at bounding box center [853, 433] width 96 height 12
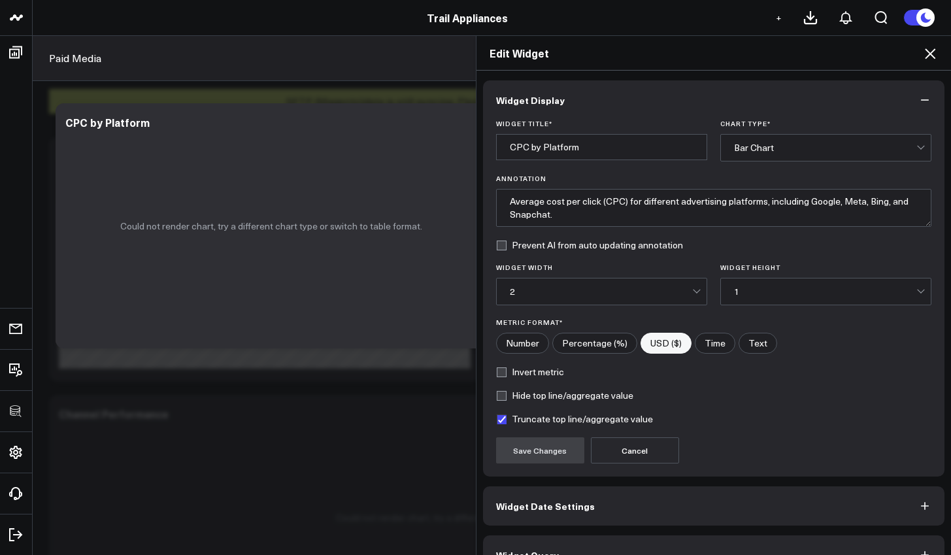
scroll to position [29, 0]
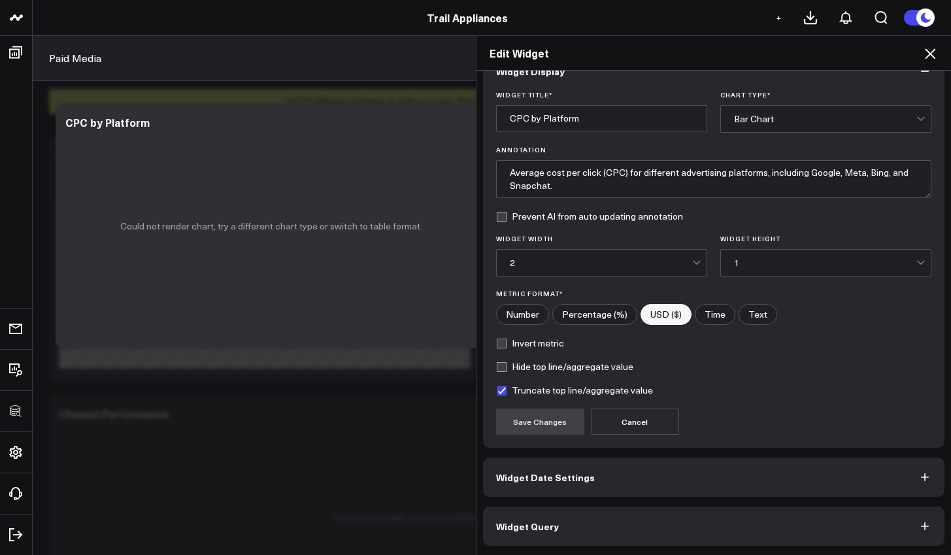
click at [814, 530] on button "Widget Query" at bounding box center [714, 525] width 462 height 39
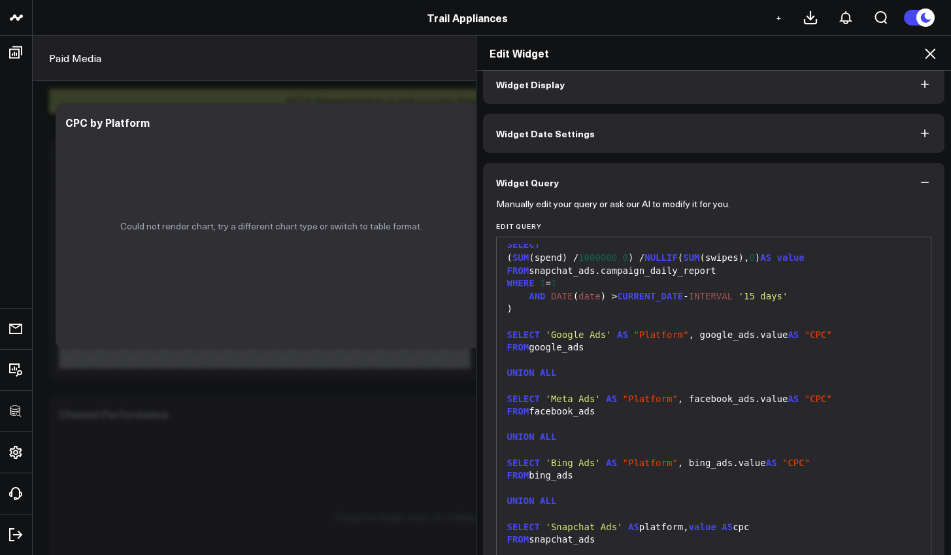
scroll to position [86, 0]
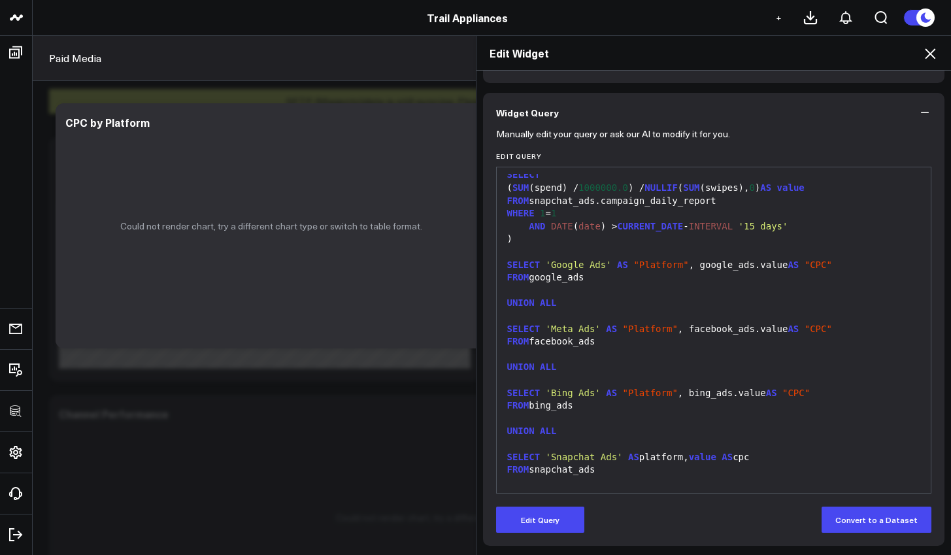
click at [927, 51] on icon at bounding box center [930, 53] width 10 height 10
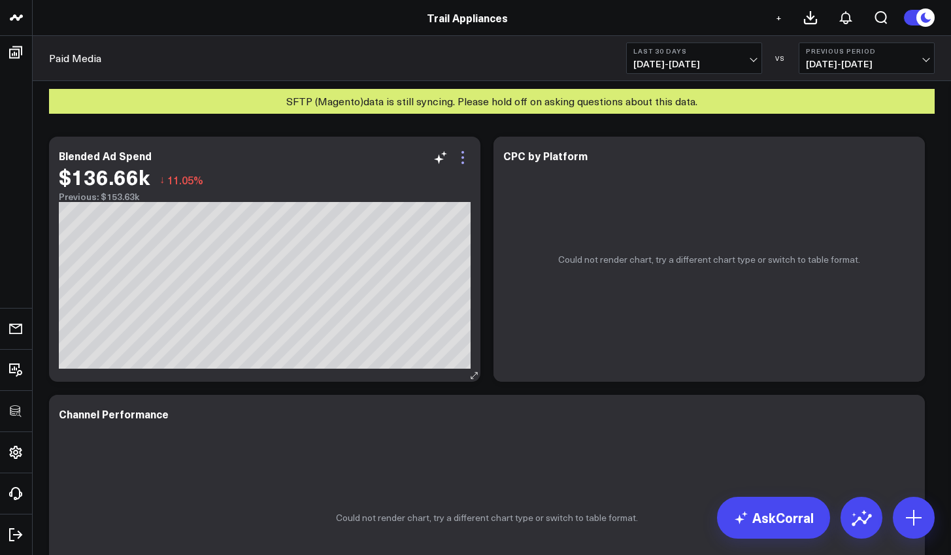
click at [463, 153] on icon at bounding box center [462, 152] width 3 height 3
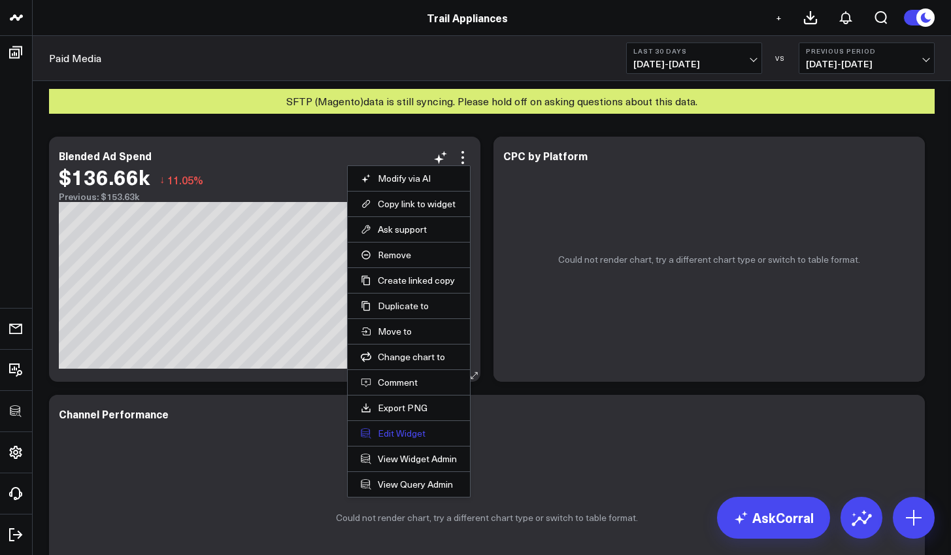
click at [392, 432] on button "Edit Widget" at bounding box center [409, 433] width 96 height 12
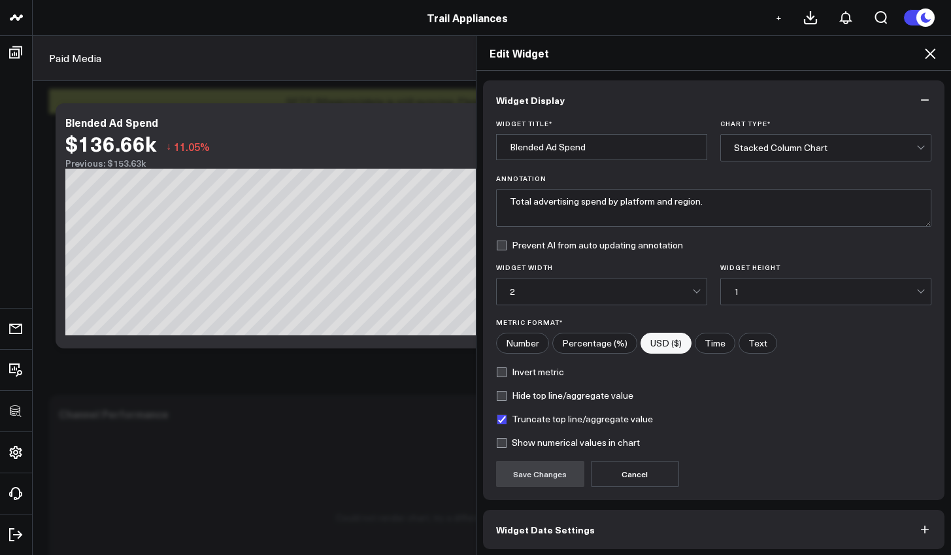
scroll to position [52, 0]
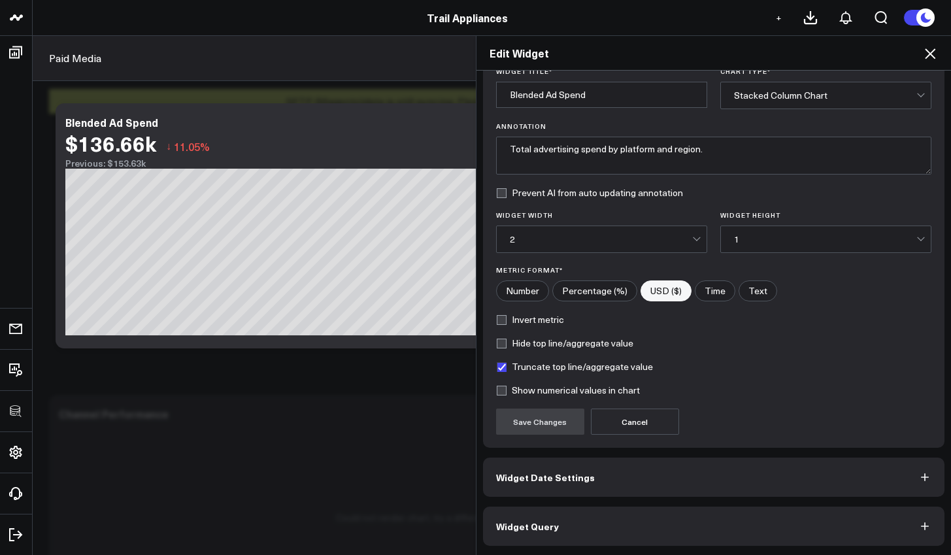
click at [689, 520] on button "Widget Query" at bounding box center [714, 525] width 462 height 39
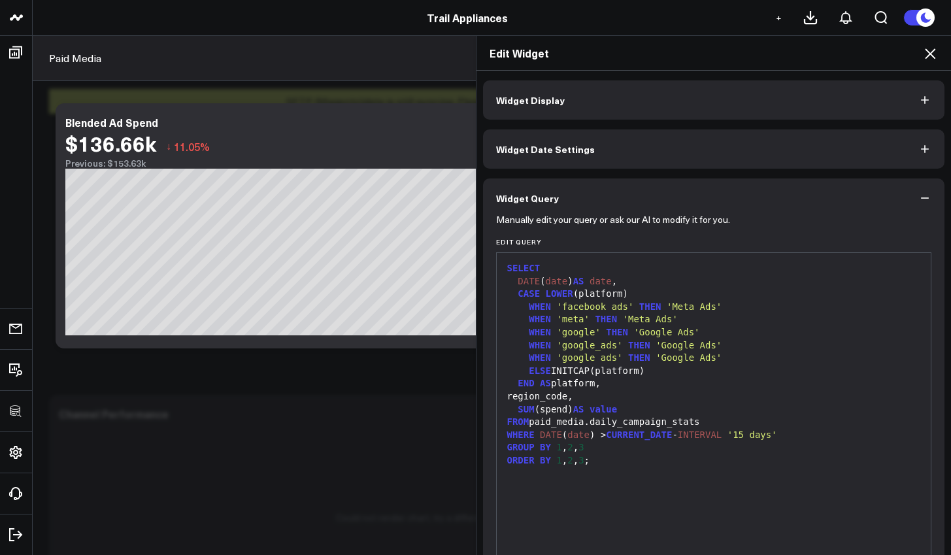
click at [711, 378] on div "END AS platform," at bounding box center [713, 383] width 421 height 13
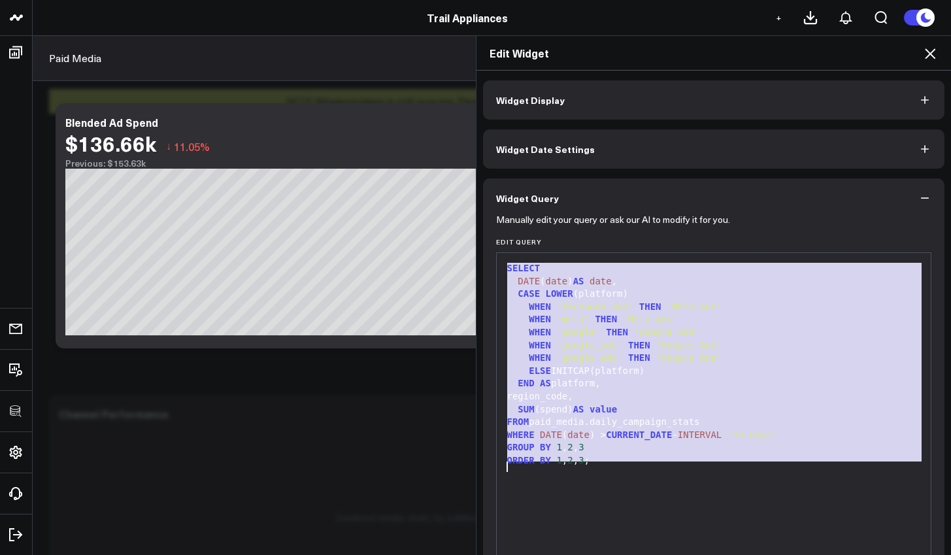
copy div "SELECT DATE ( date ) AS date , CASE LOWER (platform) WHEN 'facebook ads' THEN '…"
click at [931, 55] on icon at bounding box center [930, 53] width 10 height 10
click at [931, 55] on button "Previous Period 06/28/25 - 07/27/25" at bounding box center [867, 57] width 136 height 31
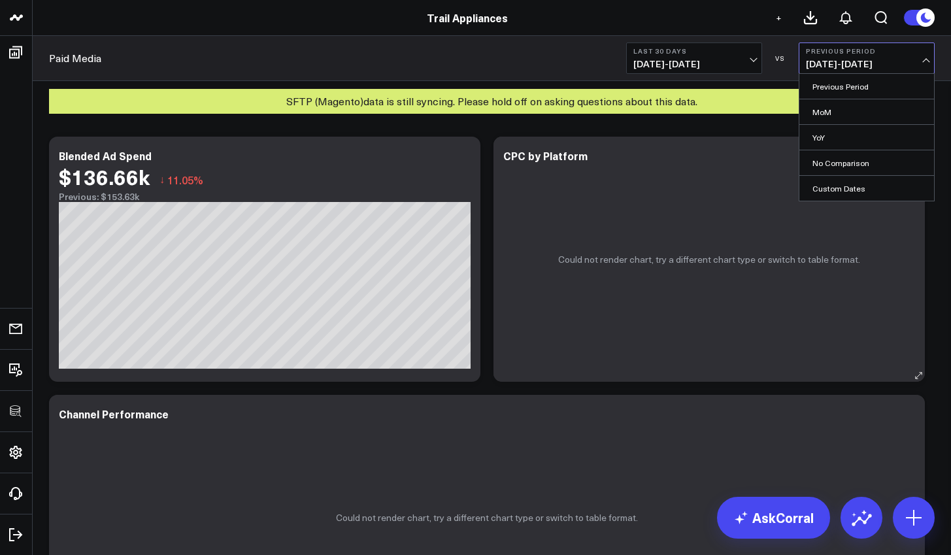
click at [694, 211] on div "Could not render chart, try a different chart type or switch to table format." at bounding box center [708, 259] width 431 height 245
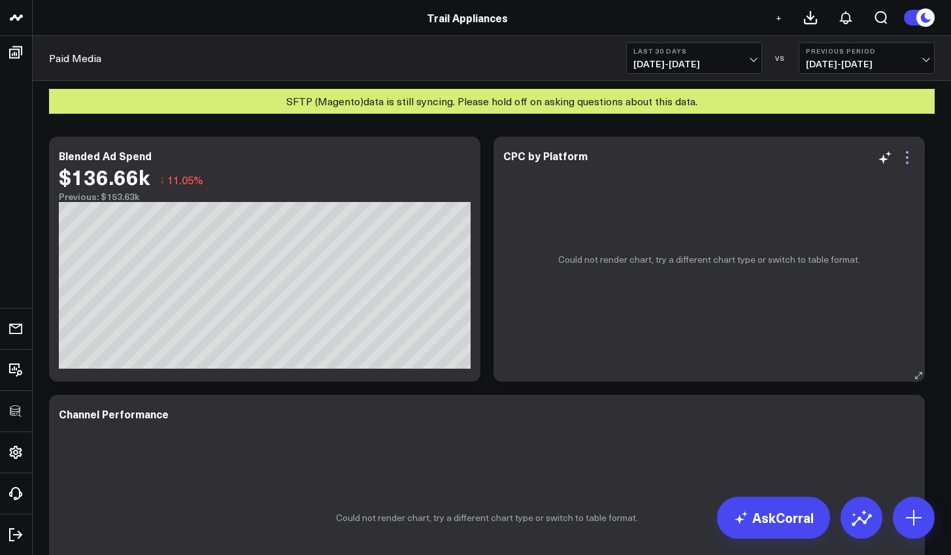
click at [902, 161] on icon at bounding box center [907, 158] width 16 height 16
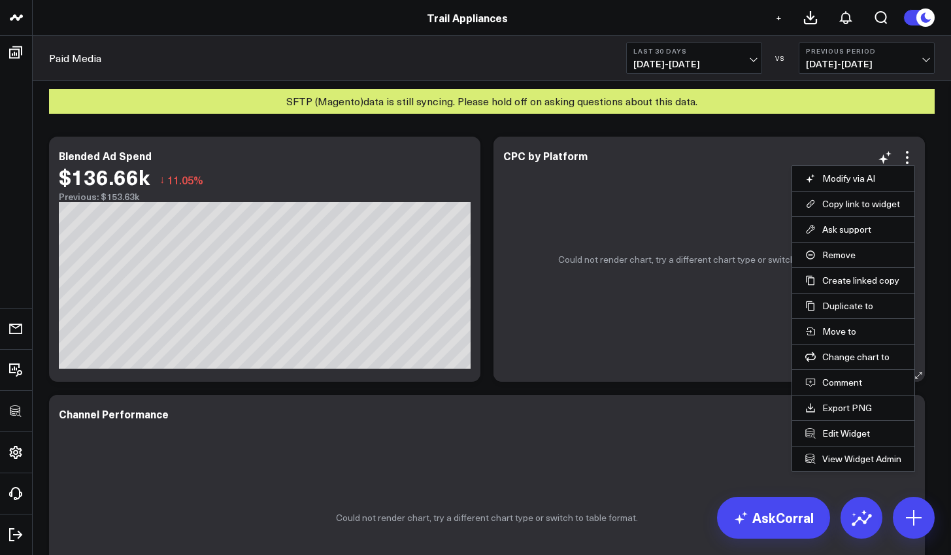
click at [604, 336] on div "Could not render chart, try a different chart type or switch to table format." at bounding box center [708, 259] width 431 height 245
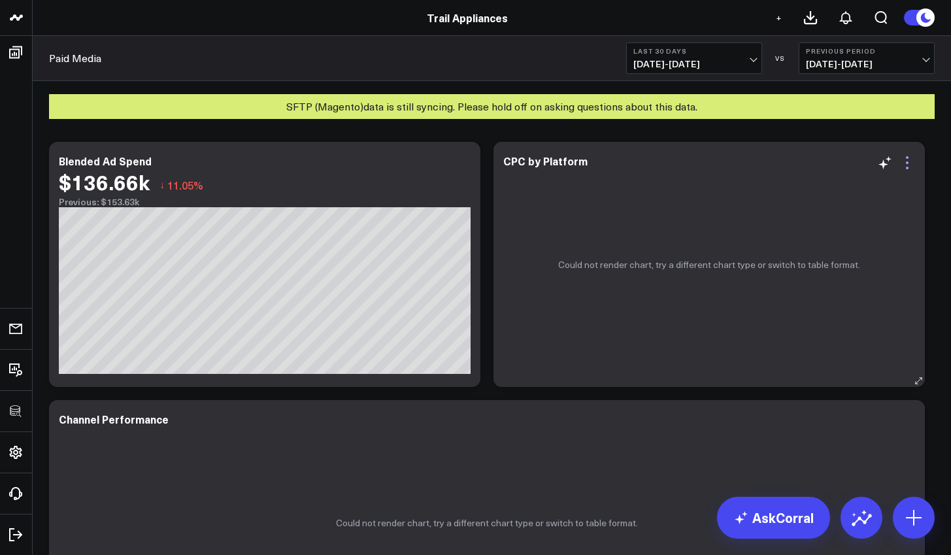
click at [909, 167] on icon at bounding box center [907, 163] width 16 height 16
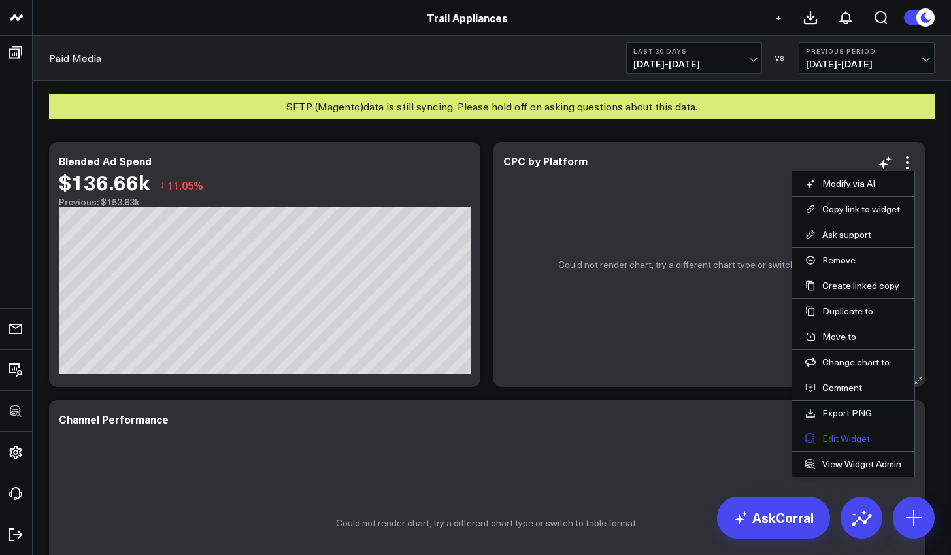
click at [834, 437] on button "Edit Widget" at bounding box center [853, 439] width 96 height 12
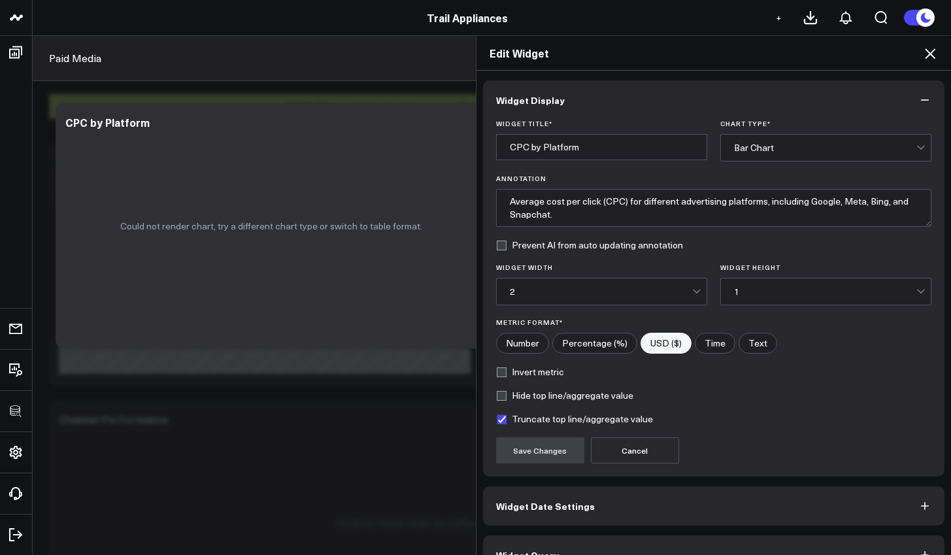
scroll to position [29, 0]
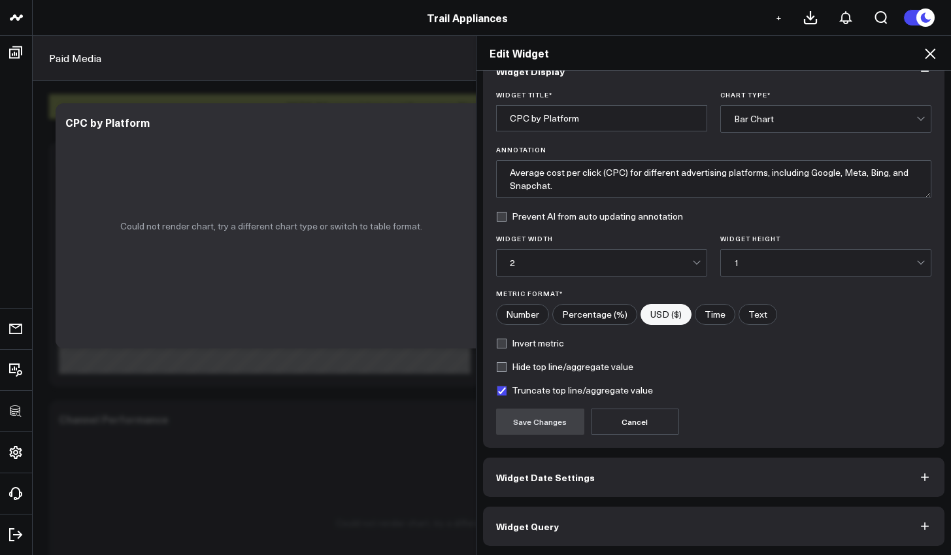
click at [751, 516] on button "Widget Query" at bounding box center [714, 525] width 462 height 39
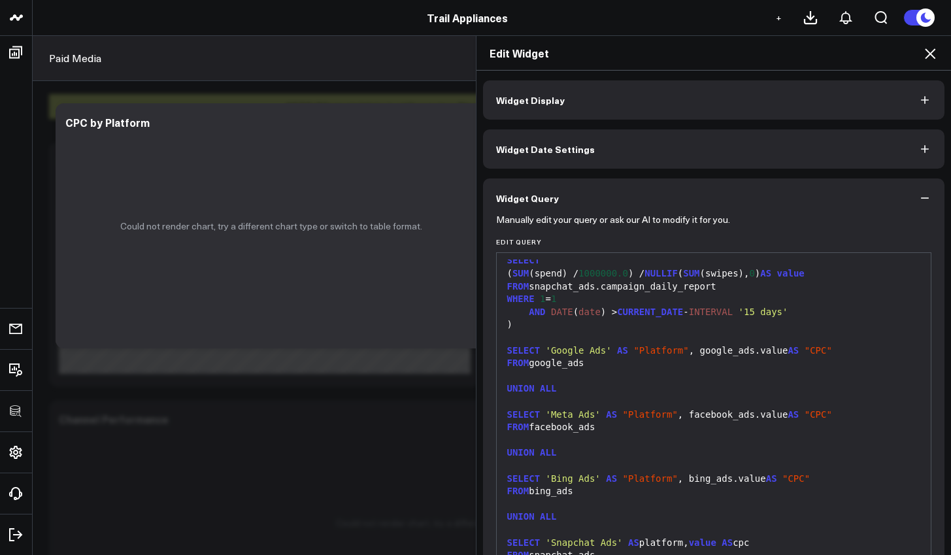
scroll to position [86, 0]
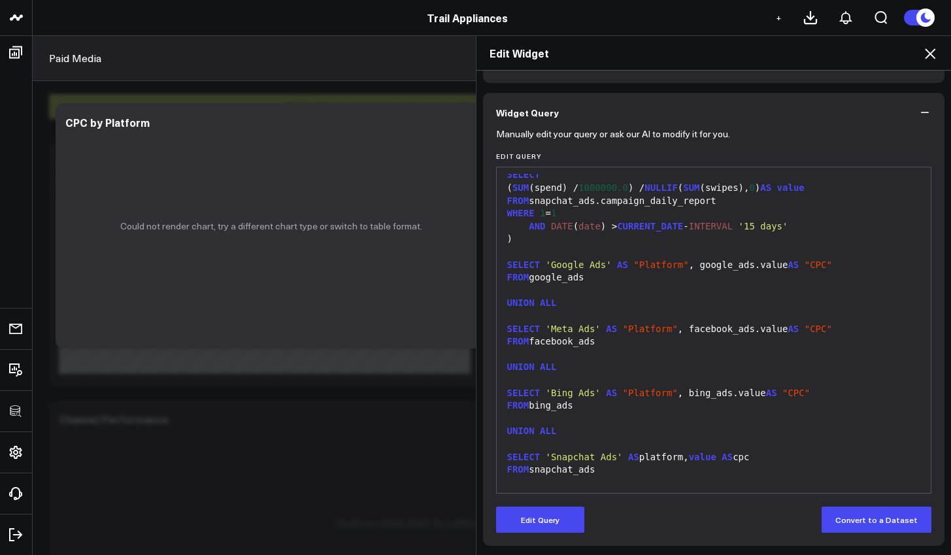
click at [723, 412] on div at bounding box center [713, 418] width 421 height 13
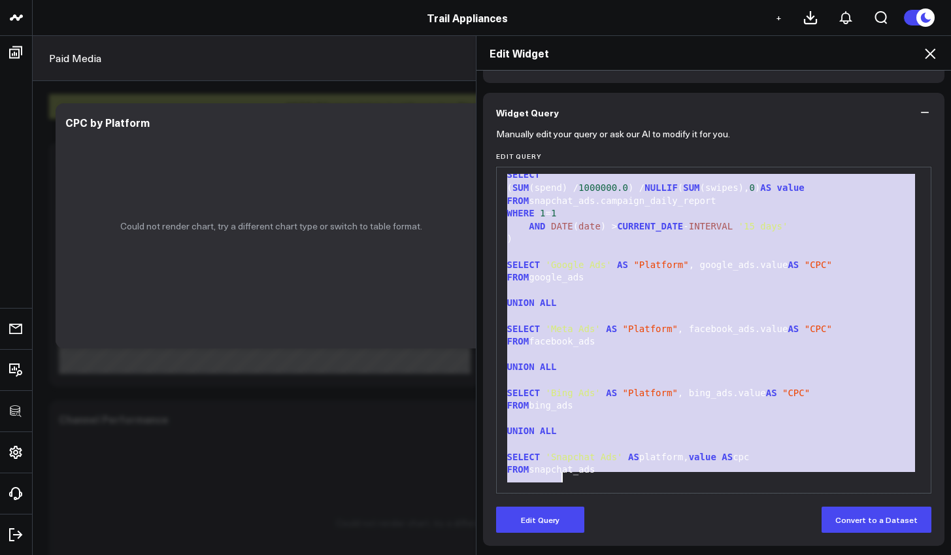
copy div "WITH google_ads AS ( SELECT ( SUM ( cost )/ SUM (clicks)) as value FROM google_…"
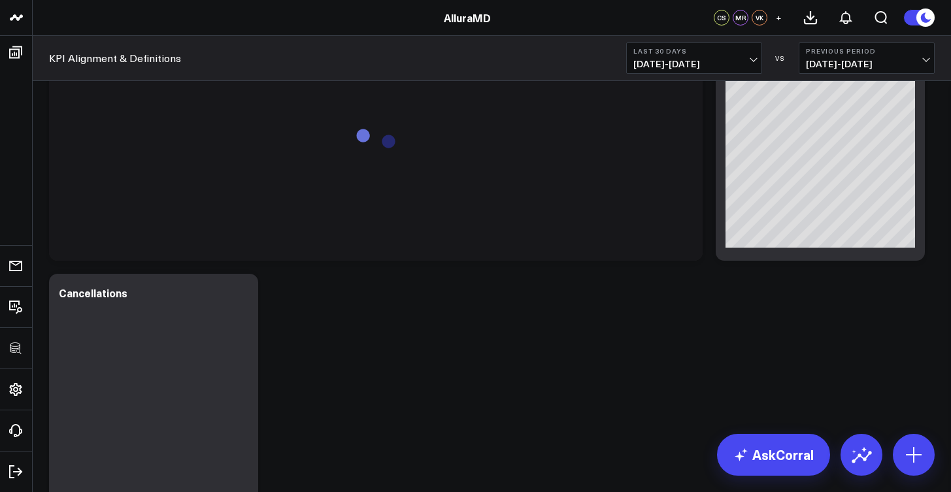
scroll to position [3391, 0]
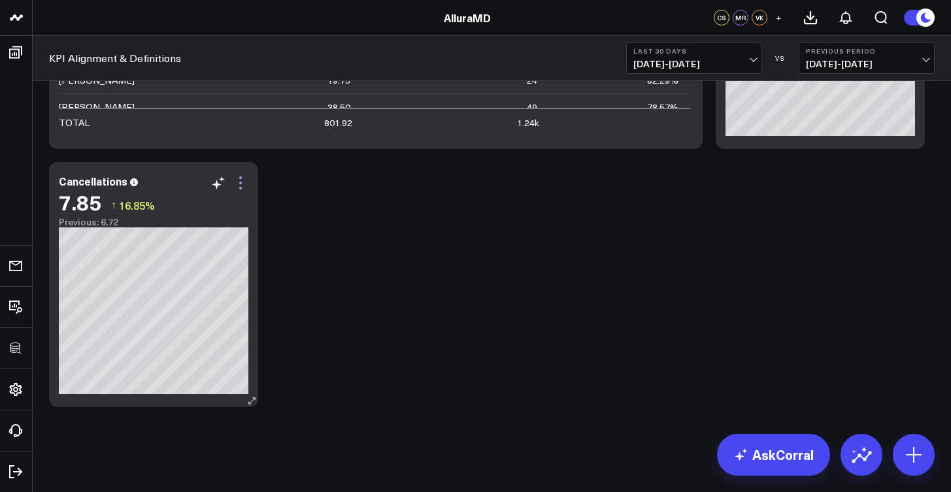
click at [235, 186] on icon at bounding box center [241, 183] width 16 height 16
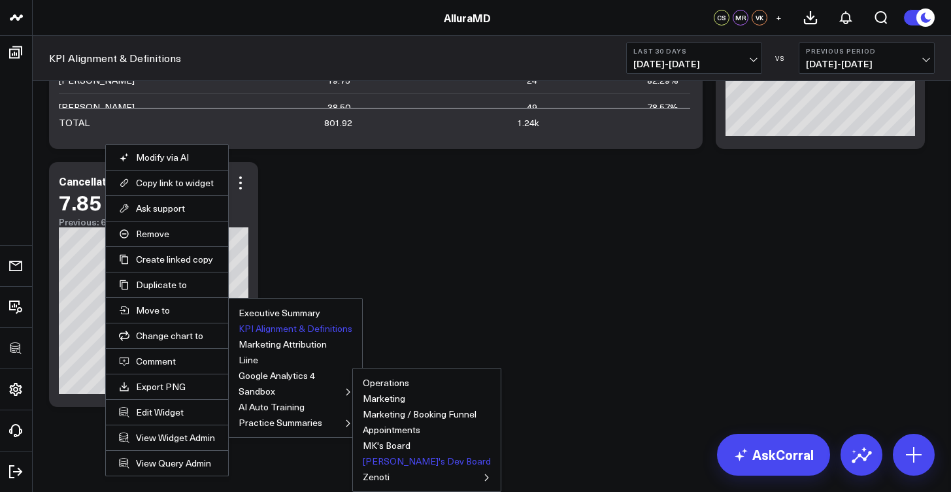
click at [399, 466] on button "[PERSON_NAME]'s Dev Board" at bounding box center [427, 461] width 128 height 9
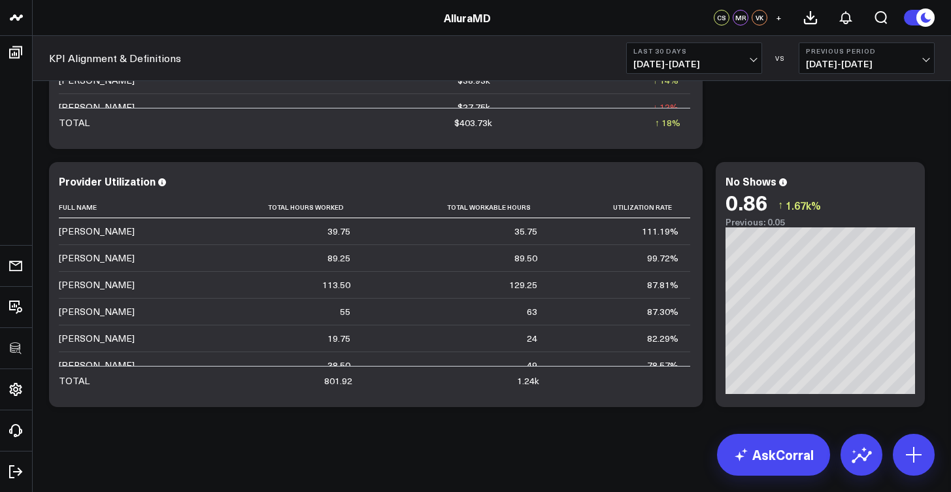
scroll to position [3133, 0]
click at [911, 186] on icon at bounding box center [907, 183] width 16 height 16
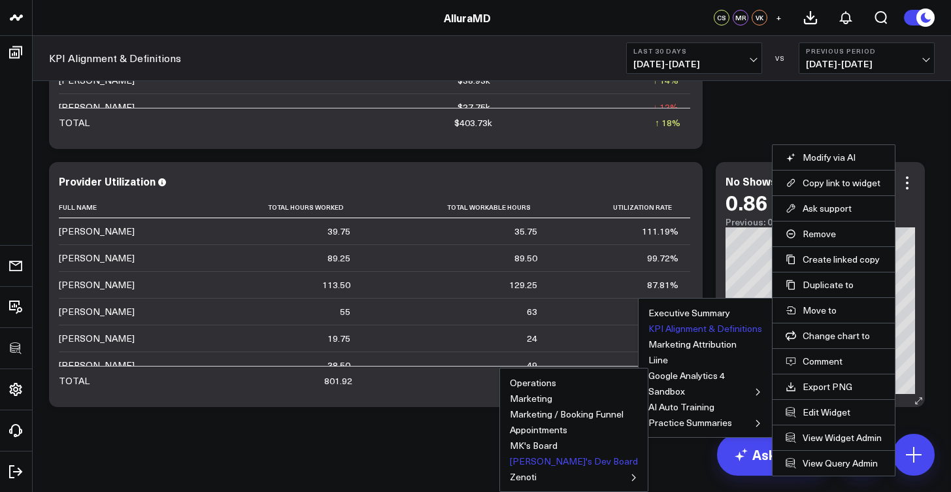
click at [555, 463] on button "[PERSON_NAME]'s Dev Board" at bounding box center [574, 461] width 128 height 9
